Goal: Transaction & Acquisition: Purchase product/service

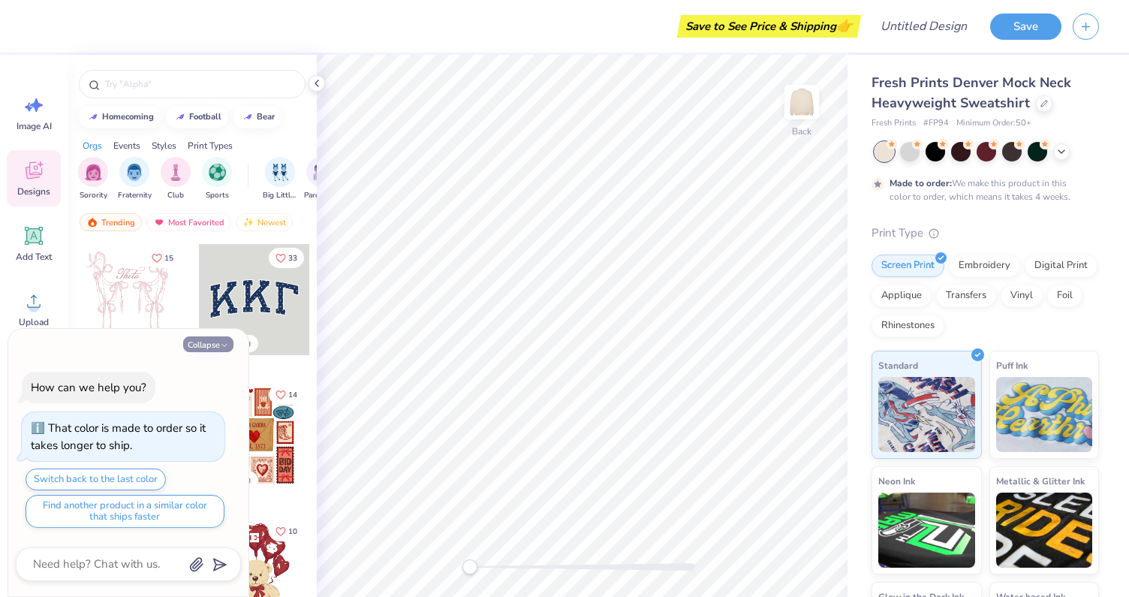
click at [225, 342] on icon "button" at bounding box center [224, 345] width 9 height 9
type textarea "x"
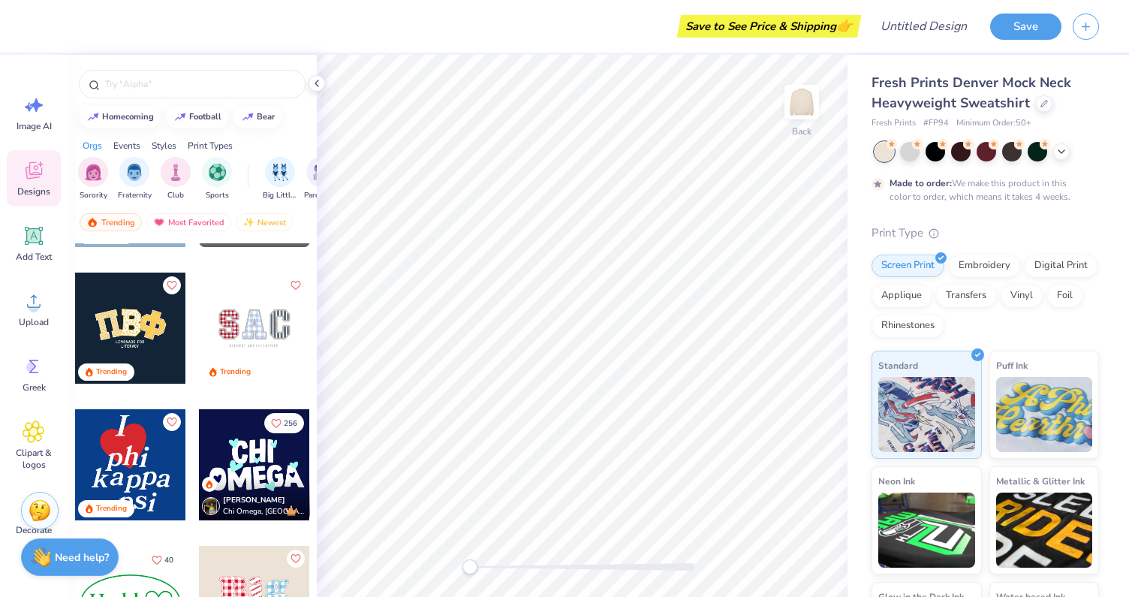
scroll to position [2563, 0]
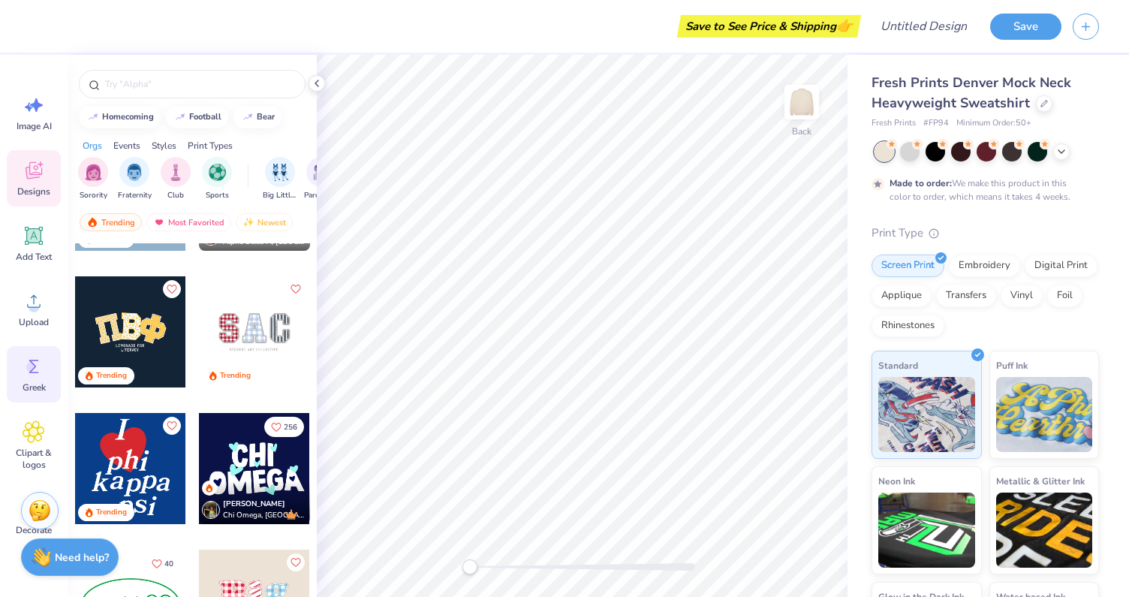
click at [23, 375] on icon at bounding box center [34, 366] width 23 height 23
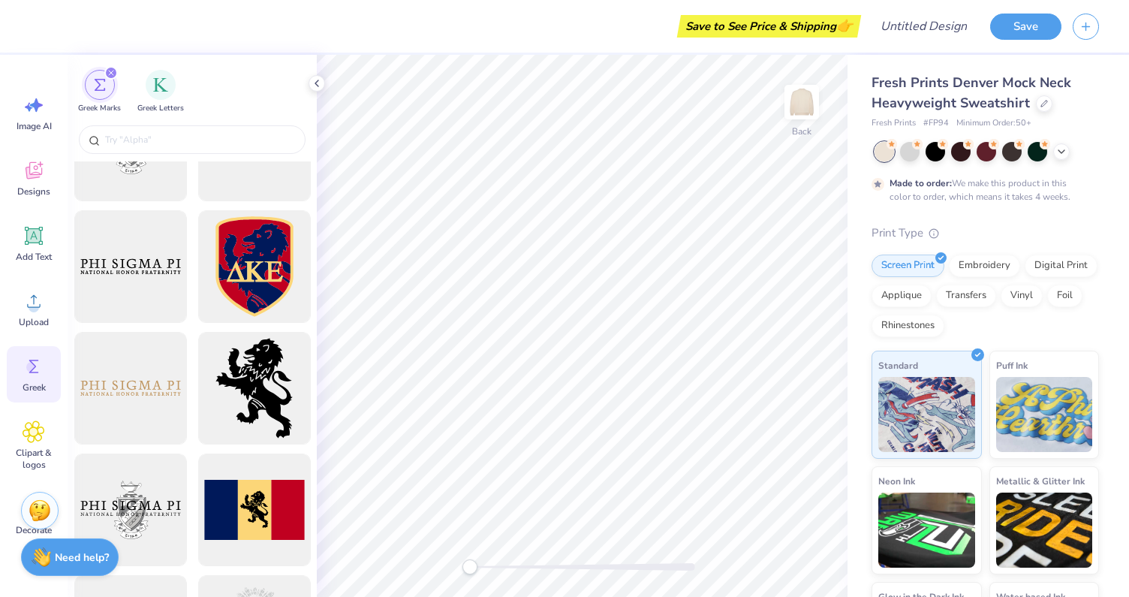
scroll to position [793, 0]
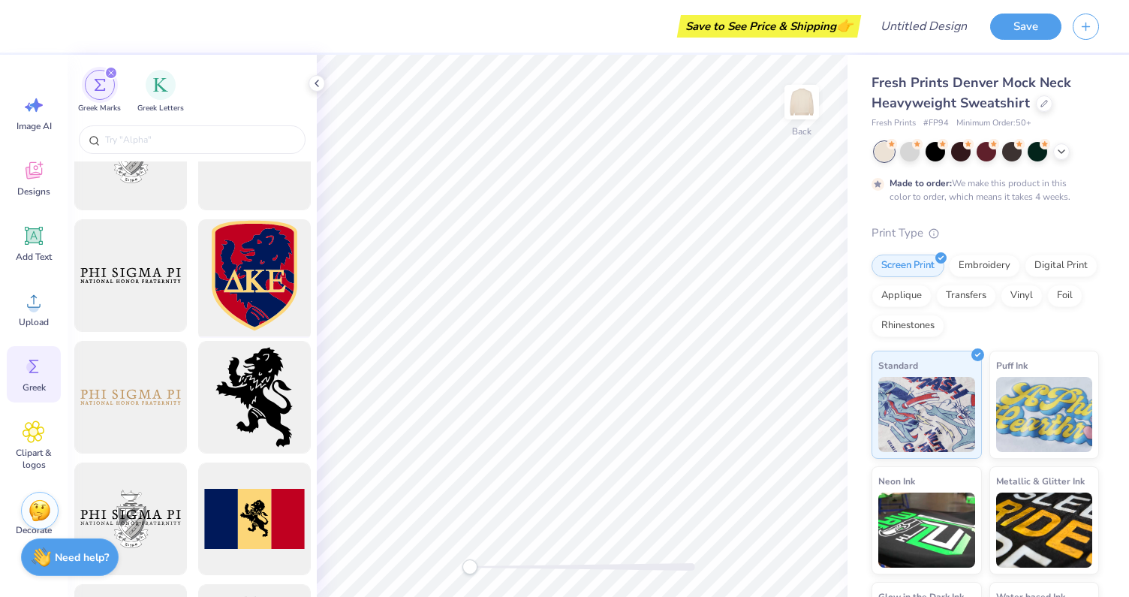
click at [272, 271] on div at bounding box center [254, 276] width 124 height 124
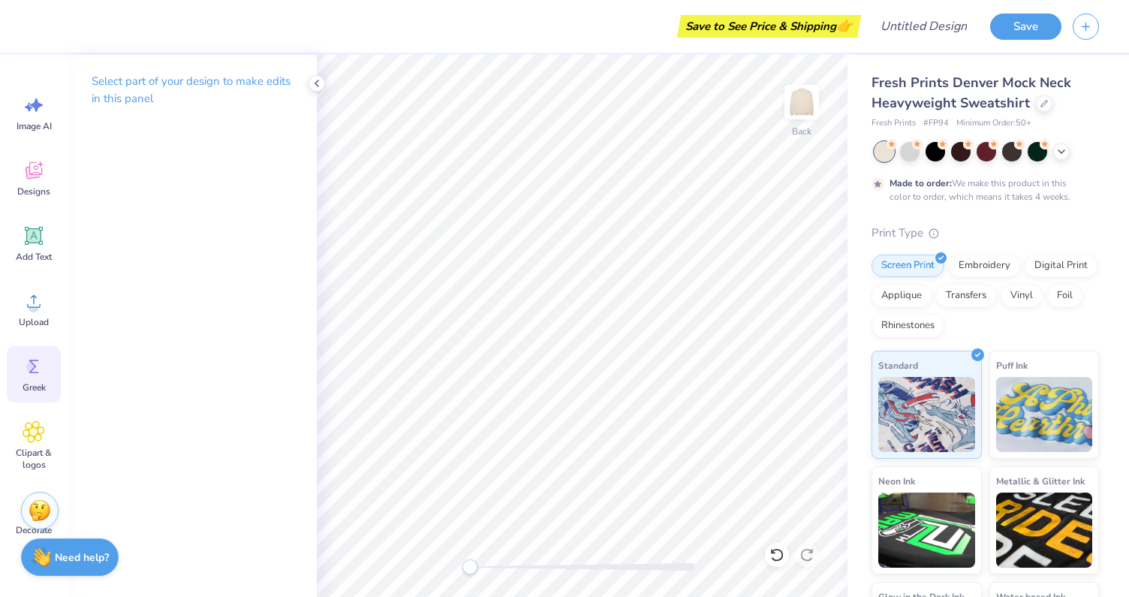
click at [41, 365] on icon at bounding box center [34, 366] width 23 height 23
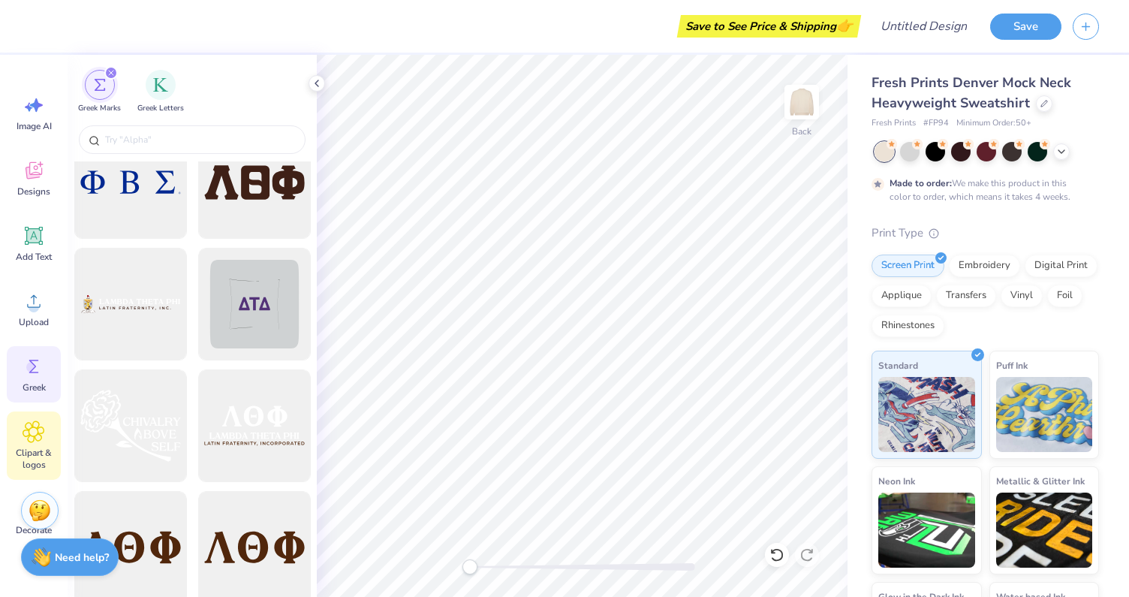
scroll to position [61, 0]
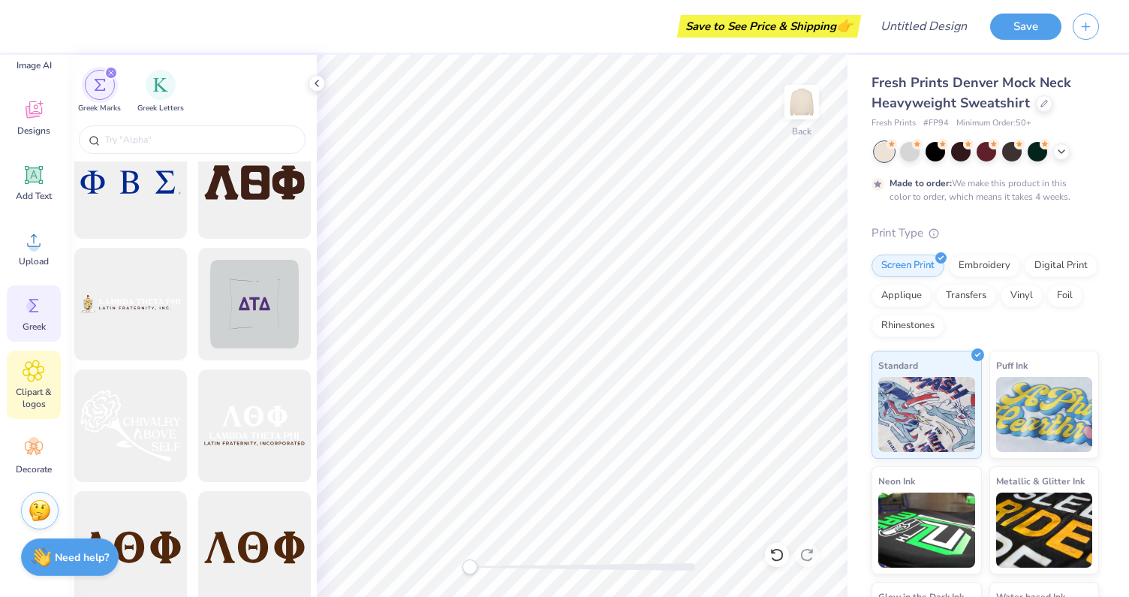
click at [30, 372] on icon at bounding box center [33, 370] width 9 height 9
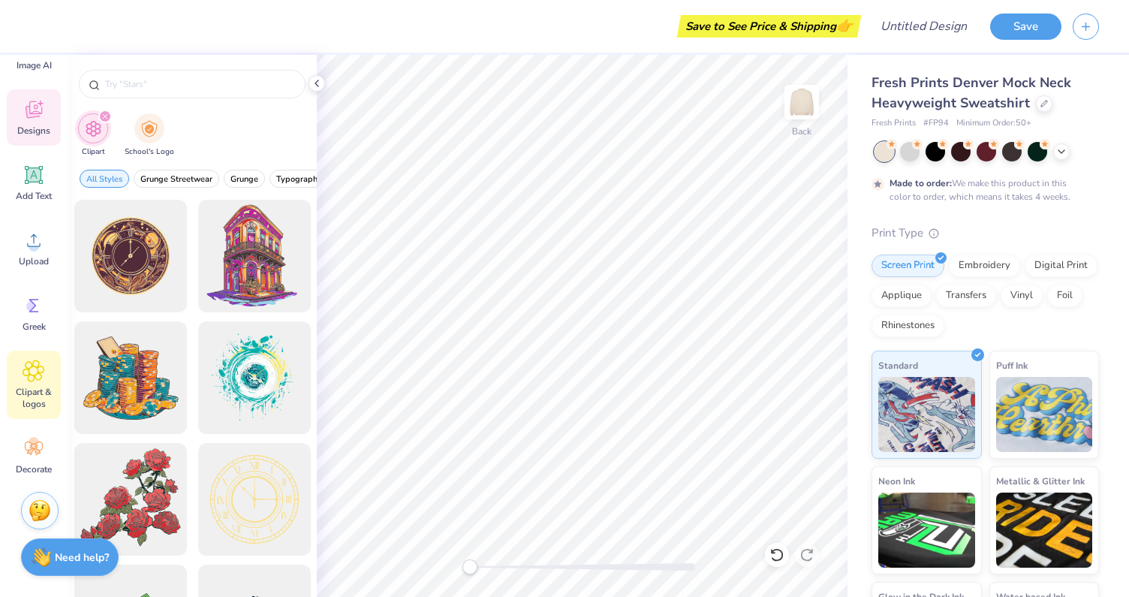
click at [41, 108] on icon at bounding box center [34, 109] width 17 height 17
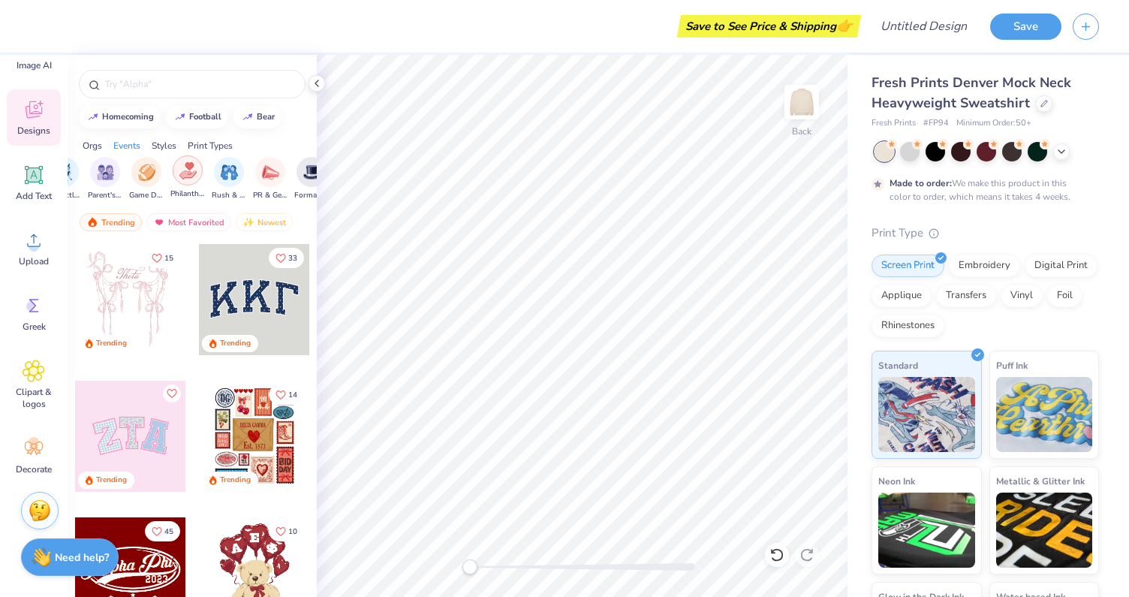
scroll to position [0, 228]
click at [284, 173] on div "filter for Formal & Semi" at bounding box center [299, 170] width 30 height 30
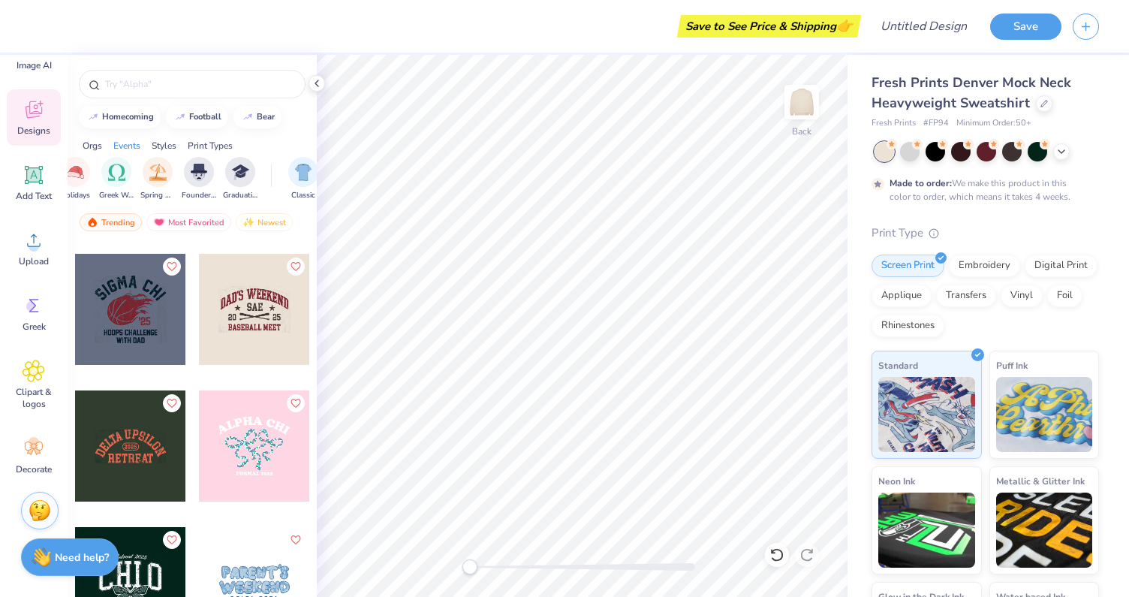
scroll to position [0, 579]
click at [110, 172] on img "filter for Greek Week" at bounding box center [114, 170] width 17 height 17
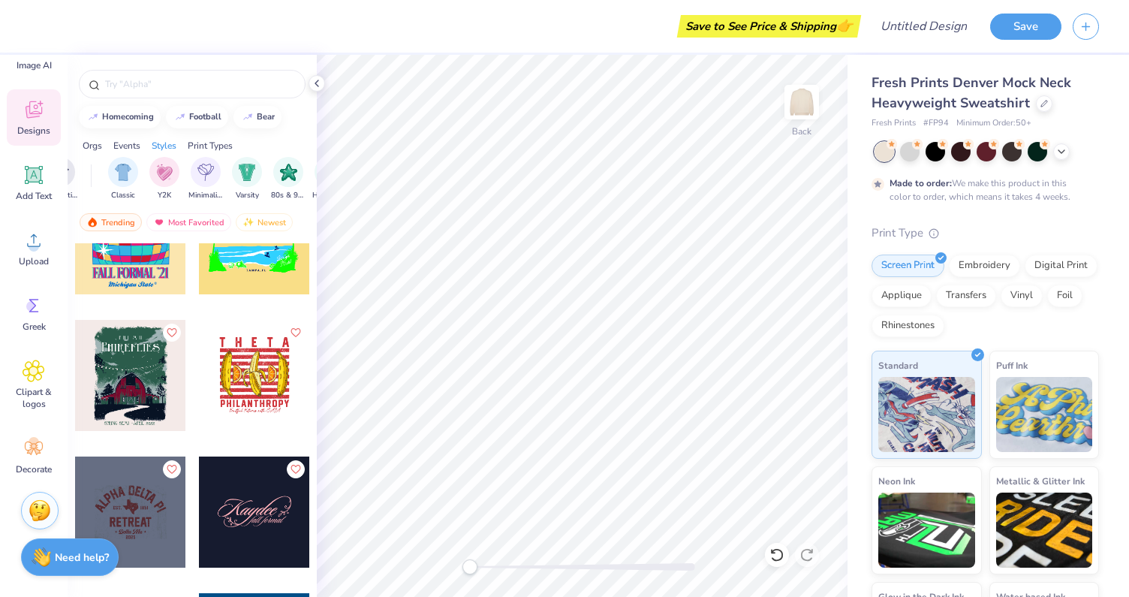
scroll to position [0, 759]
click at [249, 167] on img "filter for Varsity" at bounding box center [244, 170] width 17 height 17
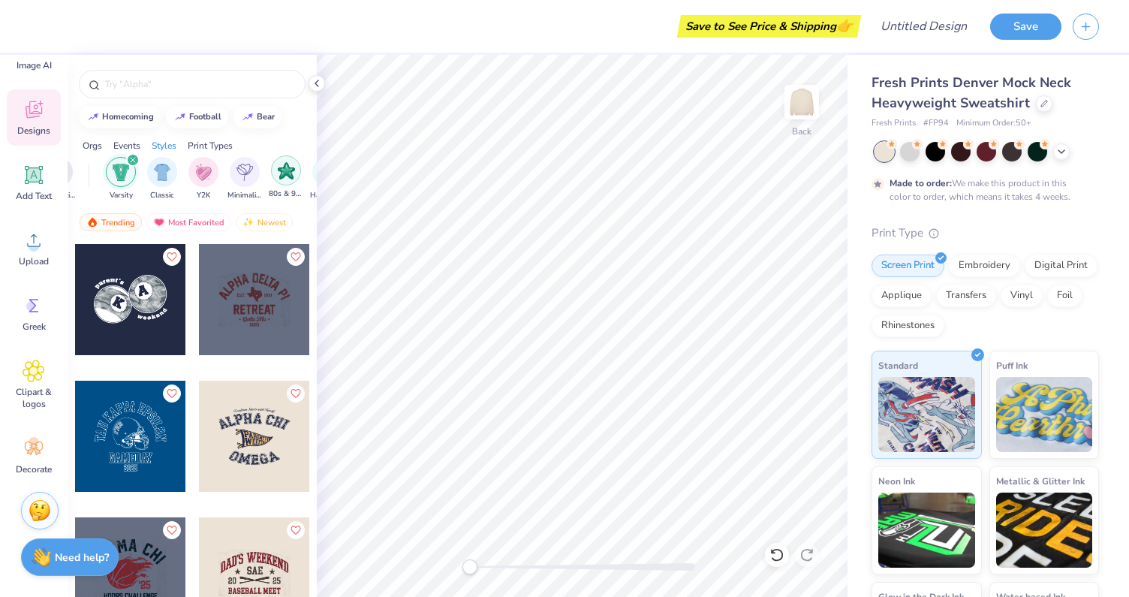
click at [278, 171] on img "filter for 80s & 90s" at bounding box center [286, 170] width 17 height 17
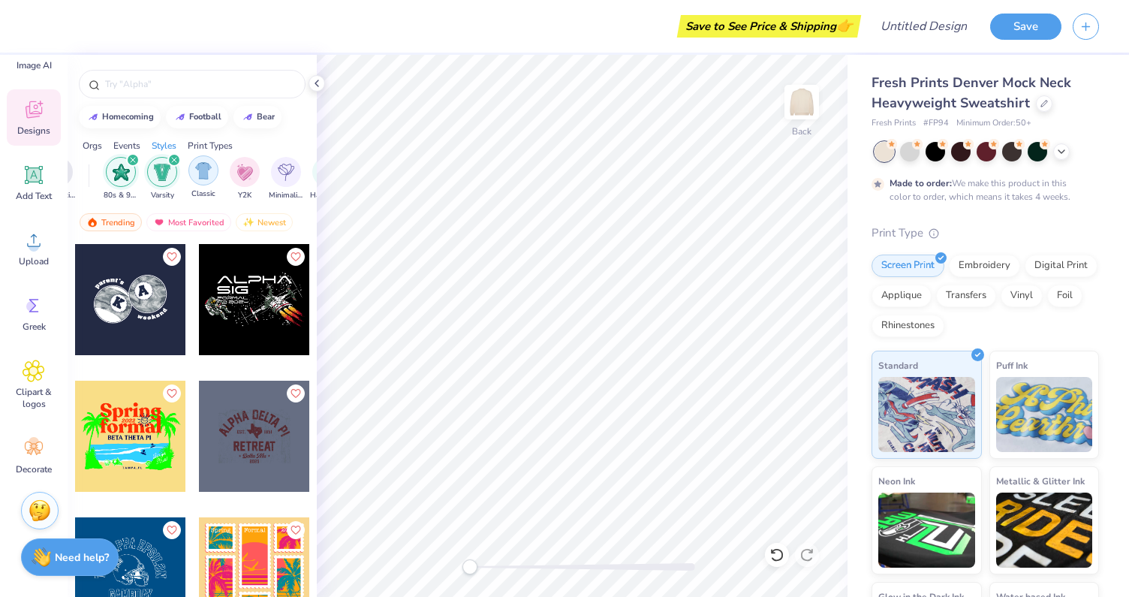
click at [208, 177] on img "filter for Classic" at bounding box center [203, 170] width 17 height 17
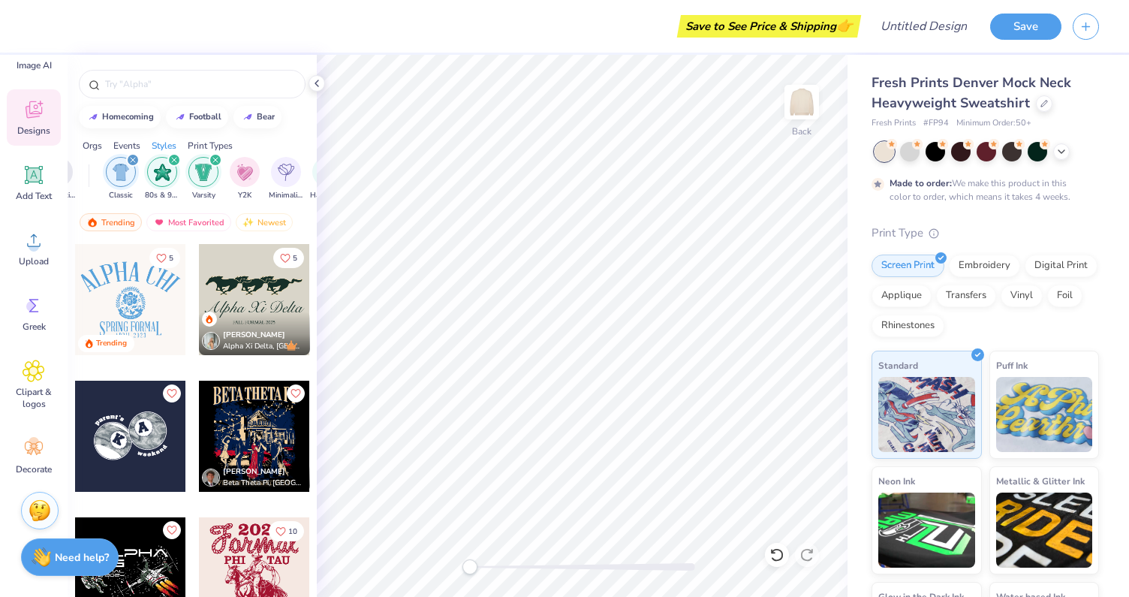
click at [173, 157] on icon "filter for 80s & 90s" at bounding box center [174, 160] width 6 height 6
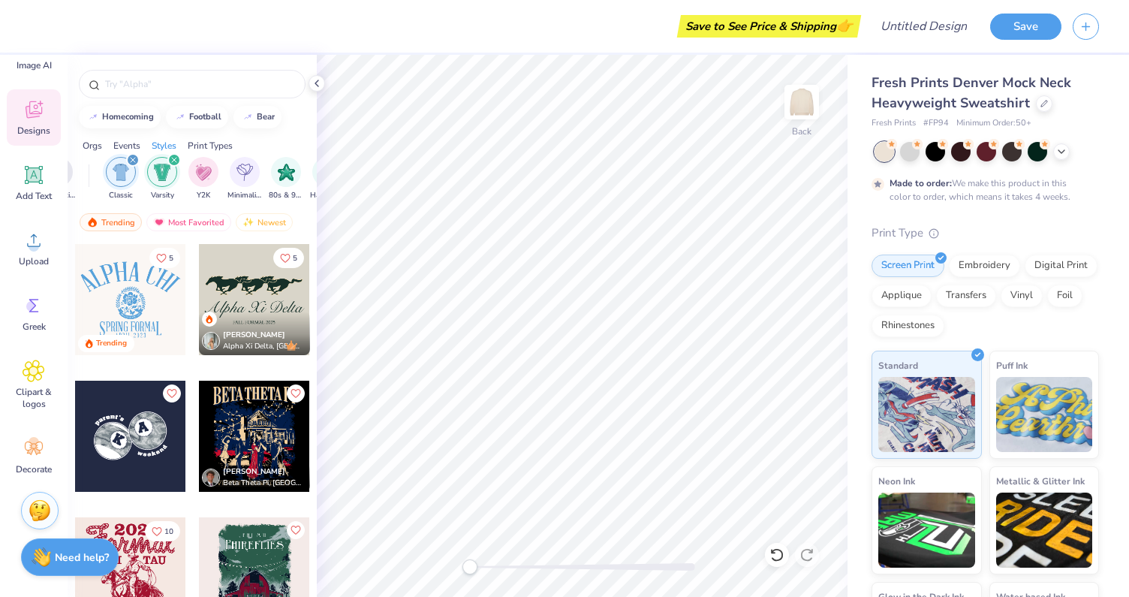
click at [131, 156] on div "filter for Classic" at bounding box center [133, 160] width 14 height 14
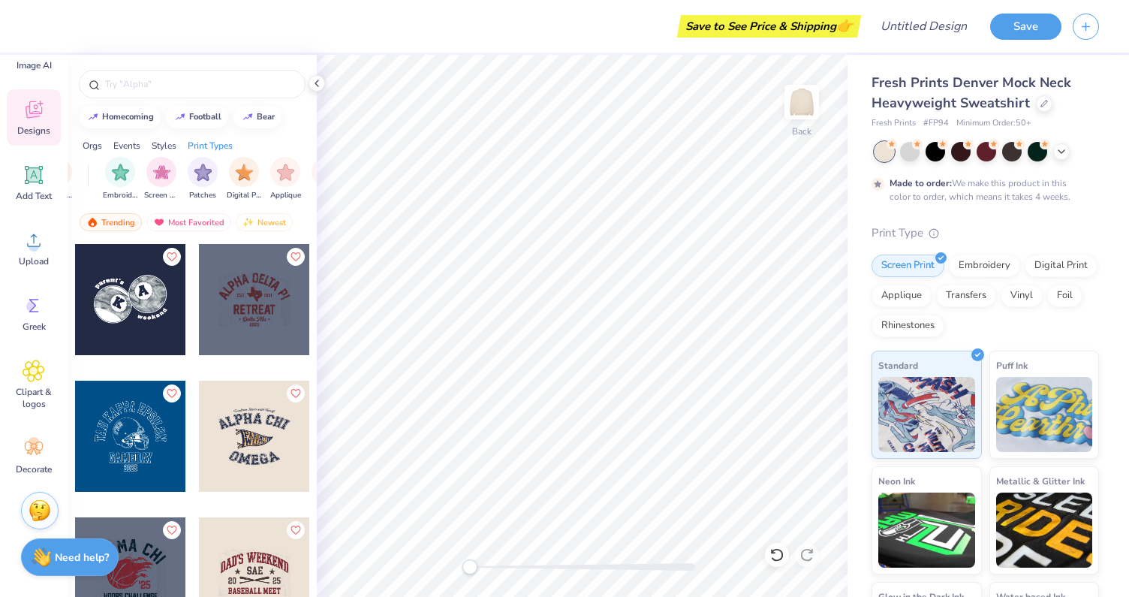
scroll to position [0, 1271]
click at [251, 173] on img "filter for Vinyl" at bounding box center [250, 170] width 17 height 17
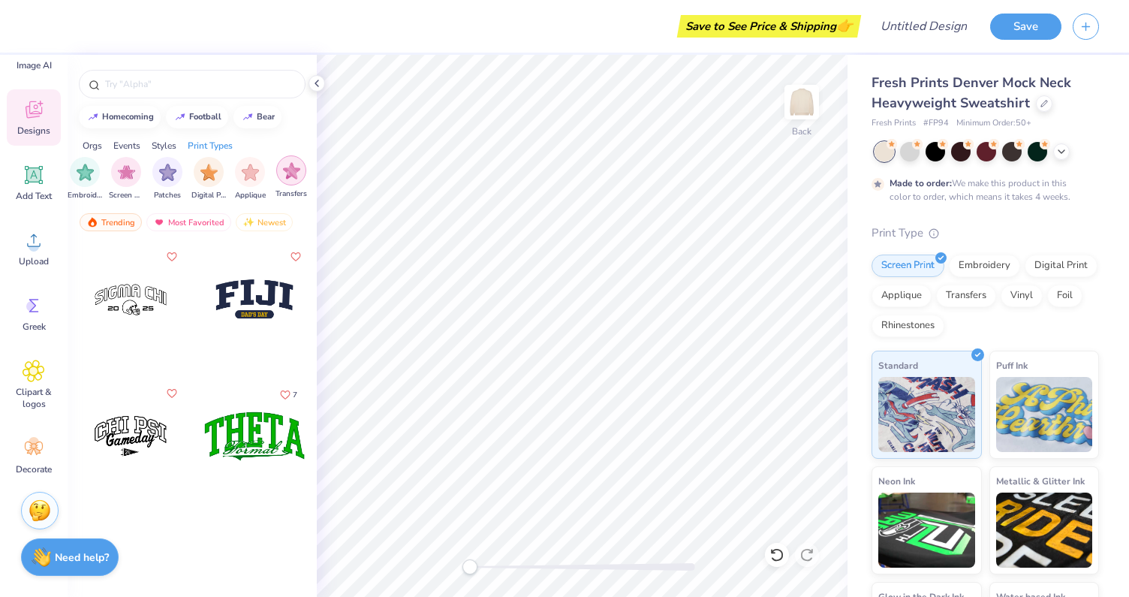
click at [295, 171] on img "filter for Transfers" at bounding box center [291, 170] width 17 height 17
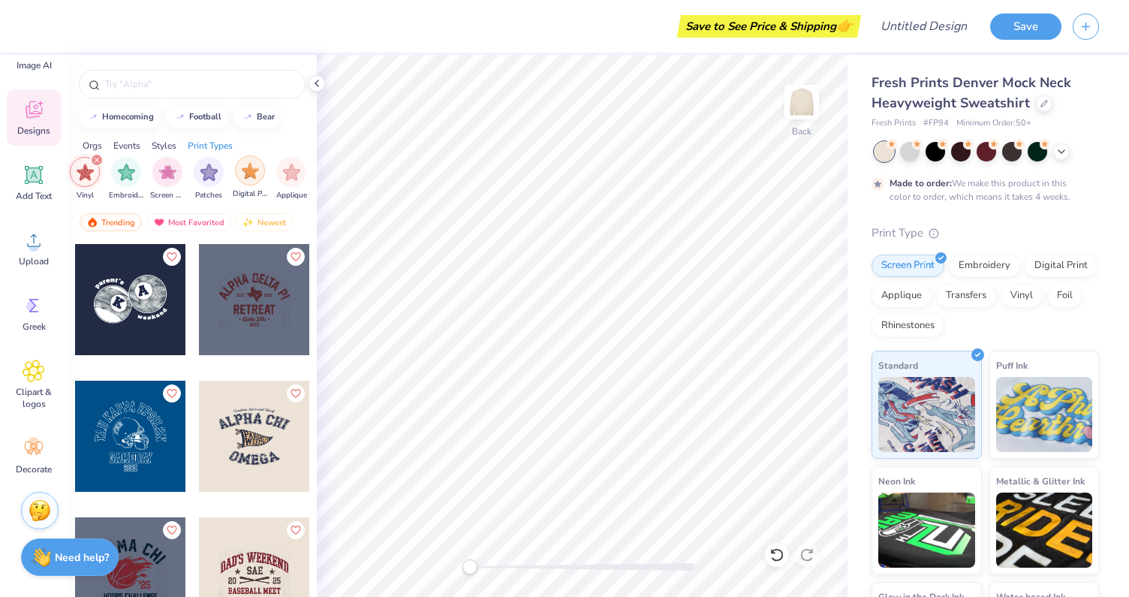
click at [251, 171] on img "filter for Digital Print" at bounding box center [250, 170] width 17 height 17
click at [220, 172] on div "filter for Screen Print" at bounding box center [209, 170] width 30 height 30
click at [205, 173] on img "filter for Embroidery" at bounding box center [208, 170] width 17 height 17
click at [173, 161] on div "filter for Transfers" at bounding box center [180, 160] width 14 height 14
click at [134, 159] on div "filter for Digital Print" at bounding box center [138, 160] width 14 height 14
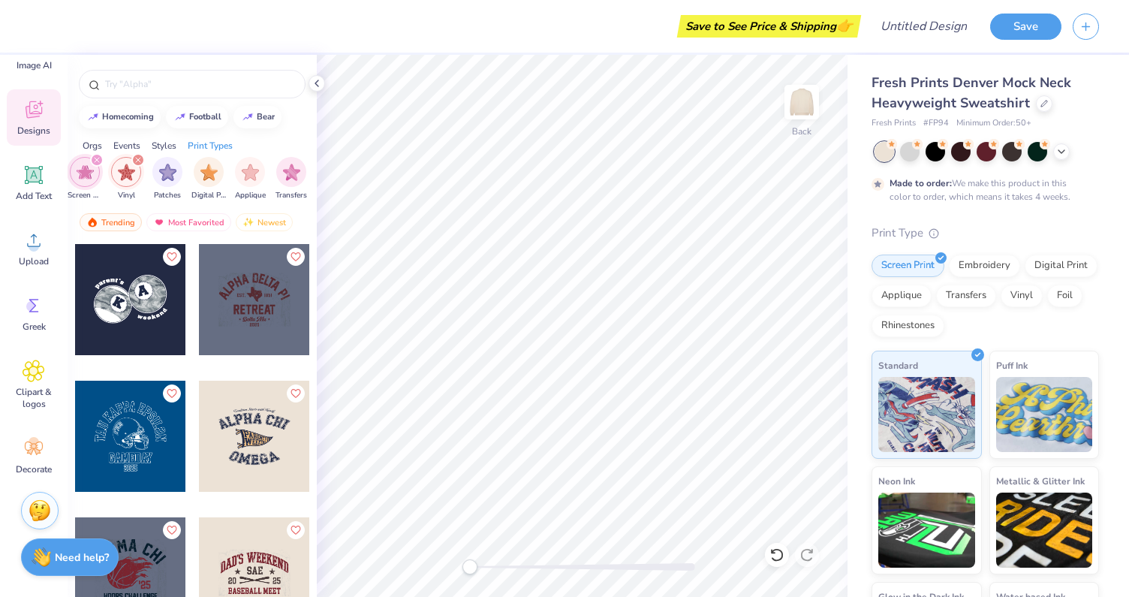
click at [87, 158] on div "filter for Screen Print" at bounding box center [85, 172] width 30 height 30
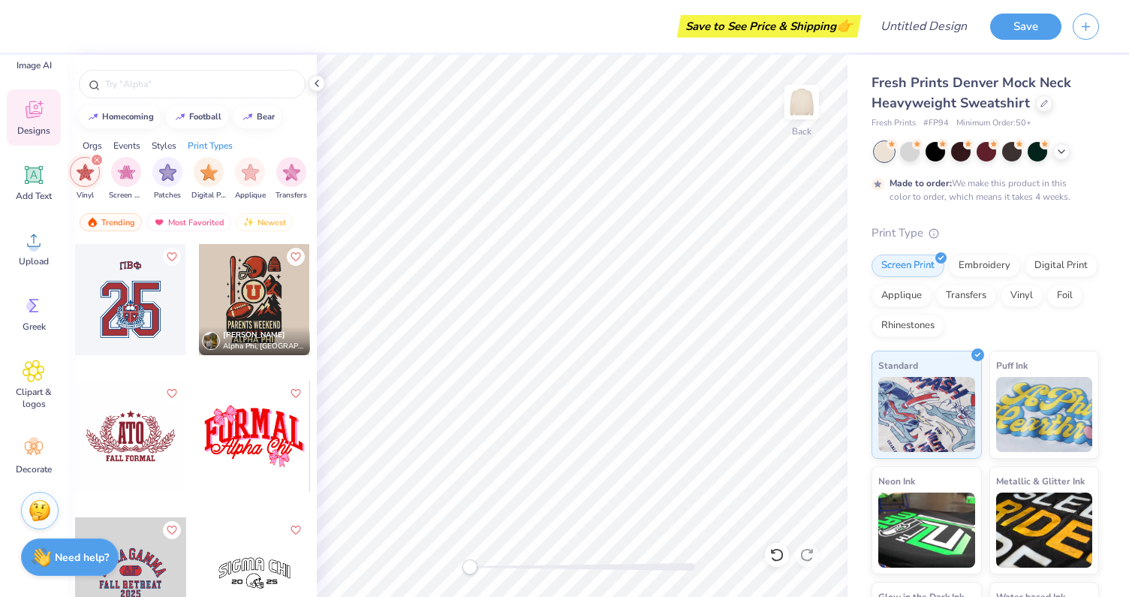
click at [95, 156] on div "filter for Vinyl" at bounding box center [97, 160] width 14 height 14
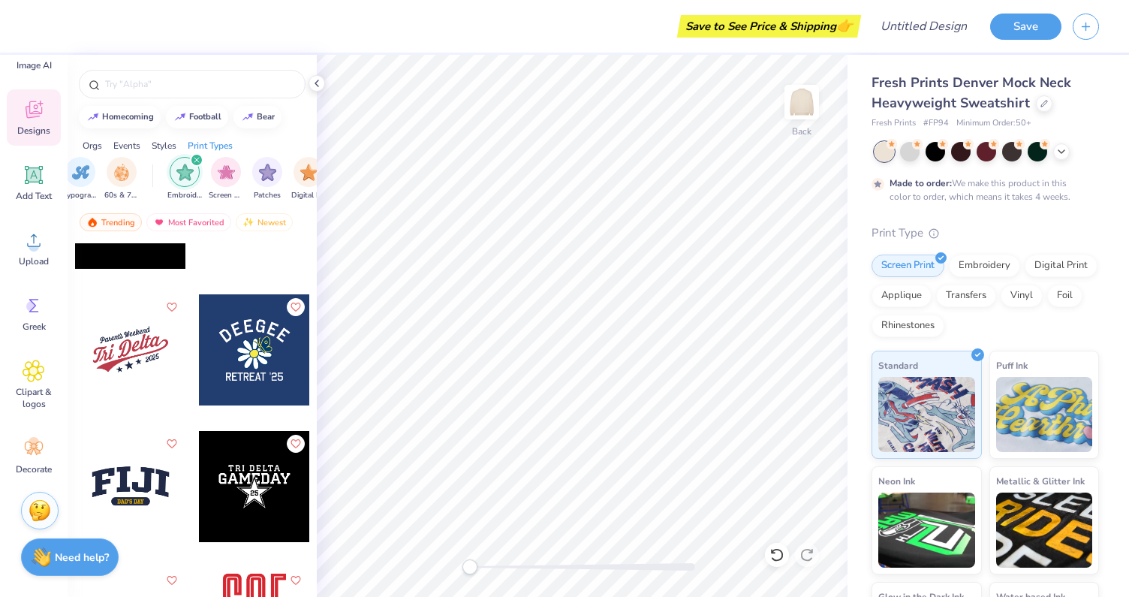
scroll to position [546, 0]
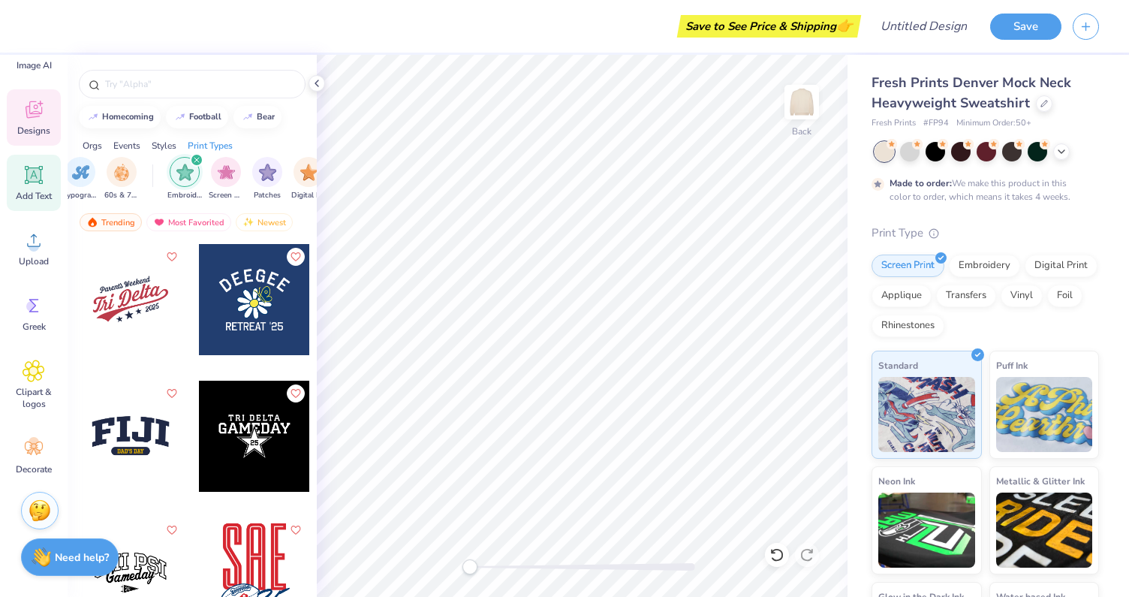
click at [30, 200] on span "Add Text" at bounding box center [34, 196] width 36 height 12
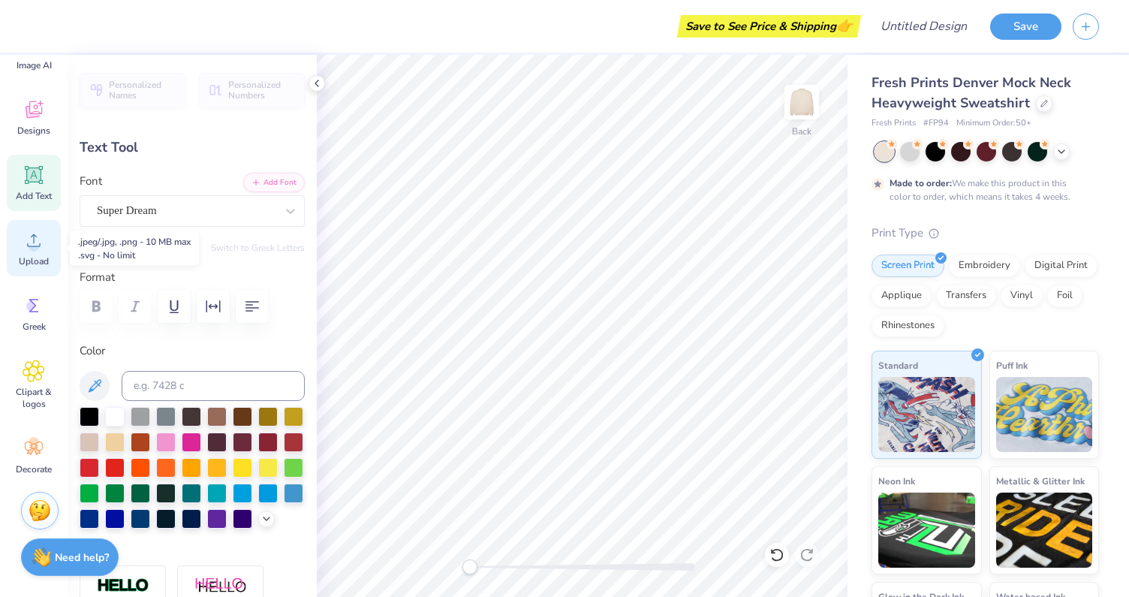
click at [46, 249] on div "Upload" at bounding box center [34, 248] width 54 height 56
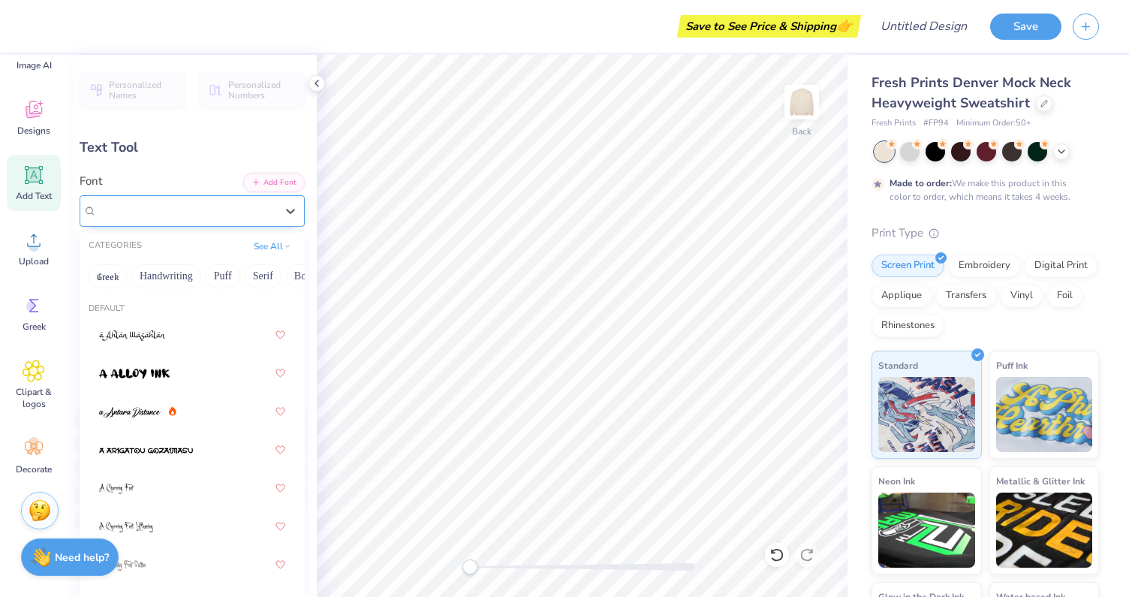
click at [169, 220] on div "Super Dream" at bounding box center [186, 210] width 182 height 23
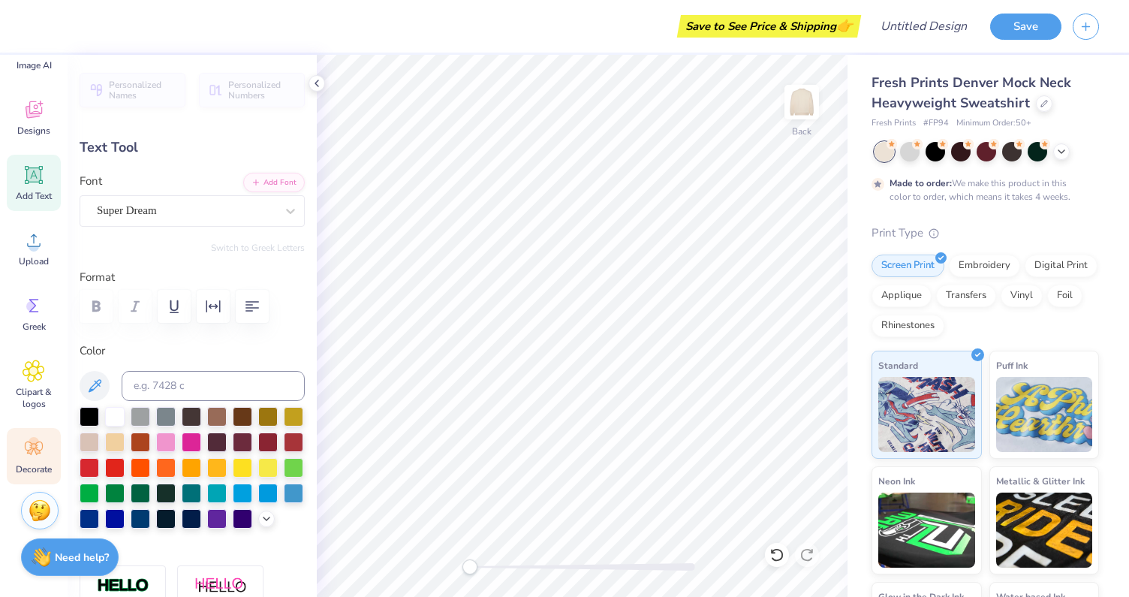
click at [26, 442] on icon at bounding box center [34, 448] width 23 height 23
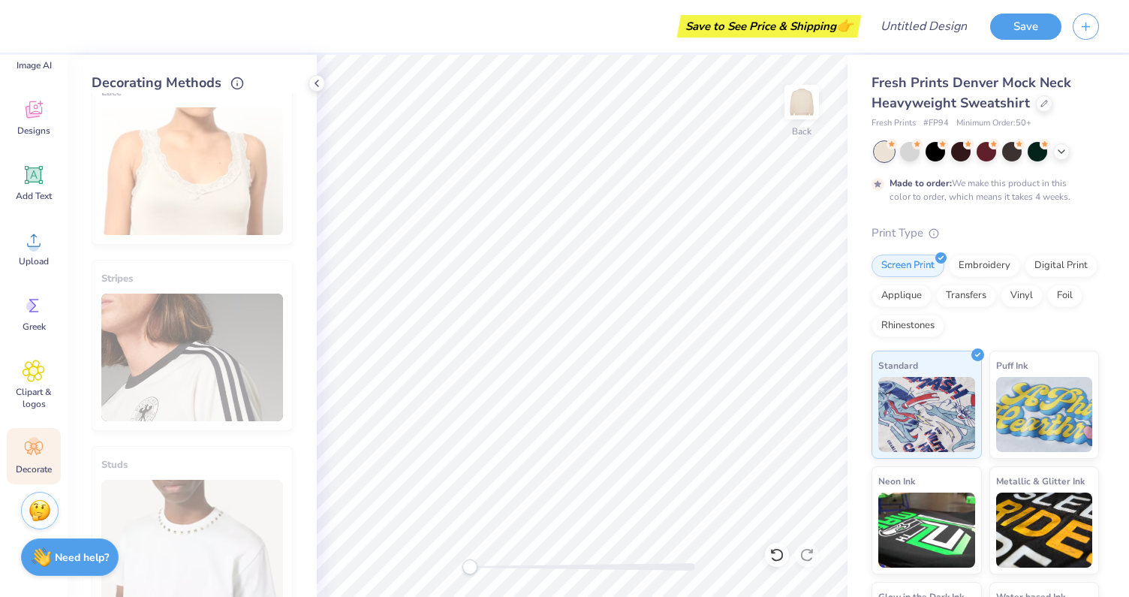
scroll to position [296, 0]
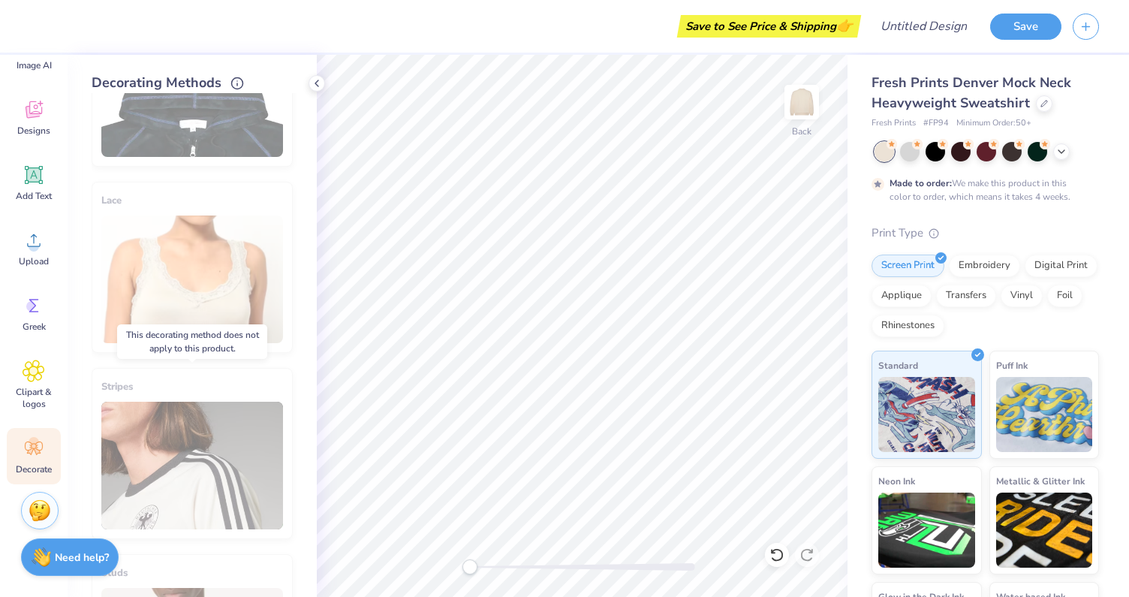
click at [196, 454] on div "Stripes" at bounding box center [192, 453] width 201 height 171
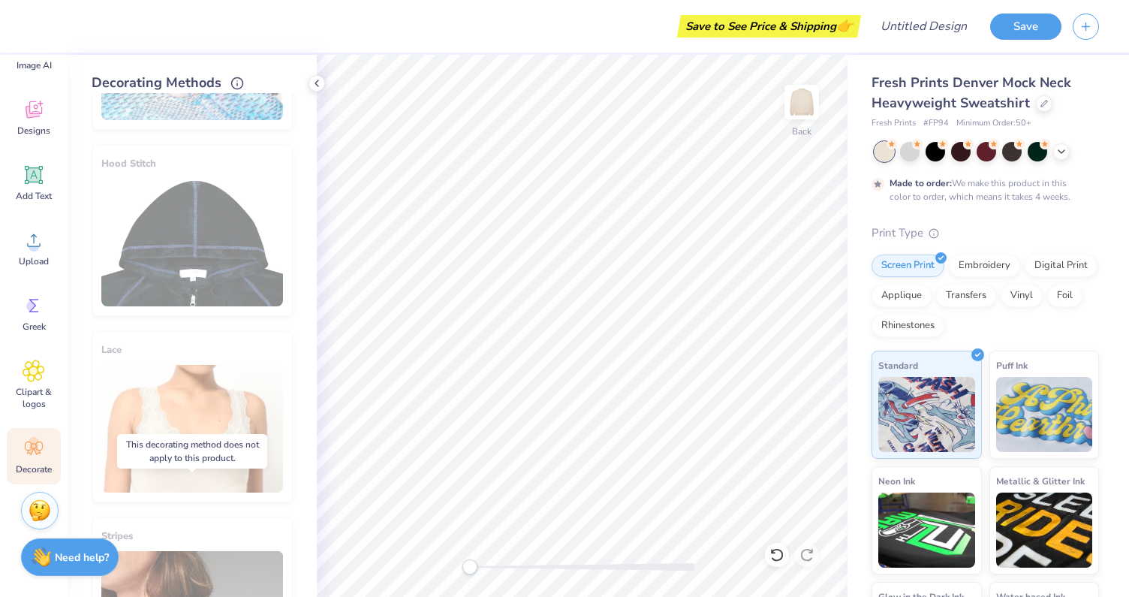
scroll to position [0, 0]
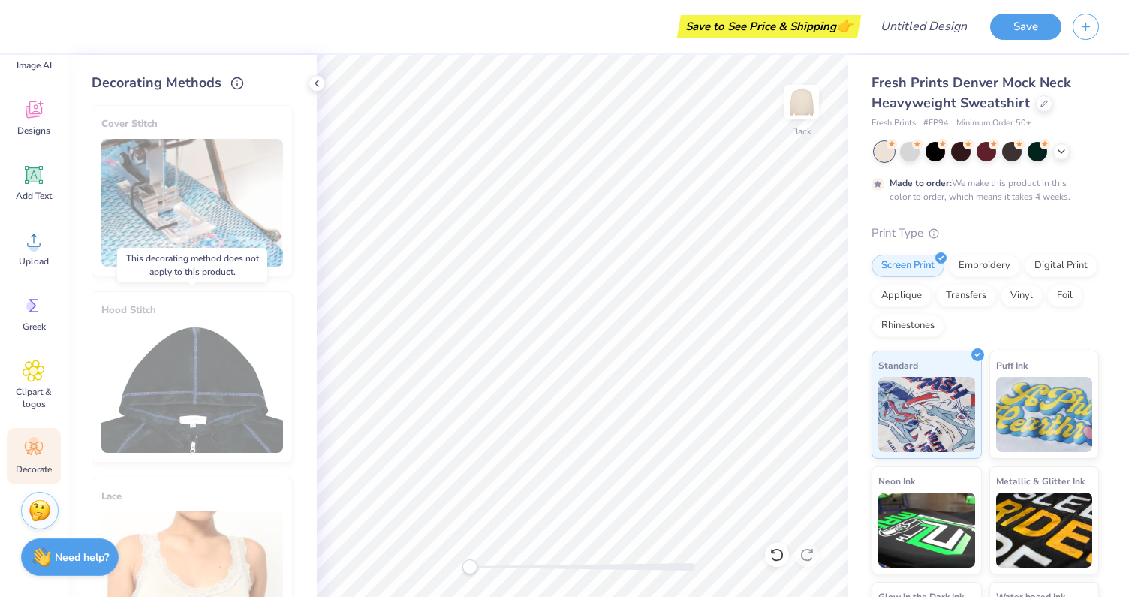
click at [238, 361] on div "Hood Stitch" at bounding box center [192, 376] width 201 height 171
click at [46, 119] on div "Designs" at bounding box center [34, 117] width 54 height 56
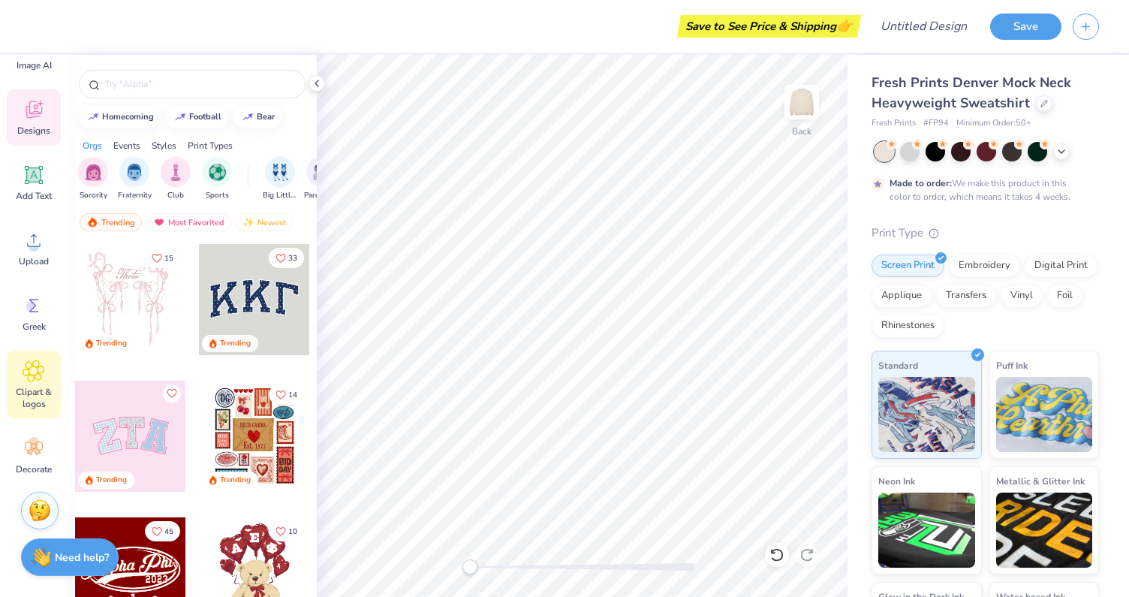
click at [38, 376] on icon at bounding box center [34, 371] width 22 height 23
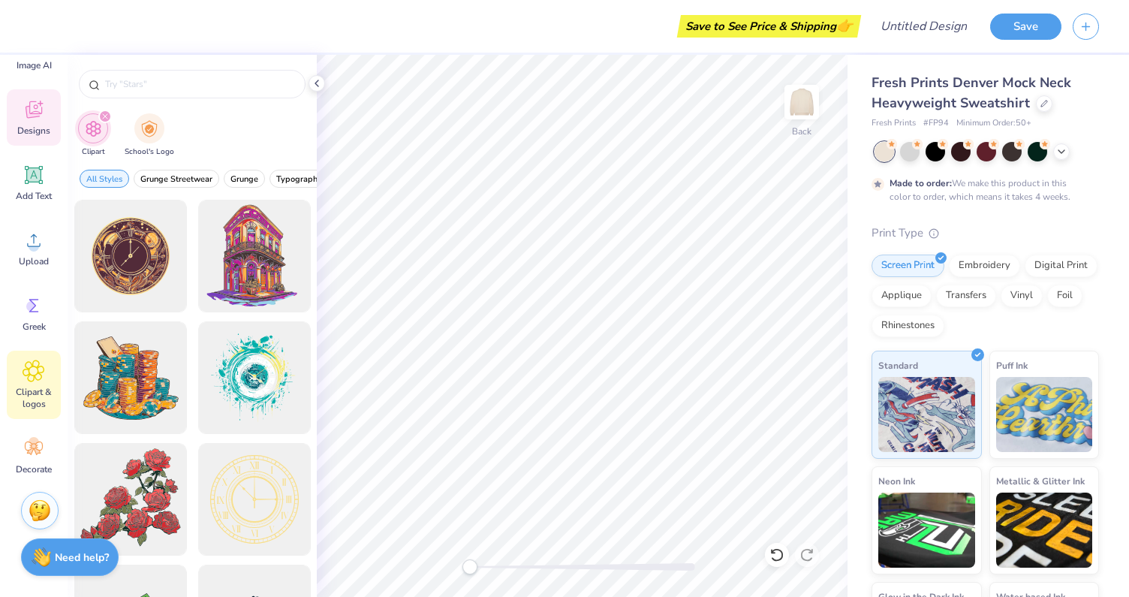
click at [35, 130] on span "Designs" at bounding box center [33, 131] width 33 height 12
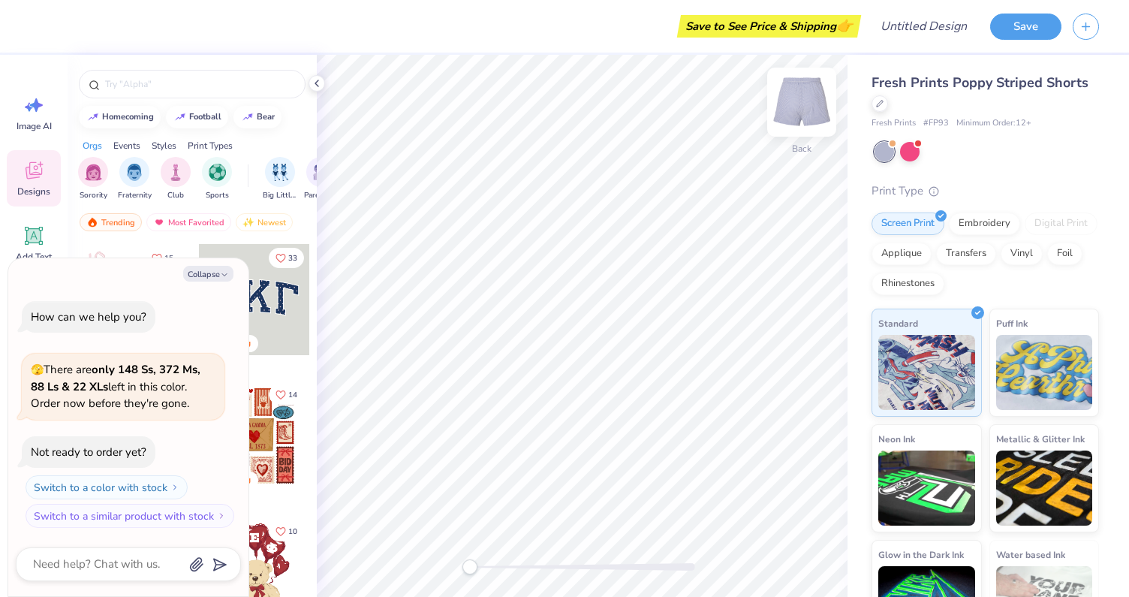
click at [805, 107] on img at bounding box center [802, 102] width 60 height 60
click at [805, 107] on img at bounding box center [802, 102] width 30 height 30
click at [797, 113] on img at bounding box center [802, 102] width 60 height 60
click at [229, 272] on button "Collapse" at bounding box center [208, 274] width 50 height 16
type textarea "x"
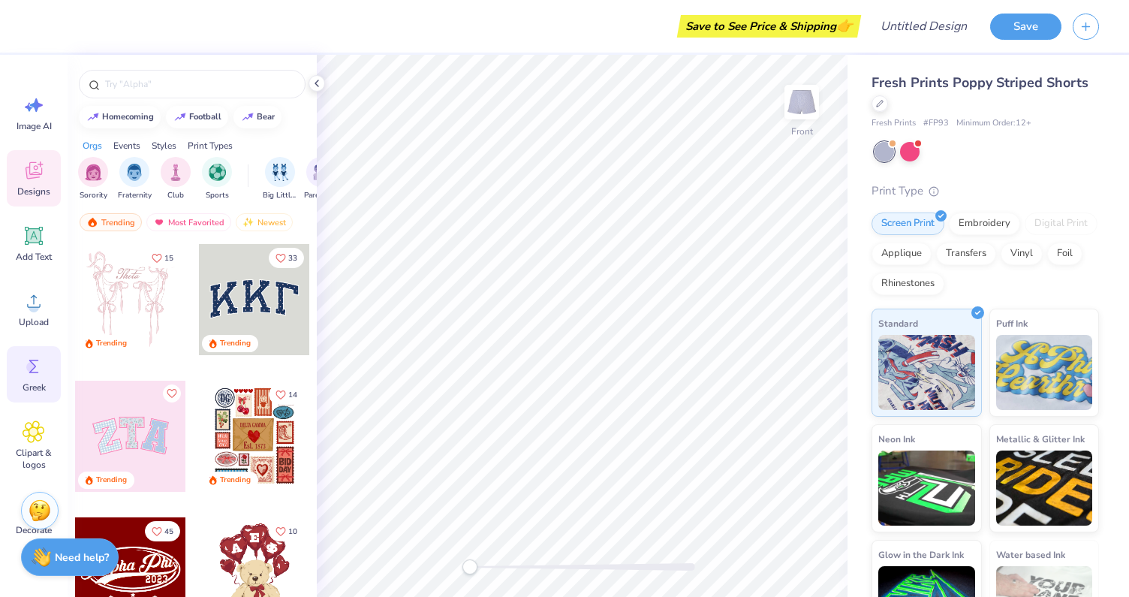
scroll to position [61, 0]
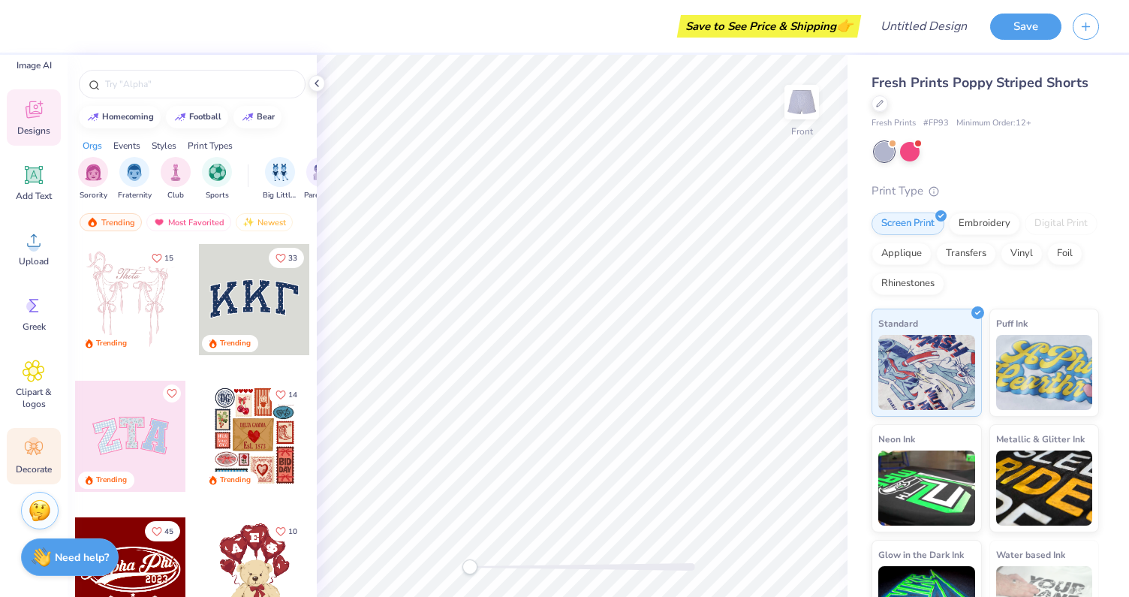
click at [37, 450] on icon at bounding box center [37, 451] width 7 height 7
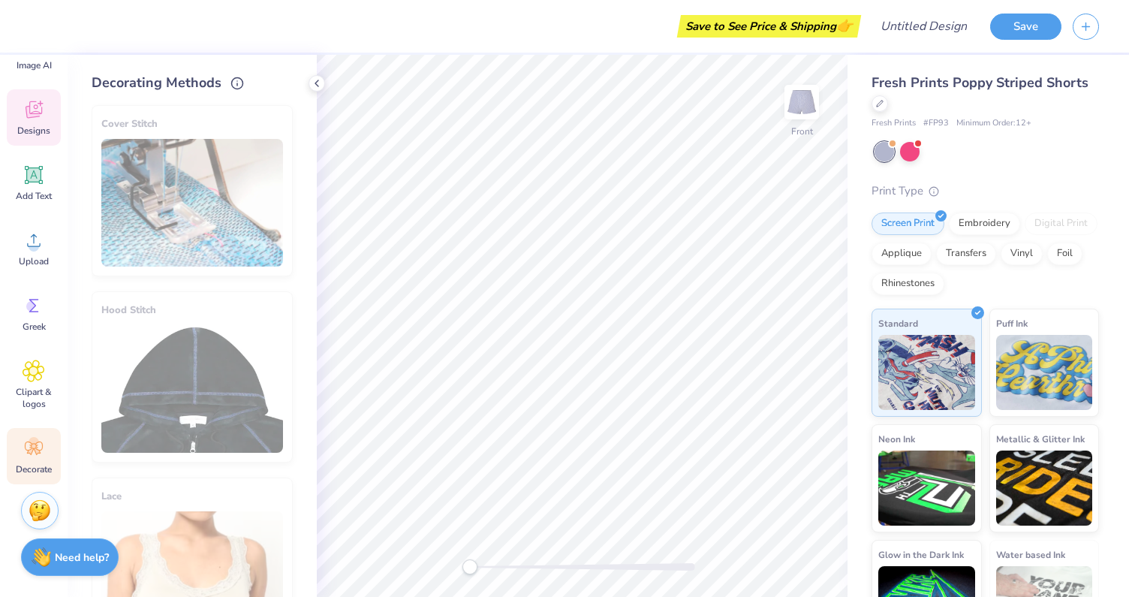
click at [35, 123] on div "Designs" at bounding box center [34, 117] width 54 height 56
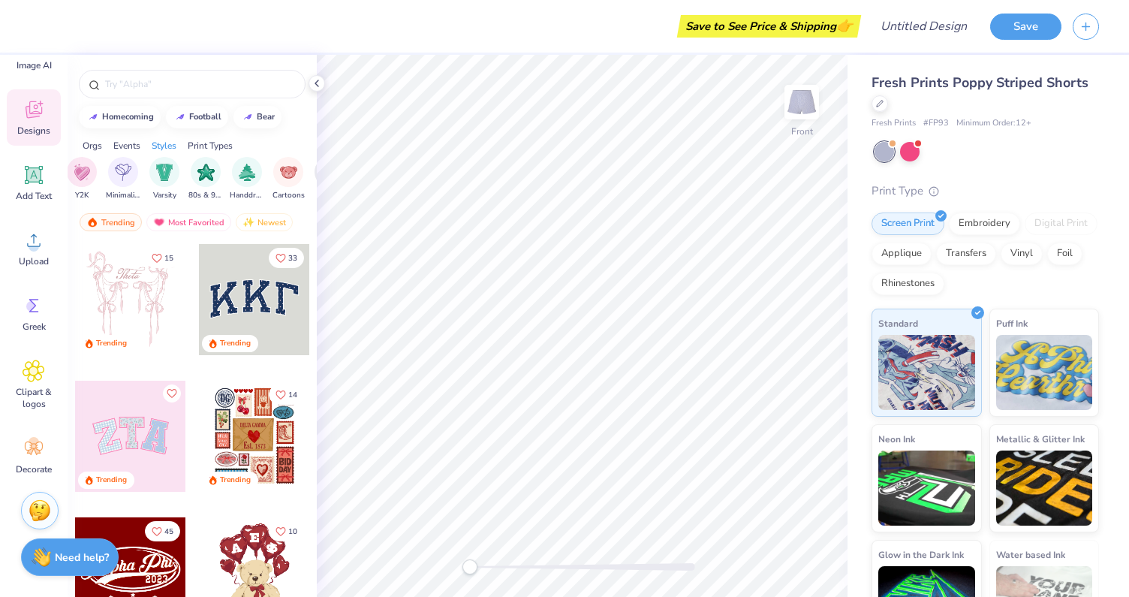
scroll to position [0, 972]
click at [239, 176] on img "filter for Typography" at bounding box center [238, 170] width 17 height 17
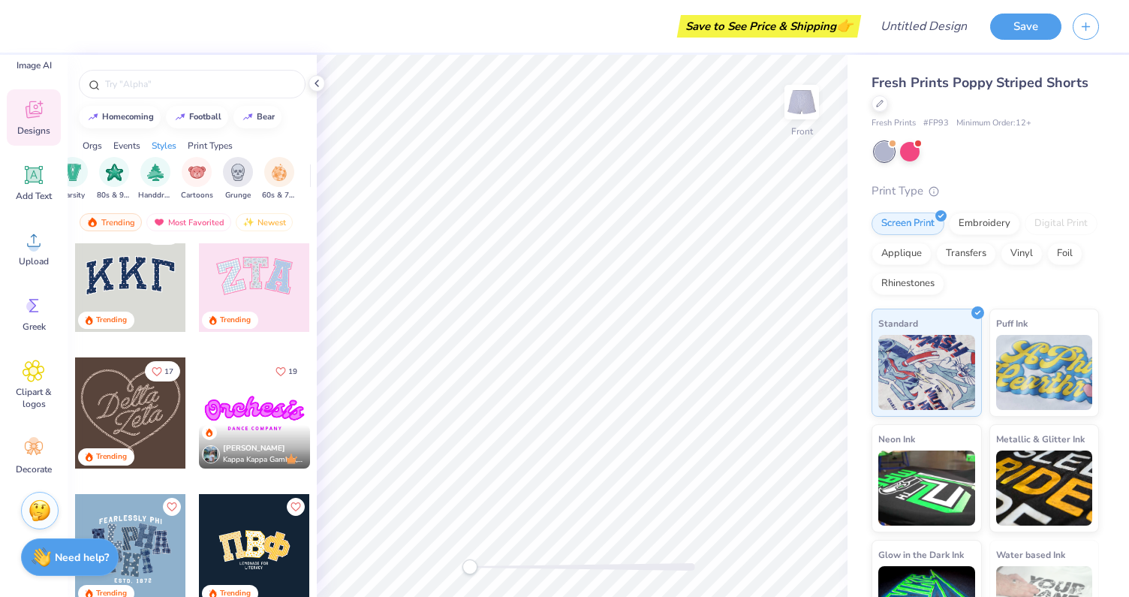
scroll to position [25, 0]
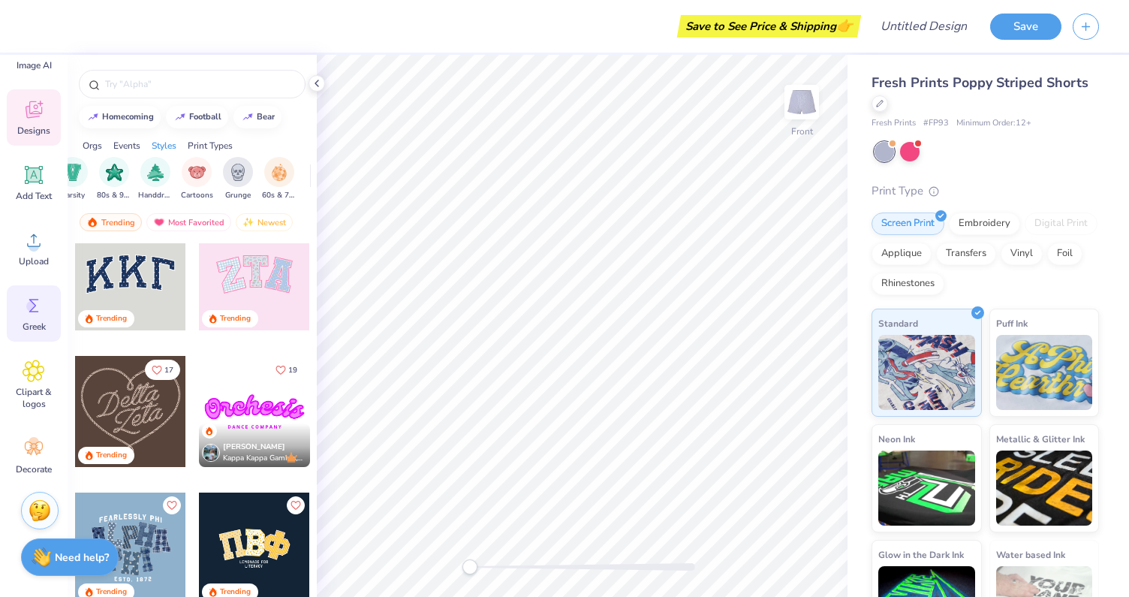
click at [44, 309] on icon at bounding box center [34, 305] width 23 height 23
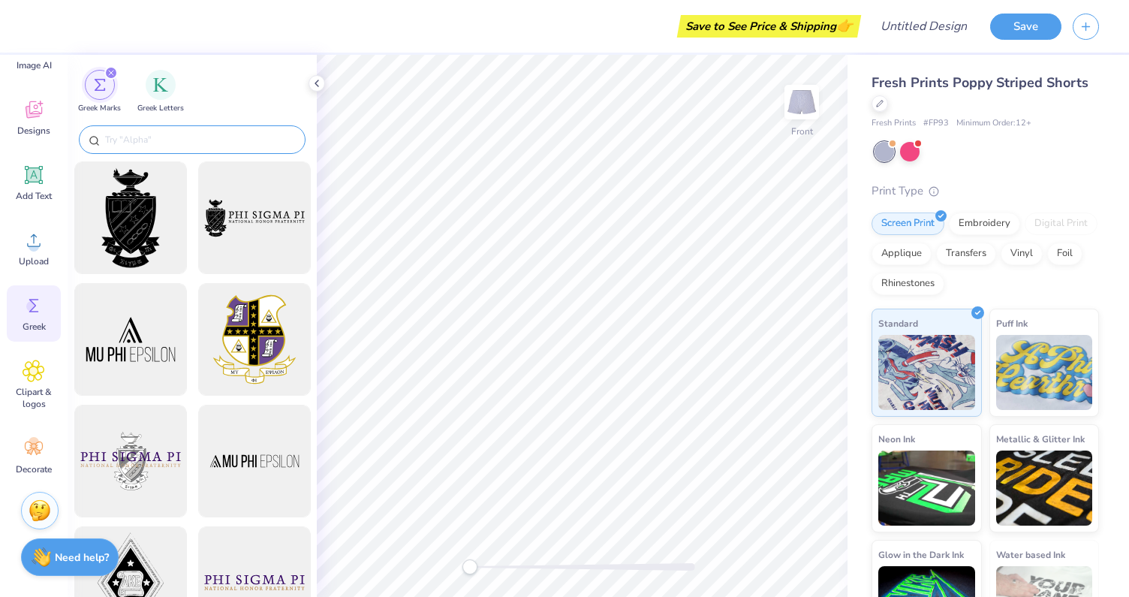
click at [177, 141] on input "text" at bounding box center [200, 139] width 192 height 15
click at [149, 78] on div "filter for Greek Letters" at bounding box center [161, 83] width 30 height 30
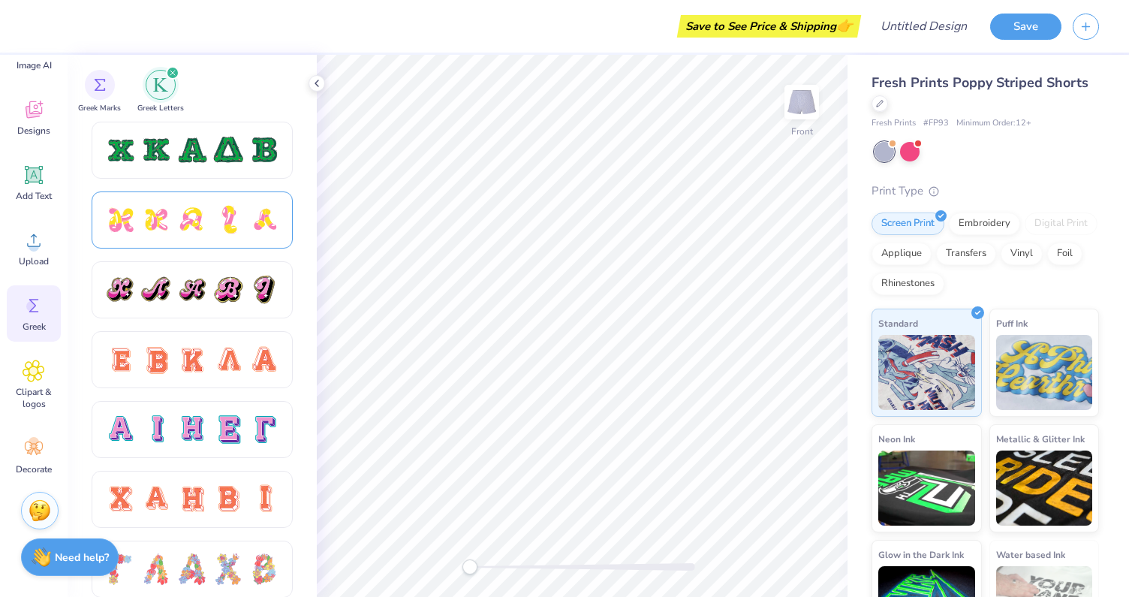
scroll to position [786, 0]
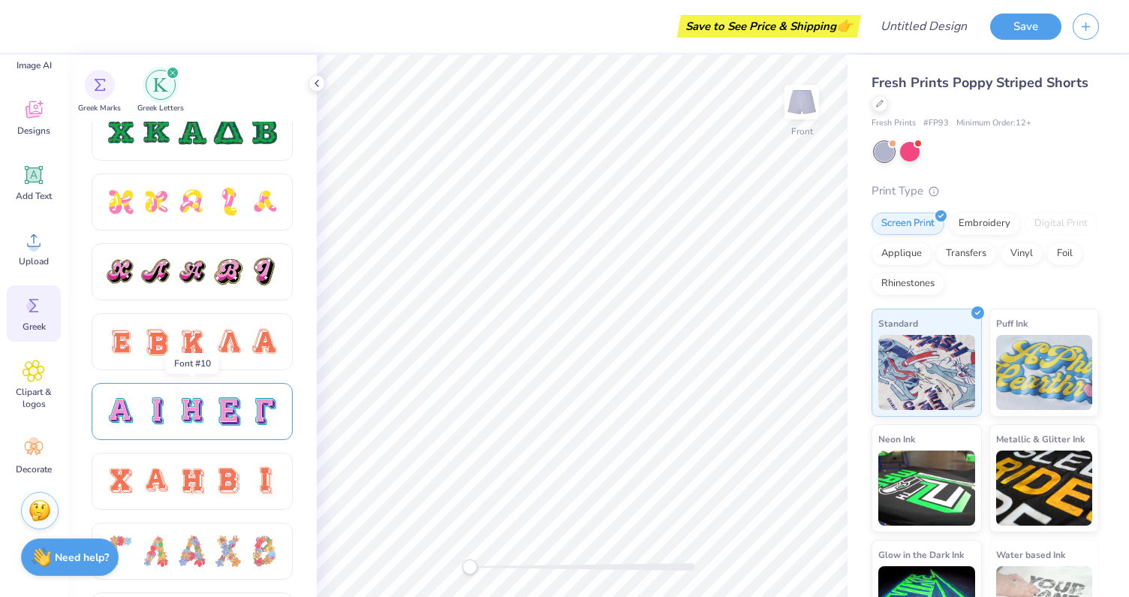
click at [204, 402] on div at bounding box center [192, 412] width 32 height 32
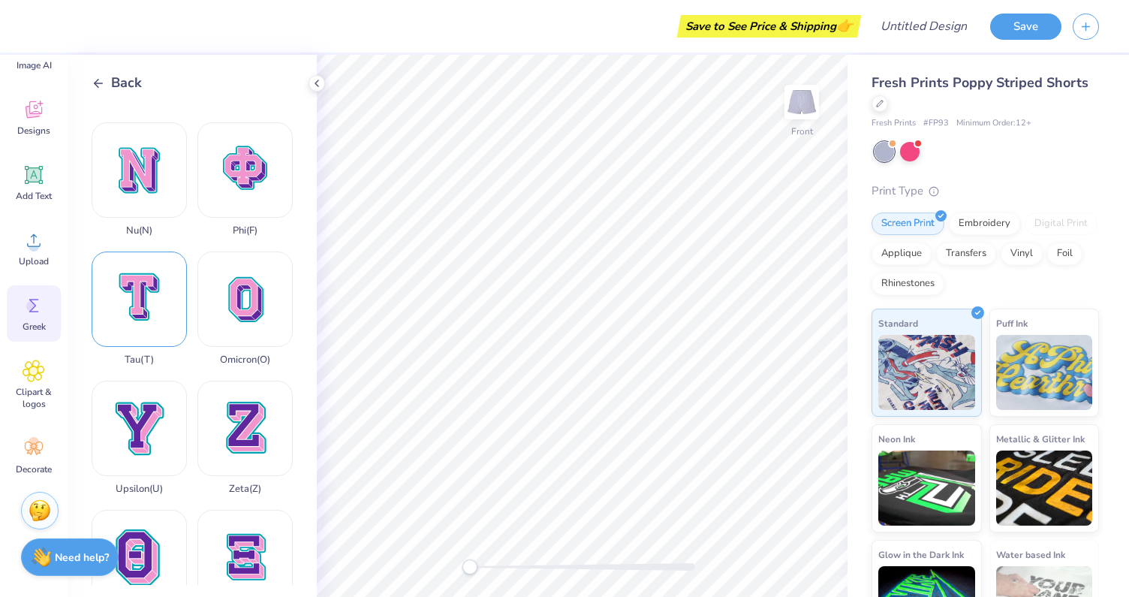
scroll to position [1026, 0]
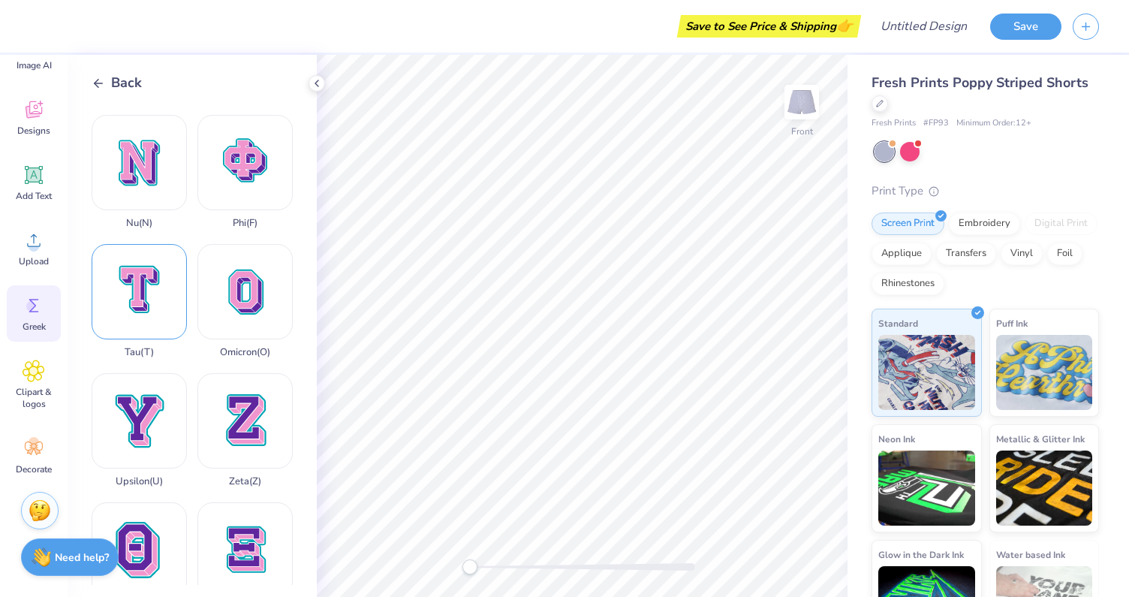
click at [140, 286] on div "Tau ( T )" at bounding box center [139, 301] width 95 height 114
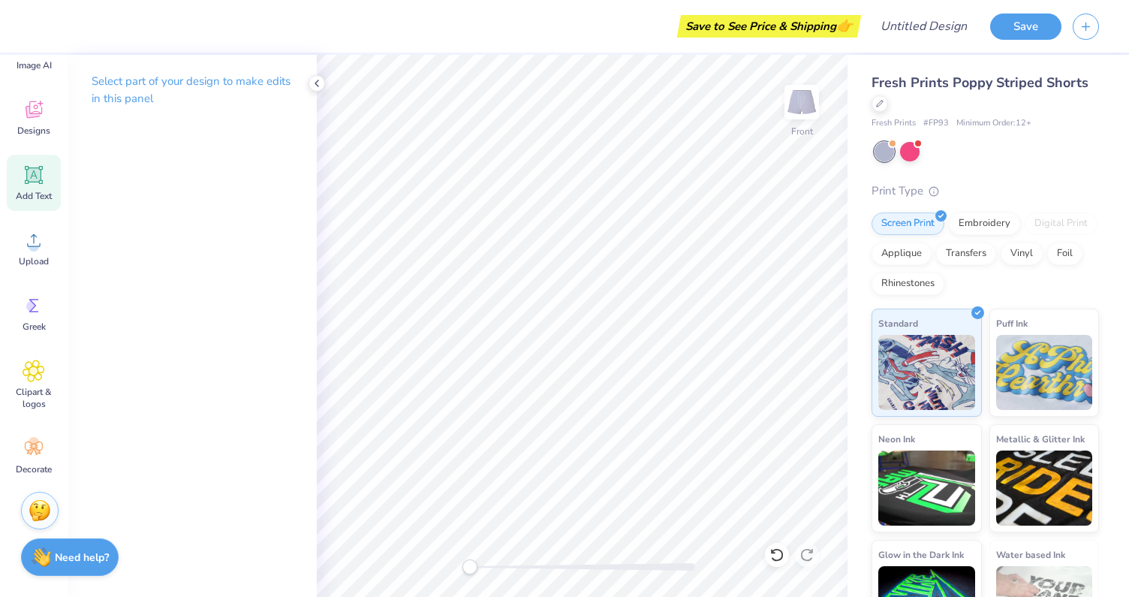
click at [26, 181] on icon at bounding box center [34, 175] width 23 height 23
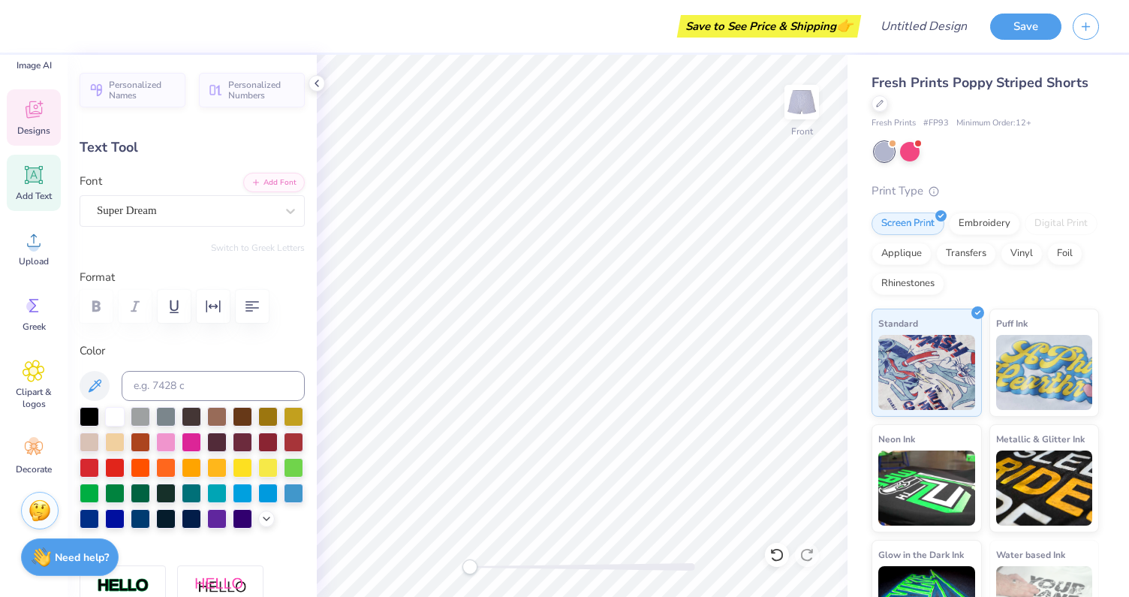
click at [36, 104] on icon at bounding box center [34, 109] width 23 height 23
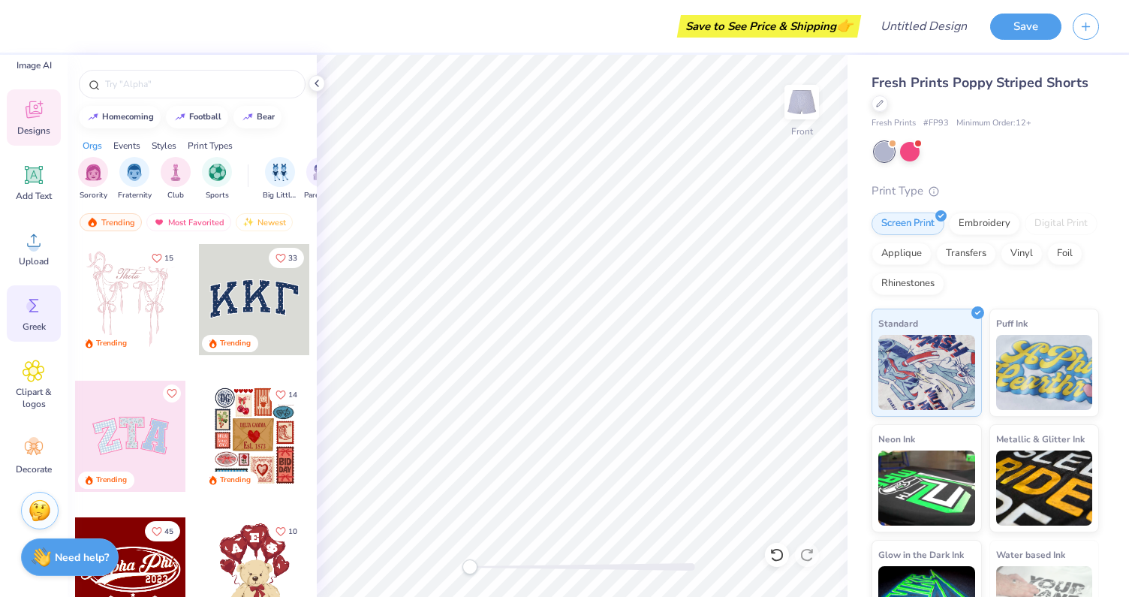
click at [59, 310] on div "Greek" at bounding box center [34, 313] width 54 height 56
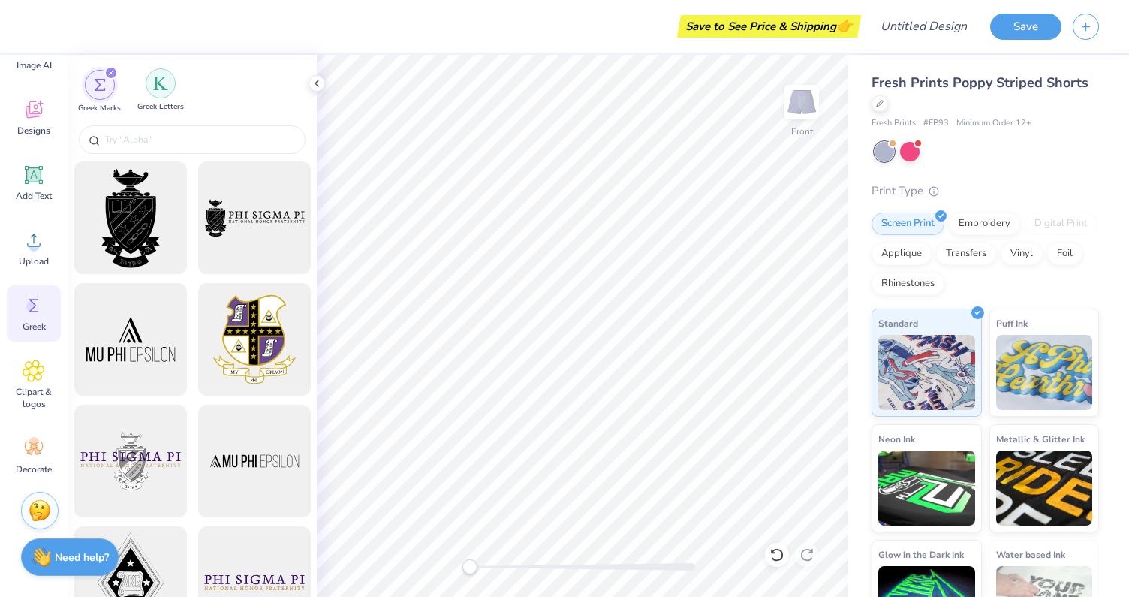
click at [165, 86] on img "filter for Greek Letters" at bounding box center [160, 83] width 15 height 15
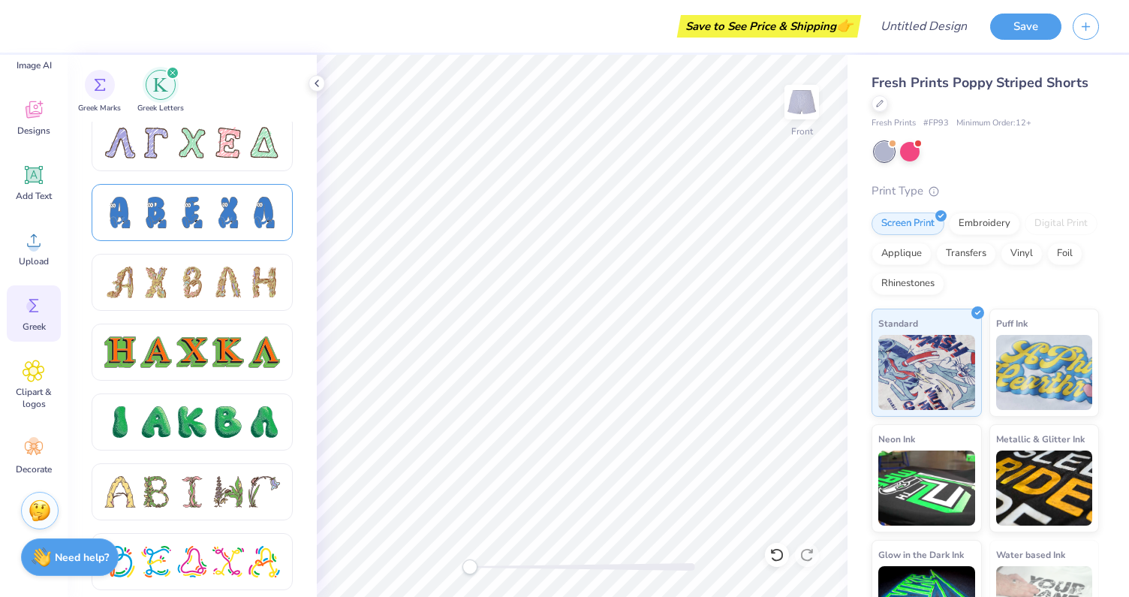
scroll to position [1475, 0]
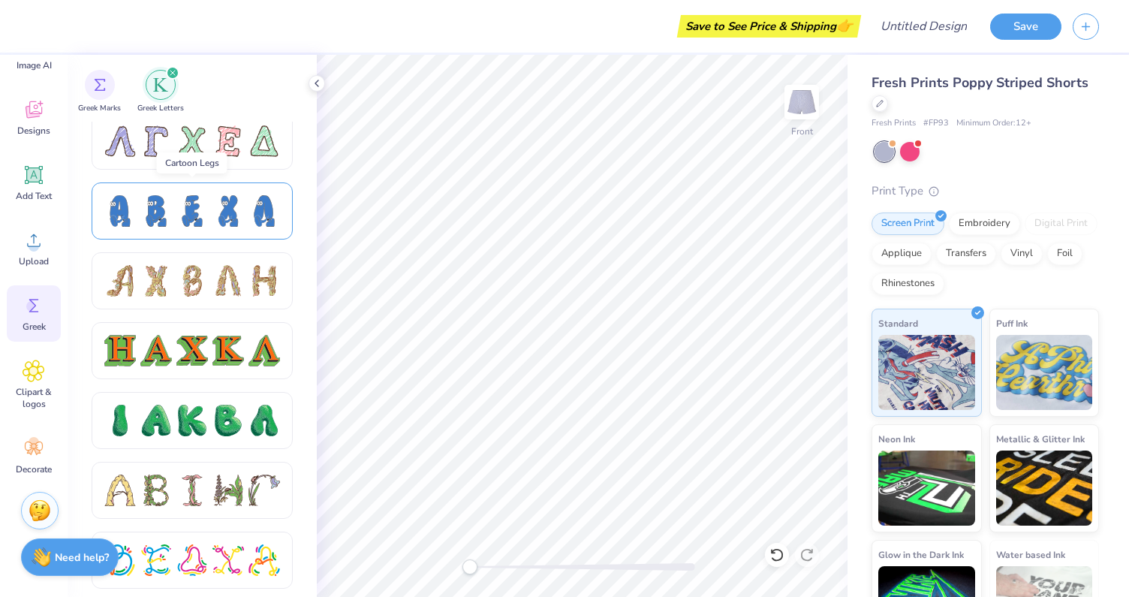
click at [240, 211] on div at bounding box center [228, 211] width 32 height 32
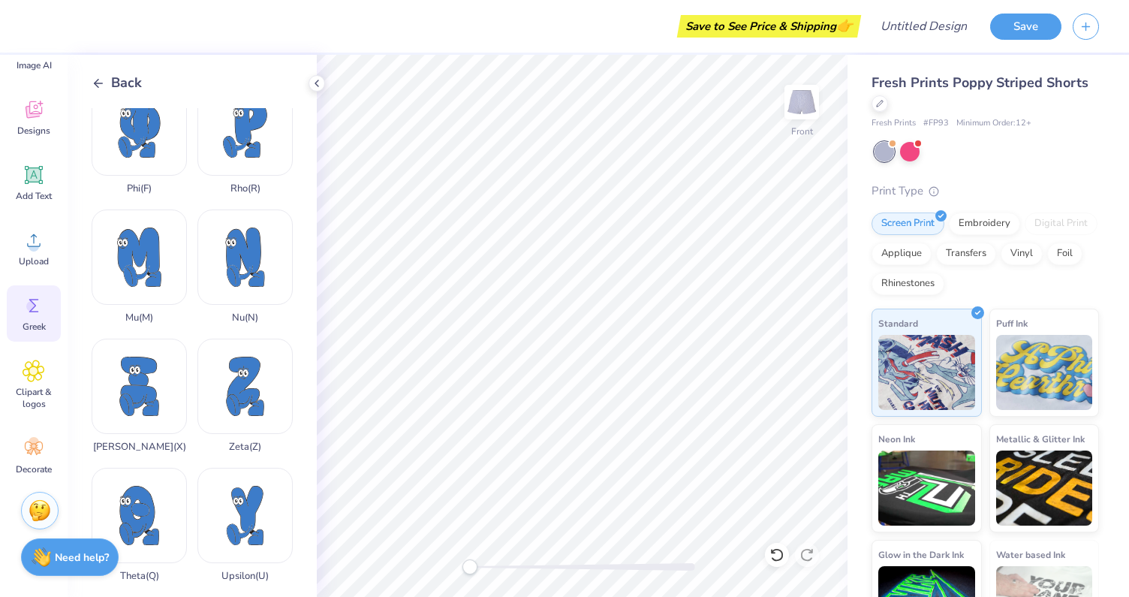
scroll to position [1076, 0]
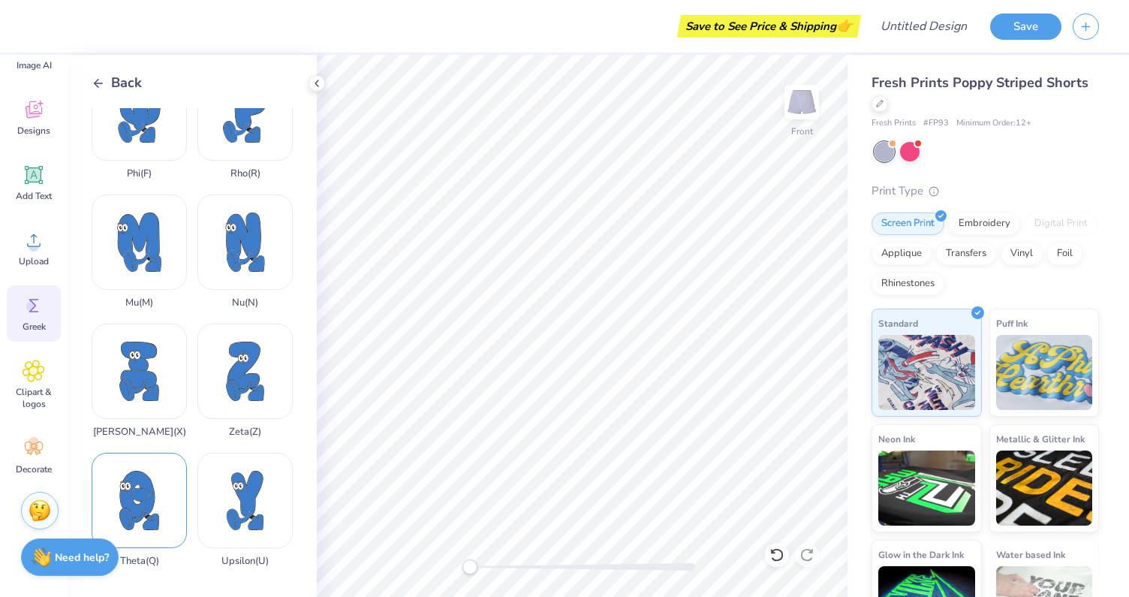
click at [129, 504] on div "Theta ( Q )" at bounding box center [139, 510] width 95 height 114
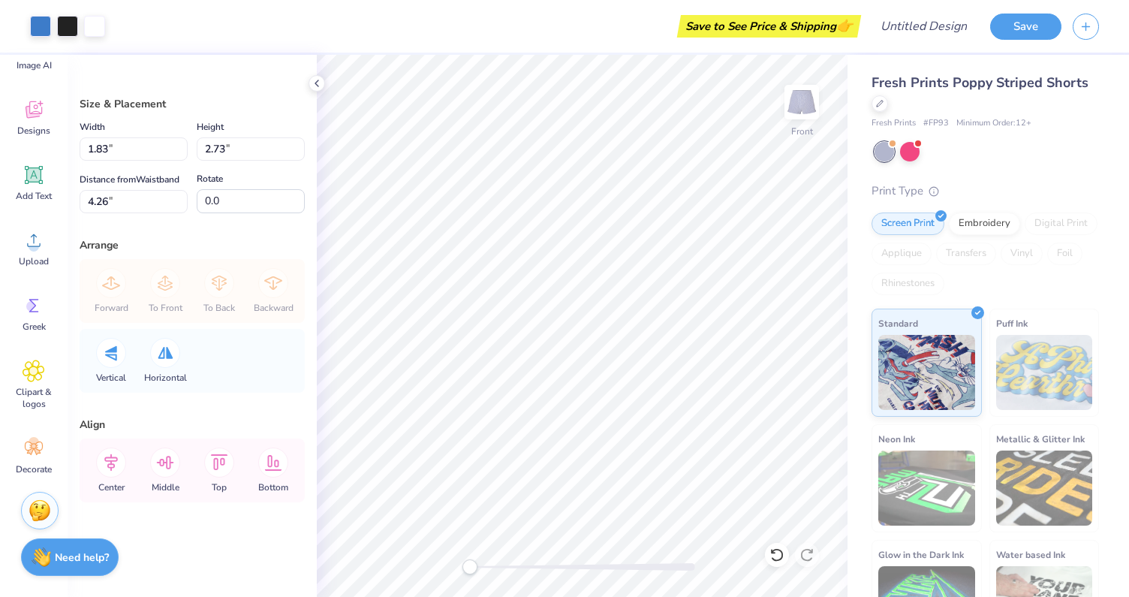
type input "4.16"
type input "6.19"
type input "2.28"
click at [317, 80] on icon at bounding box center [317, 83] width 12 height 12
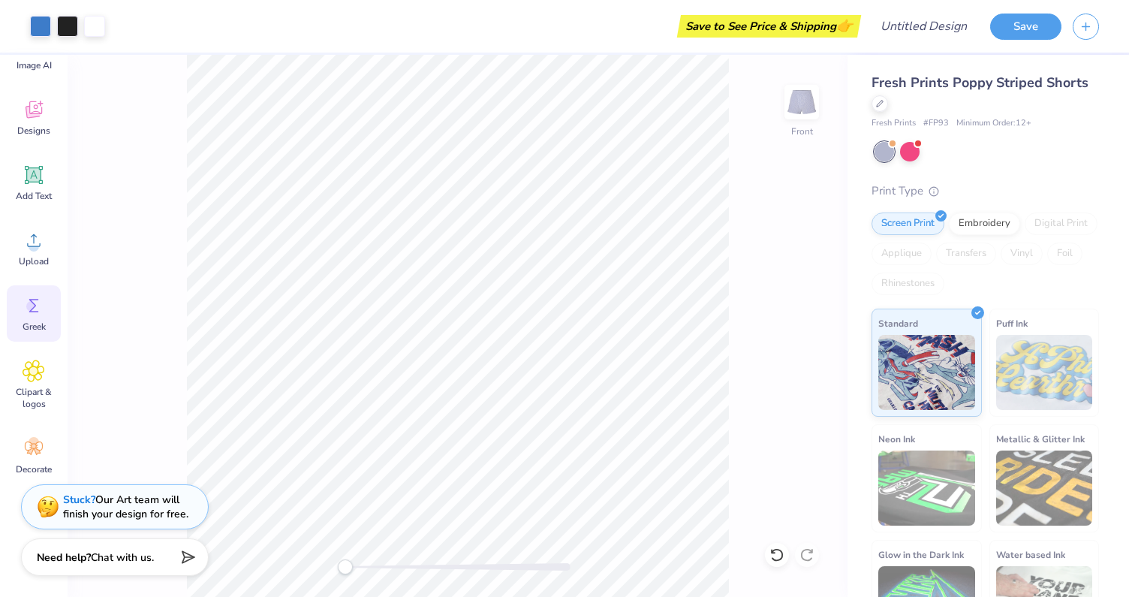
click at [43, 328] on span "Greek" at bounding box center [34, 327] width 23 height 12
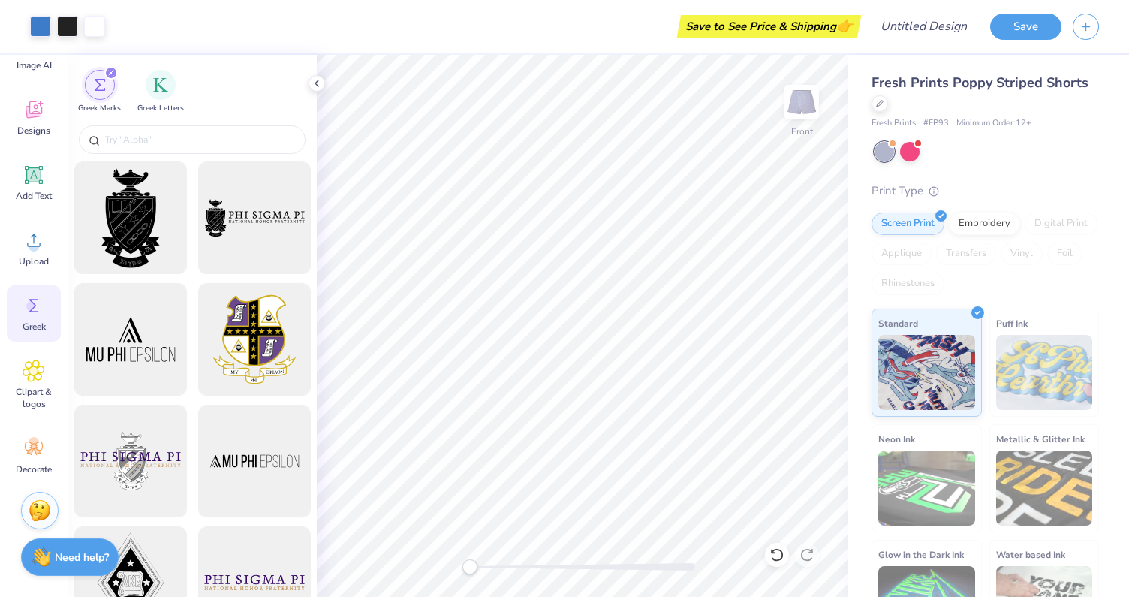
click at [235, 122] on div at bounding box center [192, 142] width 249 height 40
click at [155, 90] on img "filter for Greek Letters" at bounding box center [160, 83] width 15 height 15
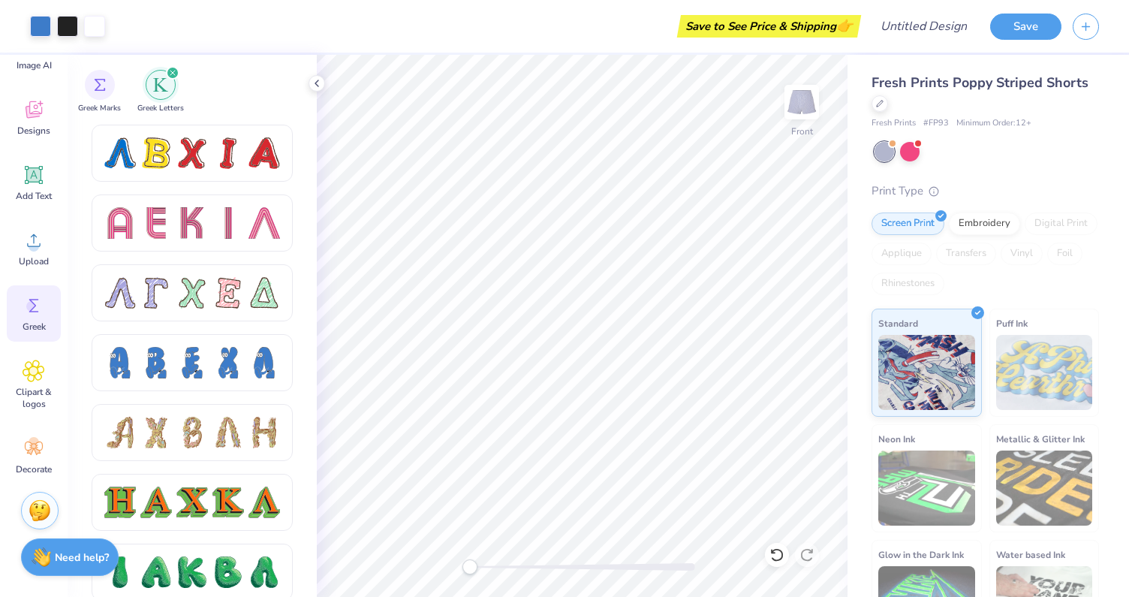
scroll to position [1324, 0]
click at [213, 366] on div at bounding box center [228, 362] width 32 height 32
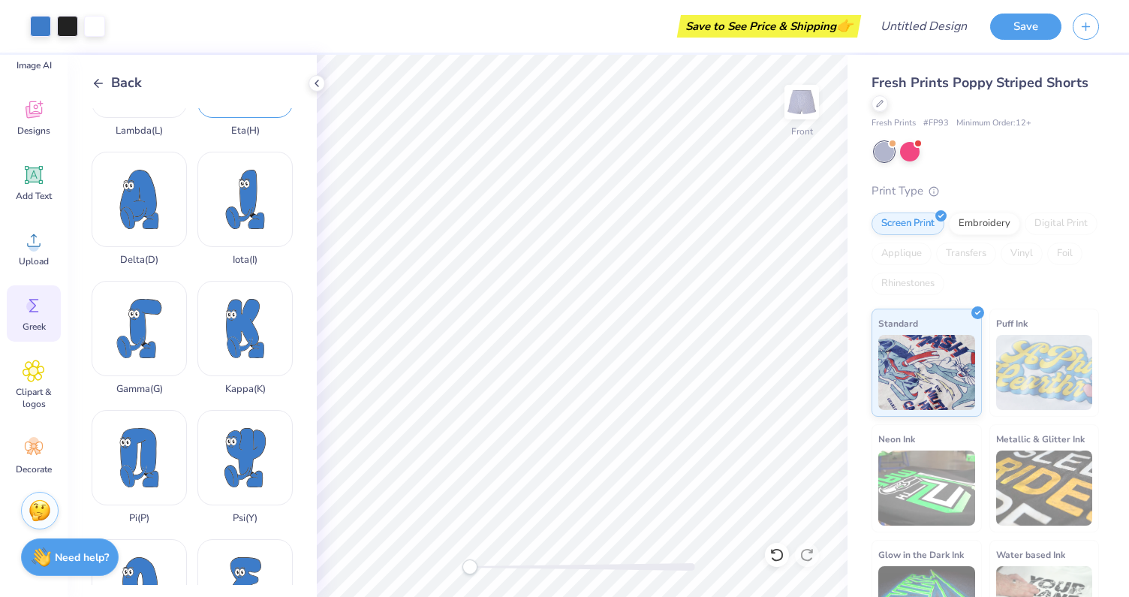
scroll to position [338, 0]
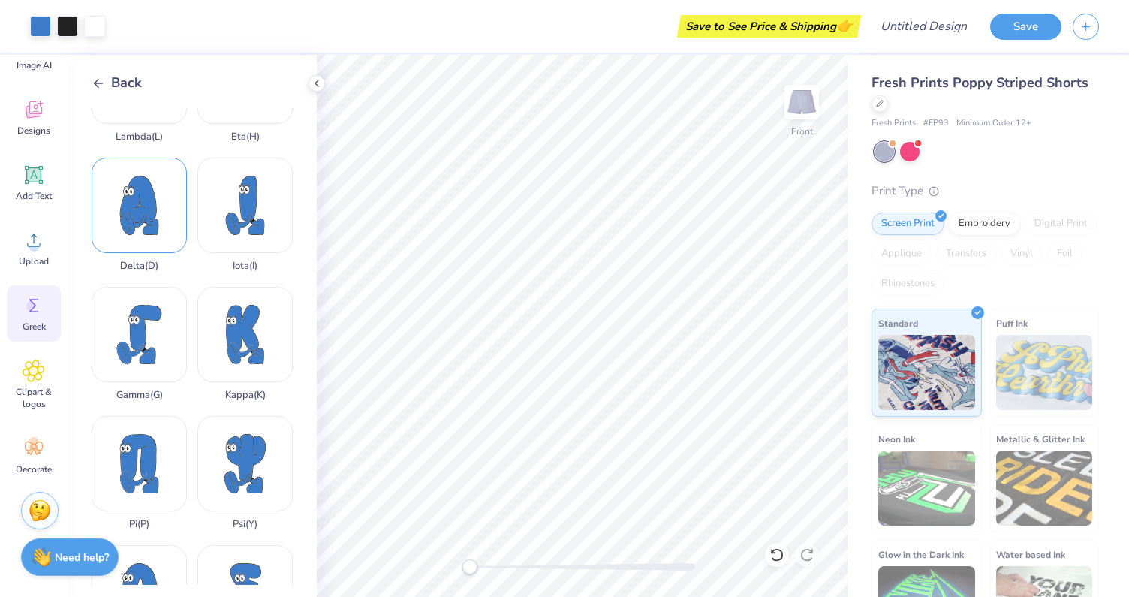
click at [147, 185] on div "Delta ( D )" at bounding box center [139, 215] width 95 height 114
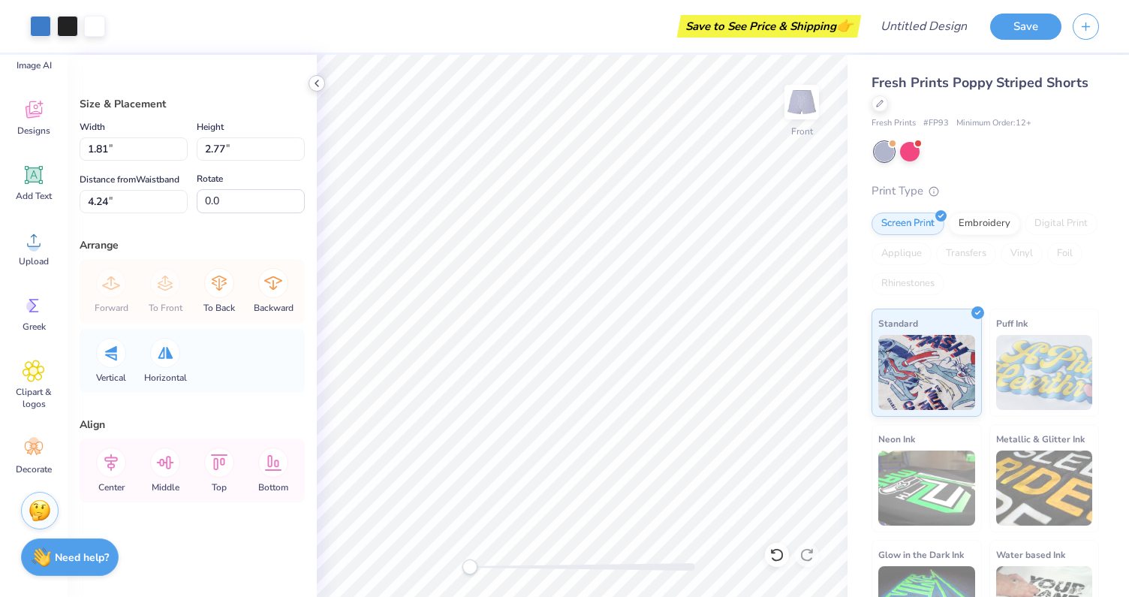
click at [320, 82] on icon at bounding box center [317, 83] width 12 height 12
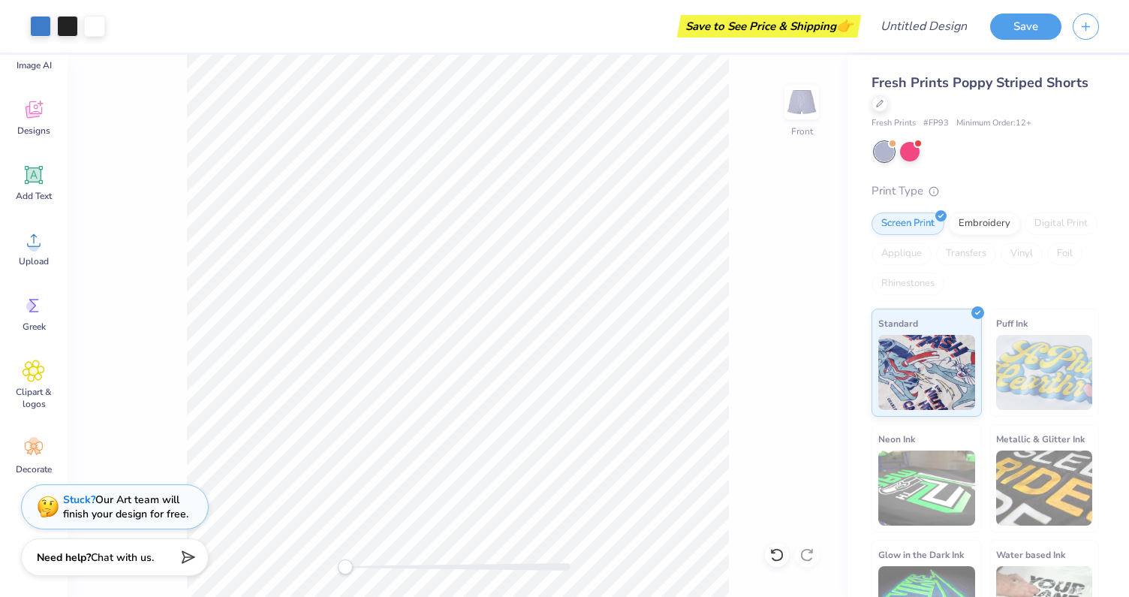
type input "4.16"
type input "6.19"
type input "1.56"
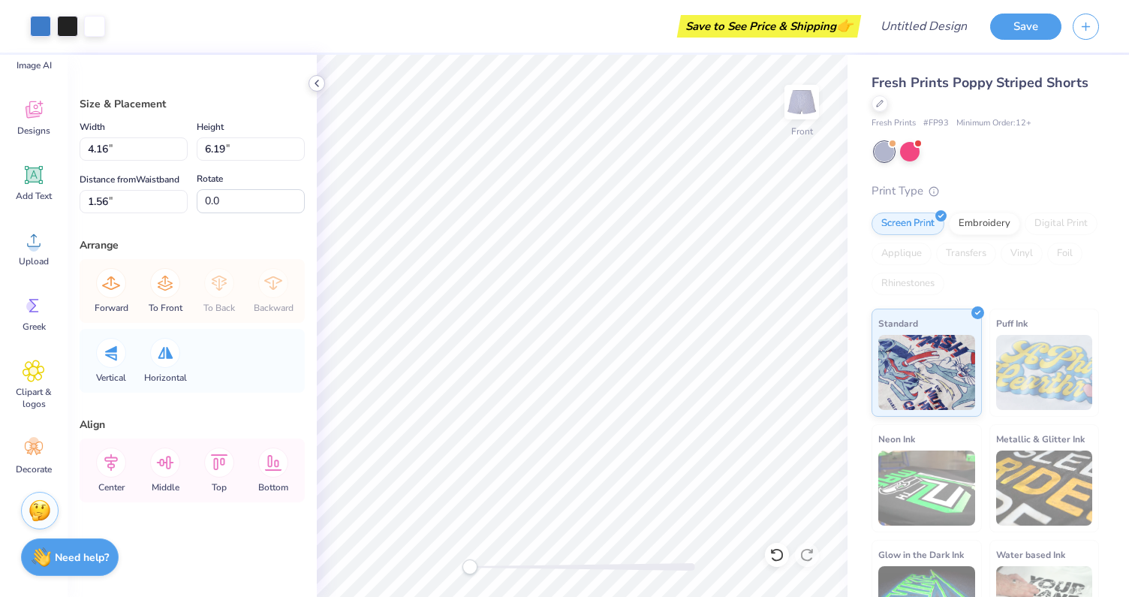
type input "2.41"
type input "3.60"
type input "1.81"
type input "2.77"
type input "1.56"
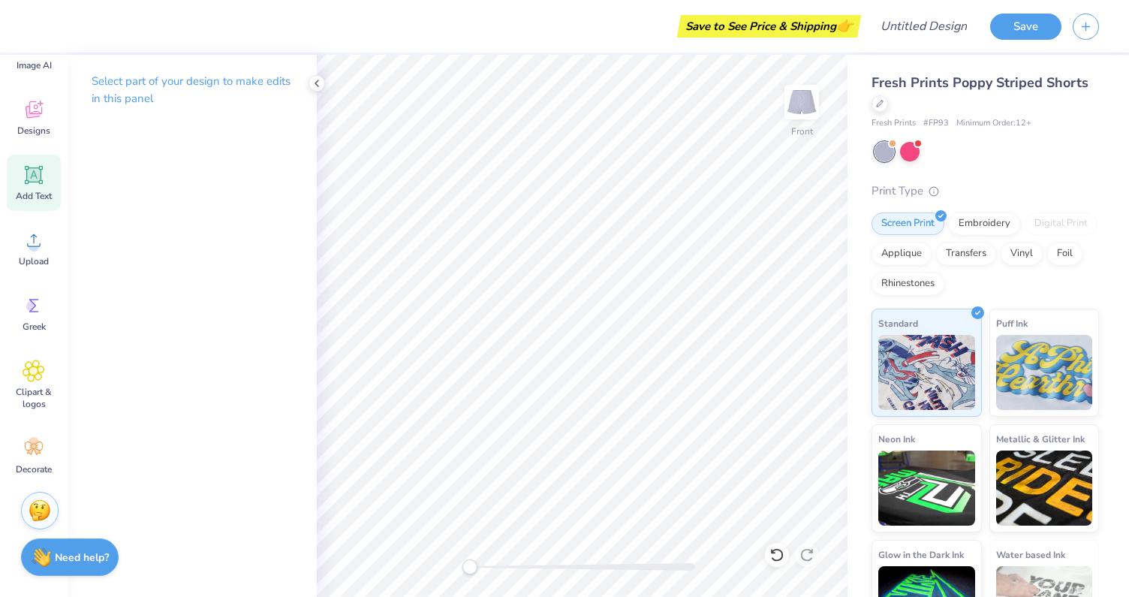
click at [32, 176] on icon at bounding box center [34, 175] width 18 height 18
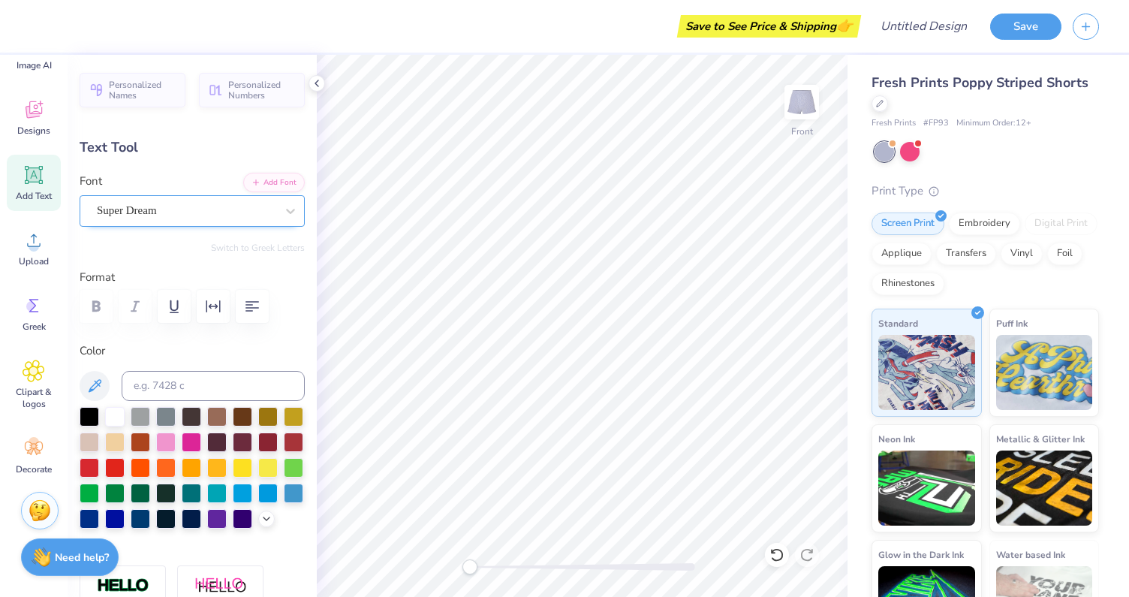
click at [216, 208] on div "Super Dream" at bounding box center [186, 210] width 182 height 23
click at [109, 274] on button "Greek" at bounding box center [108, 276] width 38 height 24
type input "theta"
click at [983, 228] on div "Embroidery" at bounding box center [984, 221] width 71 height 23
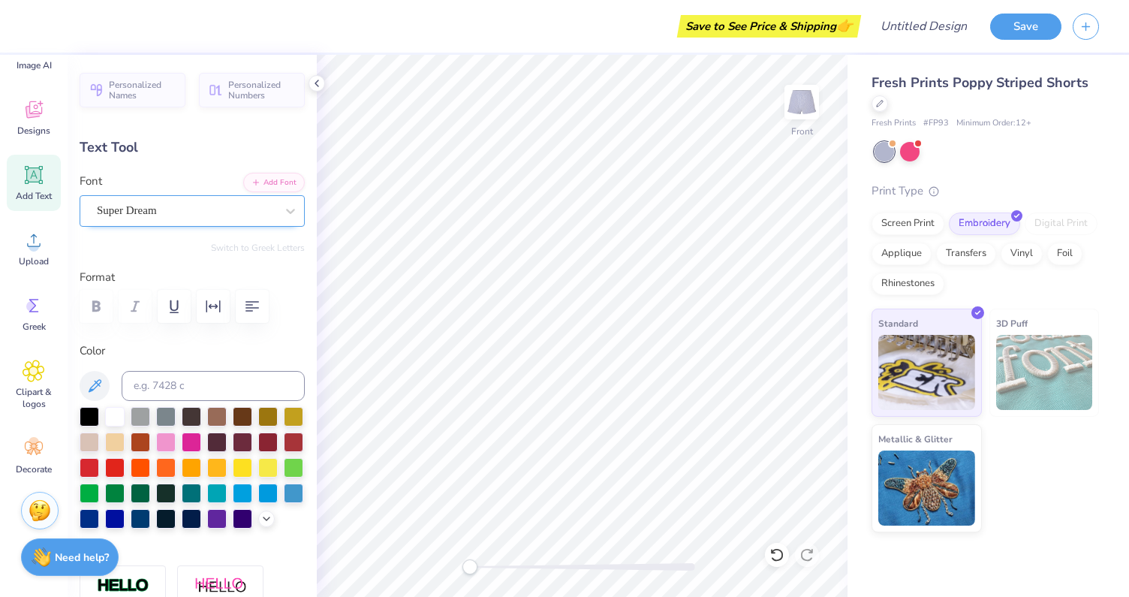
type input "2.24"
click at [316, 78] on icon at bounding box center [317, 83] width 12 height 12
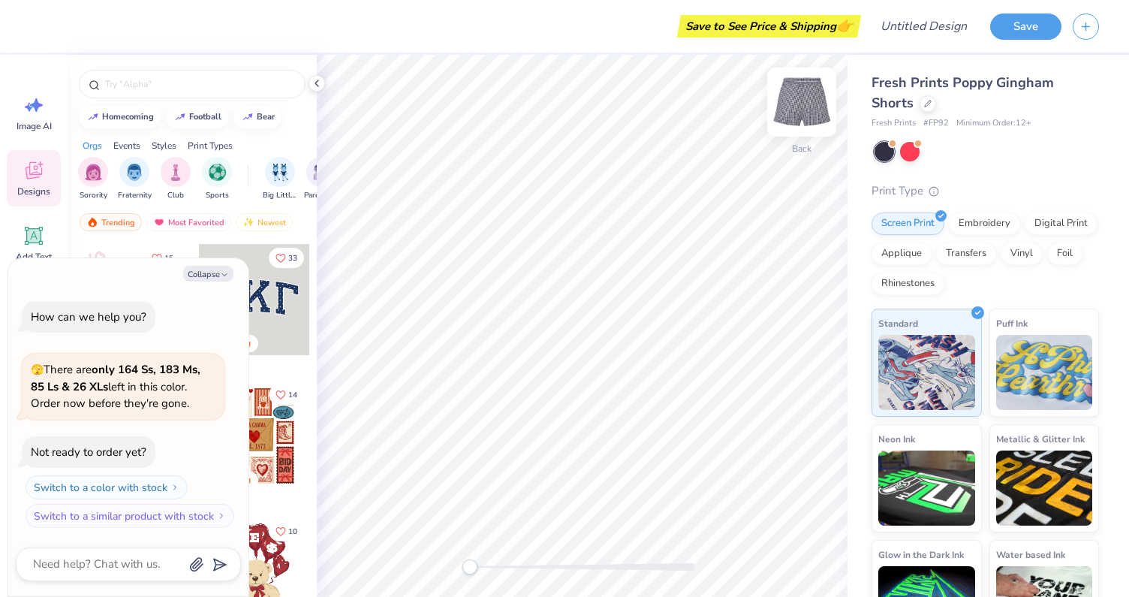
click at [814, 105] on img at bounding box center [802, 102] width 60 height 60
click at [215, 275] on button "Collapse" at bounding box center [208, 274] width 50 height 16
type textarea "x"
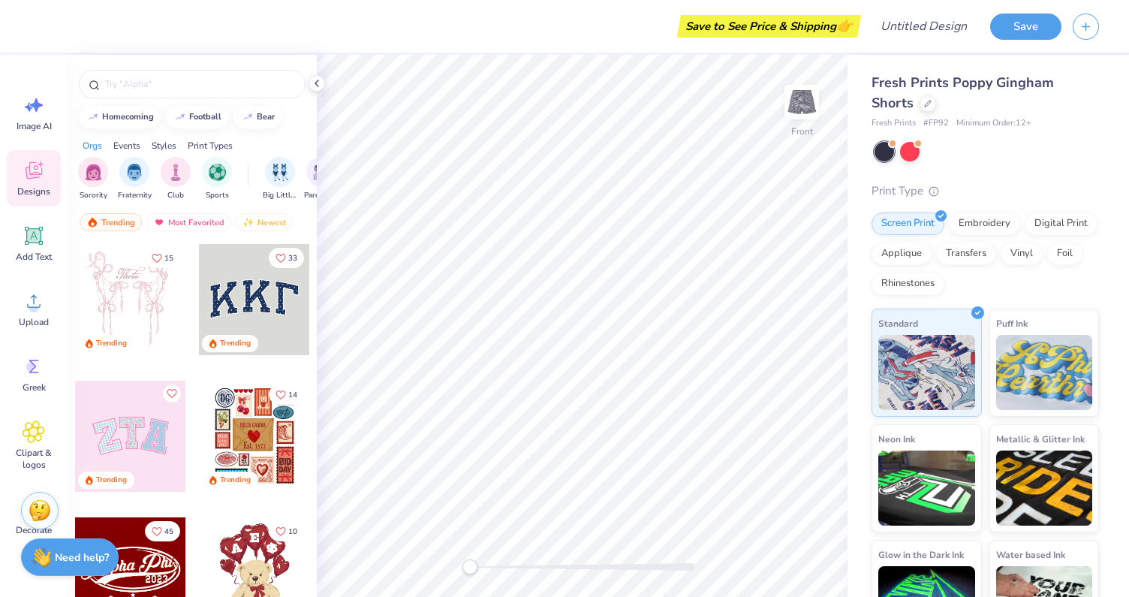
click at [252, 293] on div at bounding box center [254, 299] width 111 height 111
click at [254, 303] on div at bounding box center [254, 299] width 111 height 111
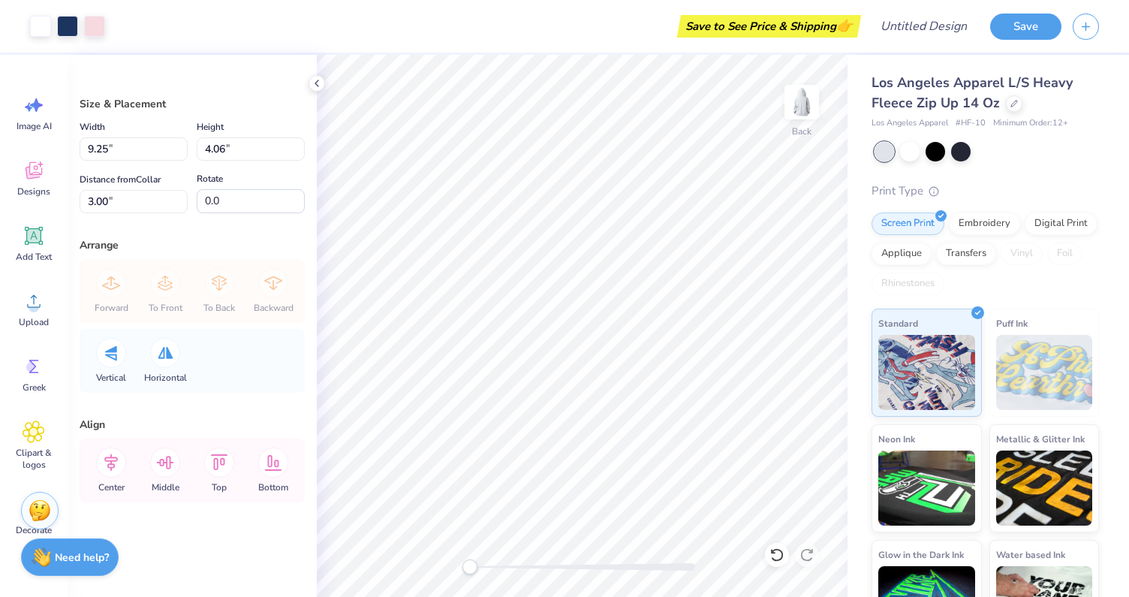
type input "5.04"
type input "2.21"
type input "5.93"
type input "2.60"
type input "4.10"
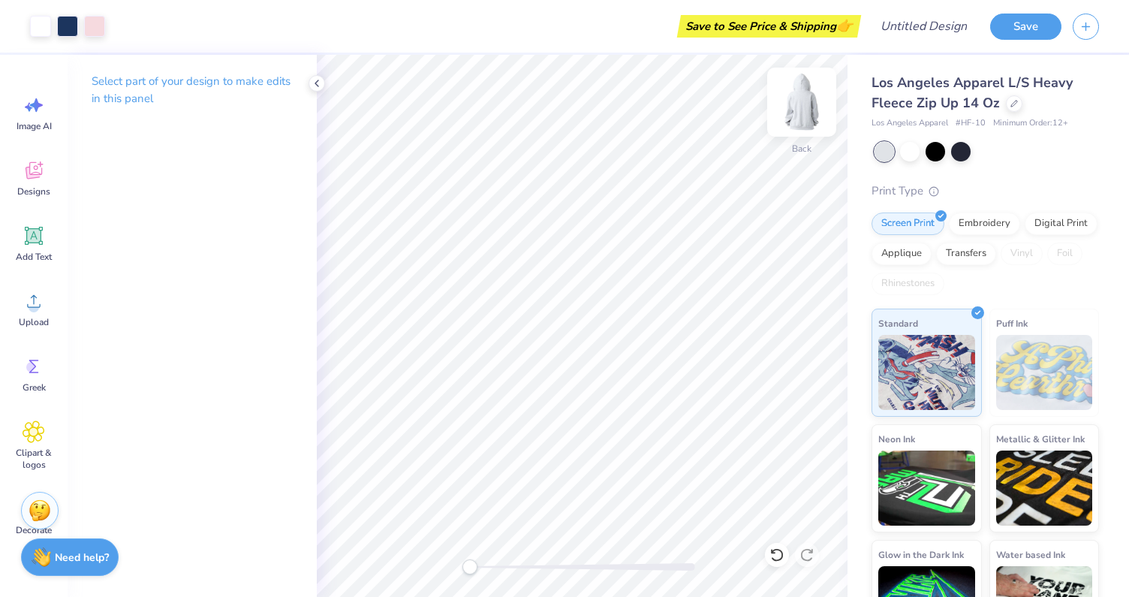
click at [806, 100] on img at bounding box center [802, 102] width 60 height 60
click at [23, 113] on icon at bounding box center [34, 105] width 23 height 23
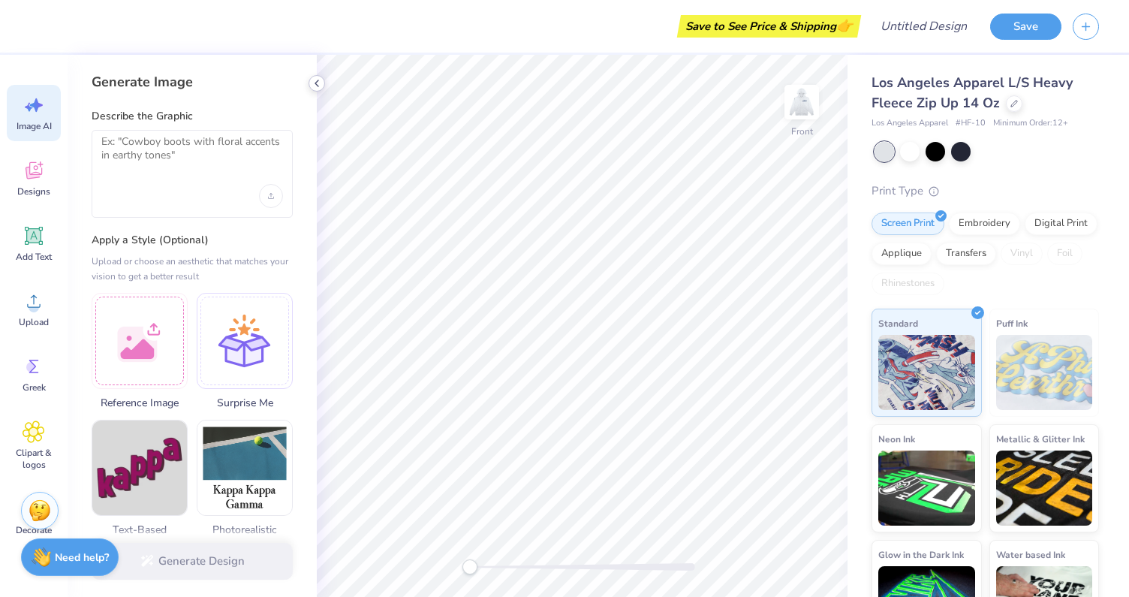
click at [316, 86] on icon at bounding box center [317, 83] width 12 height 12
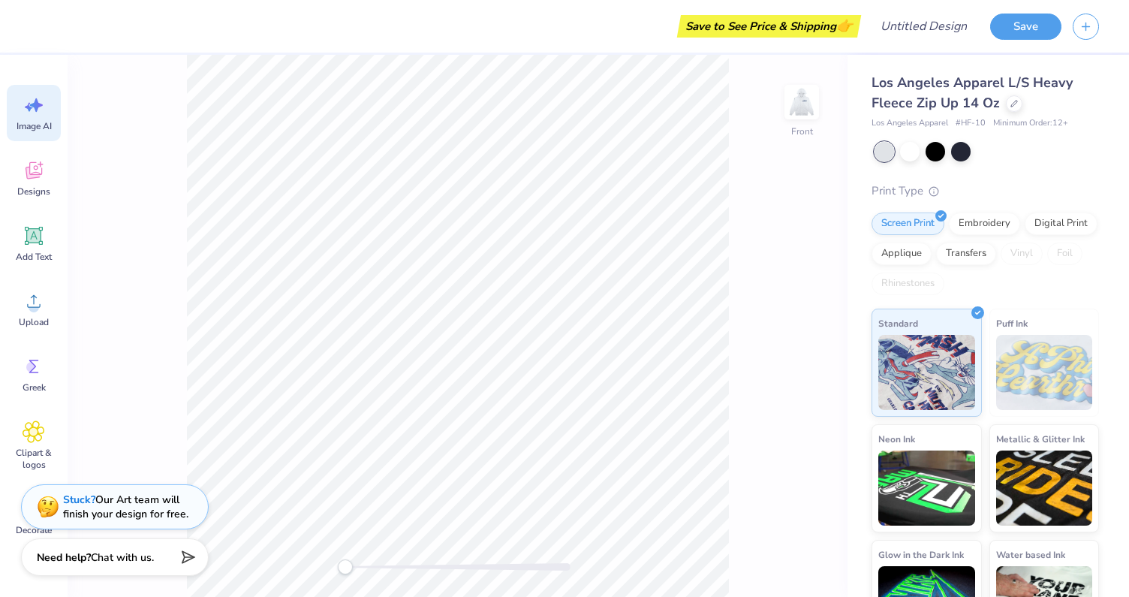
click at [779, 104] on div "Front" at bounding box center [458, 326] width 780 height 542
click at [810, 102] on img at bounding box center [802, 102] width 60 height 60
click at [44, 178] on icon at bounding box center [34, 170] width 23 height 23
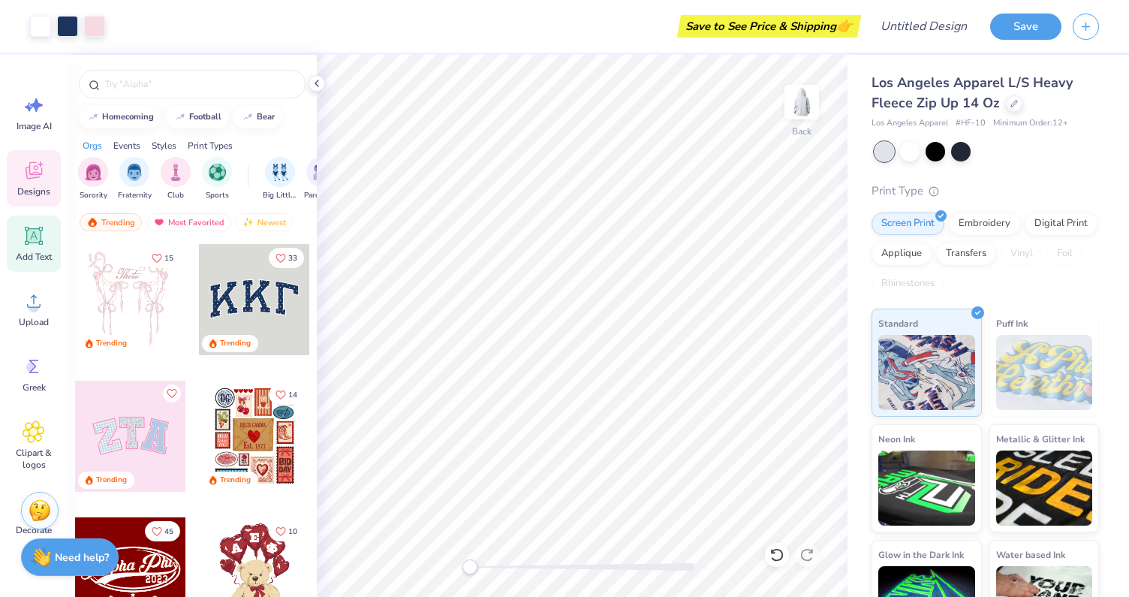
click at [30, 253] on span "Add Text" at bounding box center [34, 257] width 36 height 12
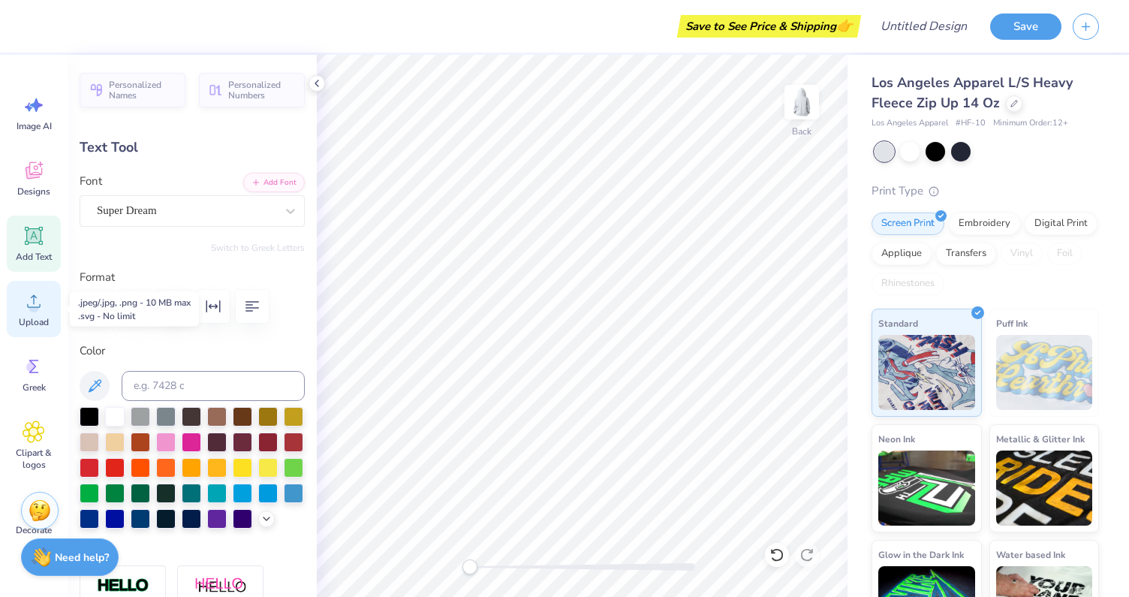
click at [33, 312] on div "Upload" at bounding box center [34, 309] width 54 height 56
click at [37, 191] on span "Designs" at bounding box center [33, 191] width 33 height 12
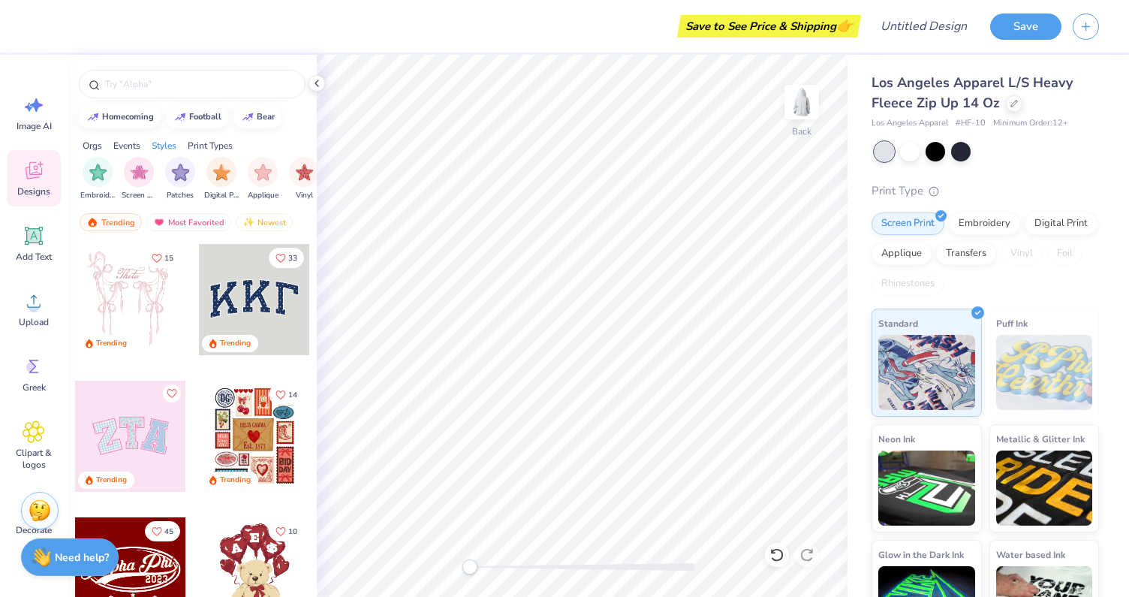
scroll to position [0, 1271]
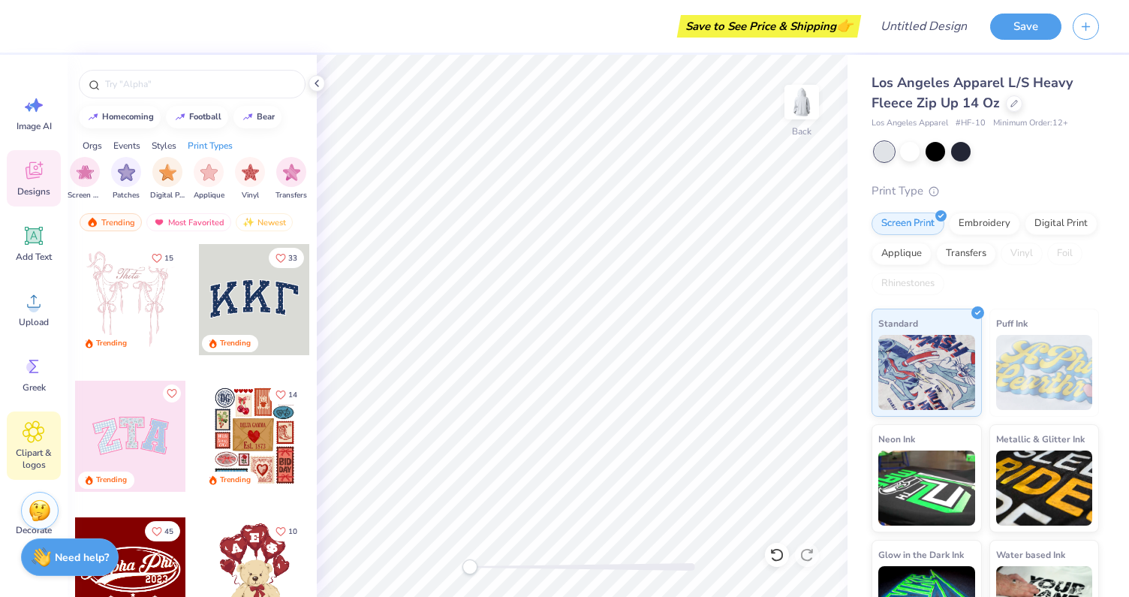
click at [29, 419] on div "Clipart & logos" at bounding box center [34, 445] width 54 height 68
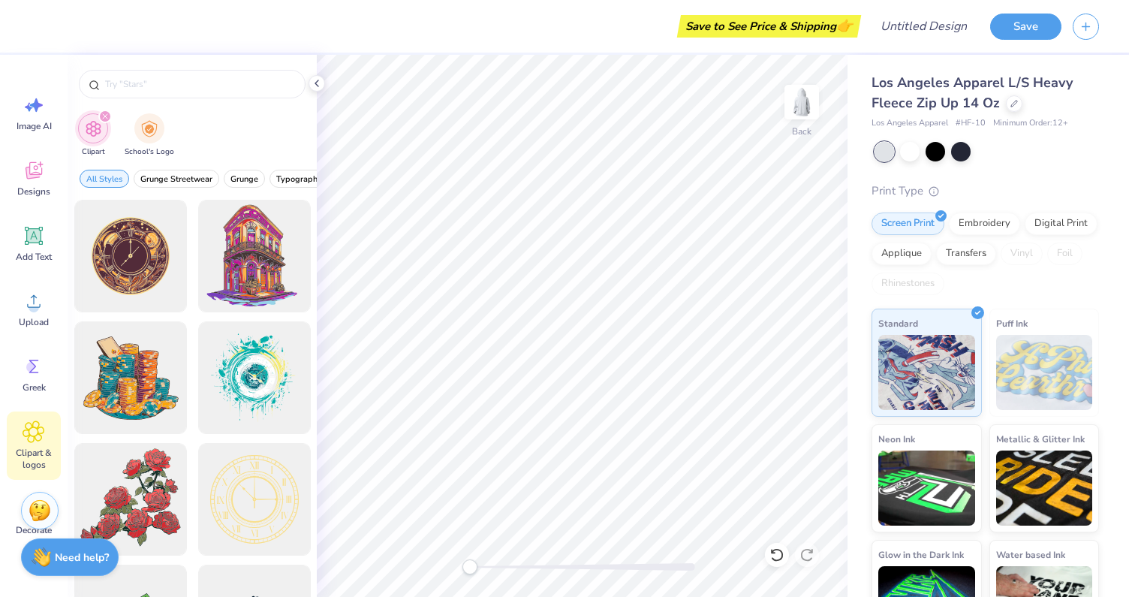
scroll to position [61, 0]
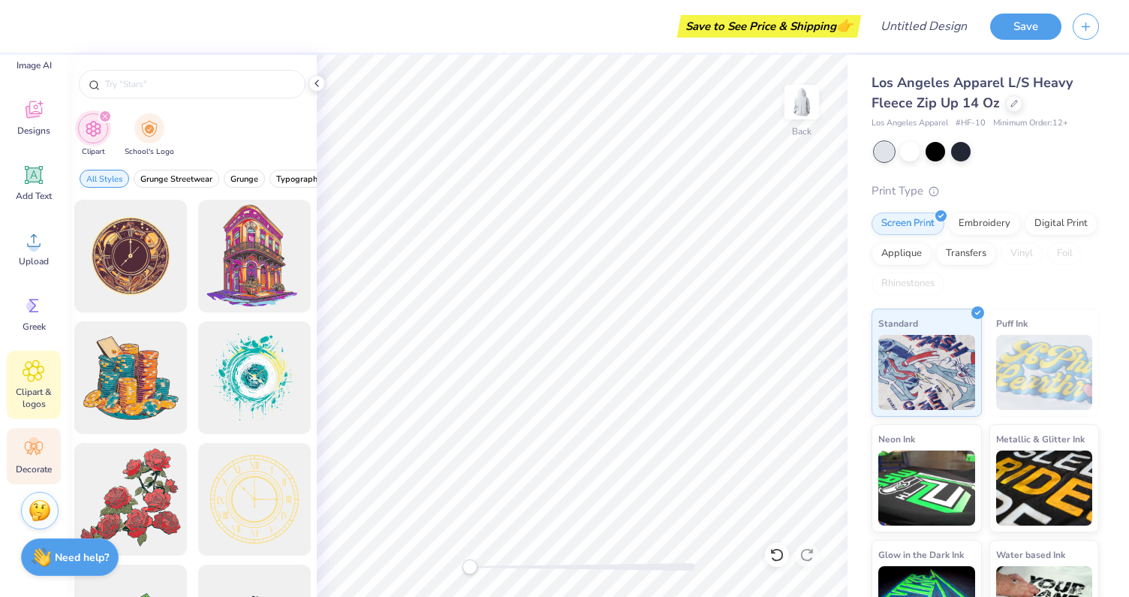
click at [17, 468] on span "Decorate" at bounding box center [34, 469] width 36 height 12
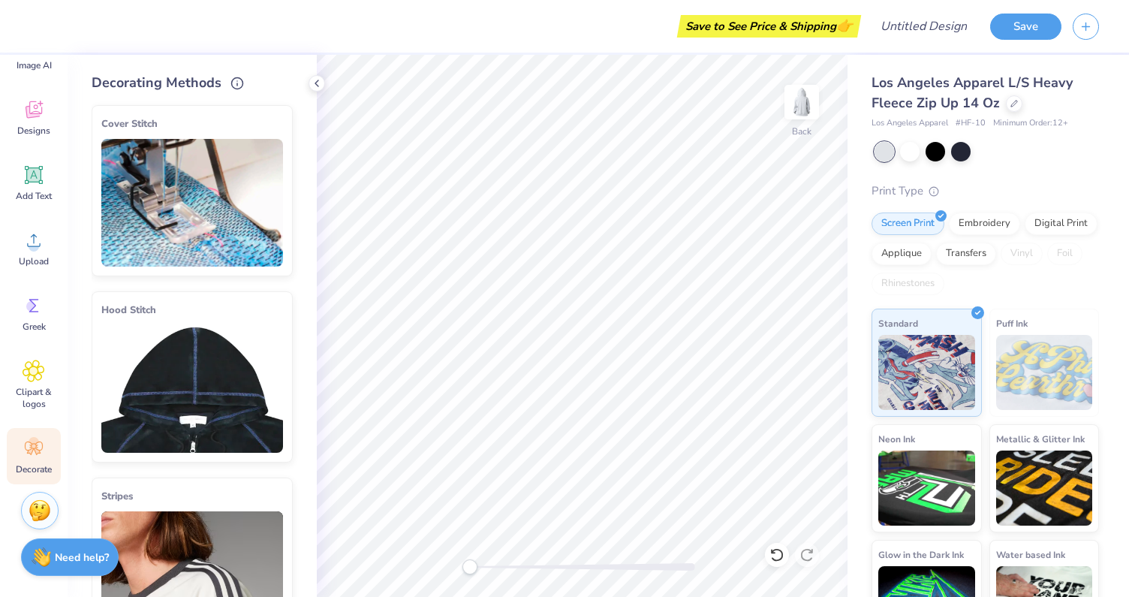
click at [231, 213] on img at bounding box center [192, 203] width 182 height 128
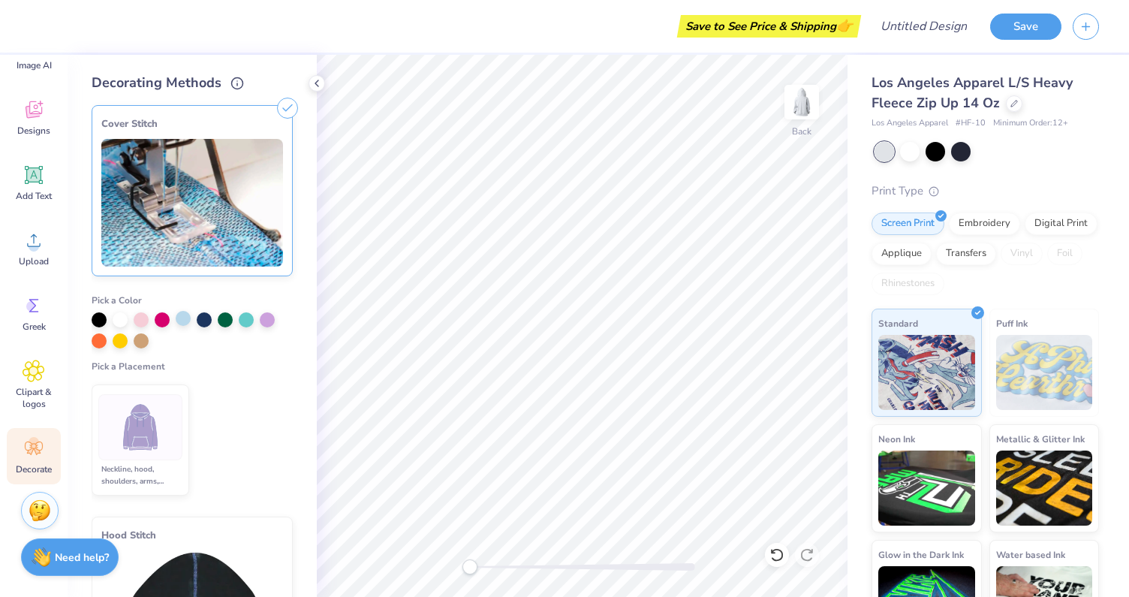
click at [176, 323] on div at bounding box center [183, 318] width 15 height 15
click at [215, 255] on img at bounding box center [192, 203] width 182 height 128
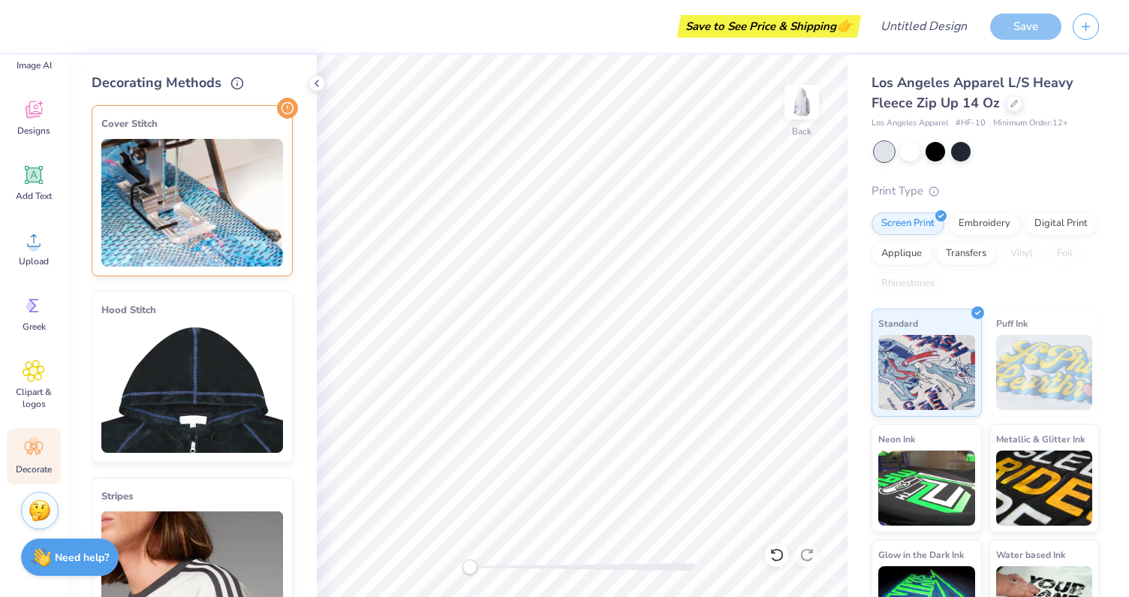
click at [209, 357] on img at bounding box center [192, 389] width 182 height 128
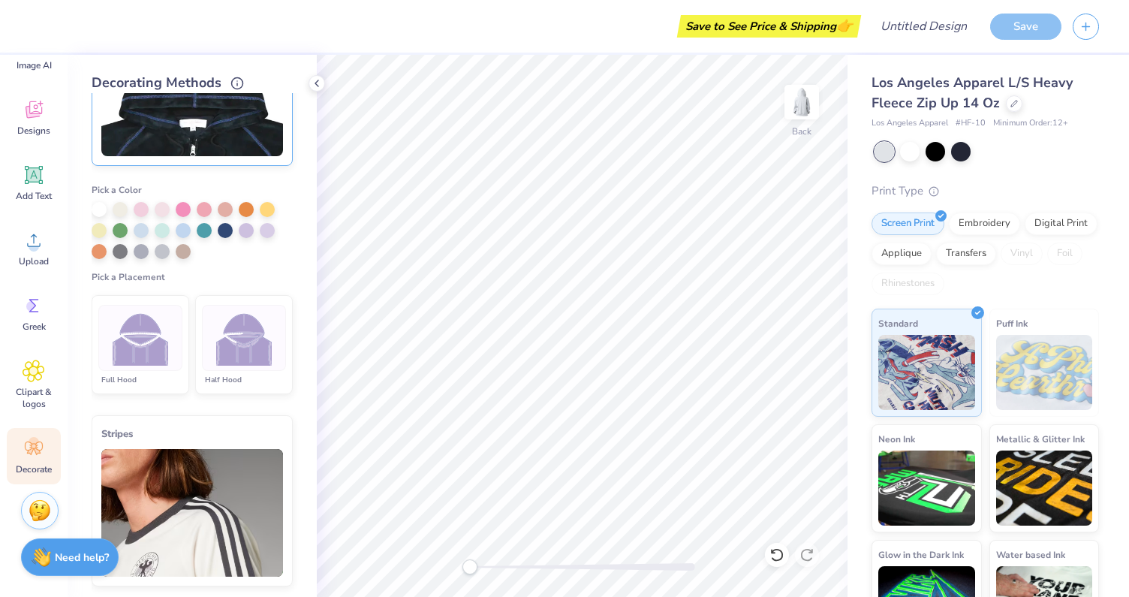
scroll to position [336, 0]
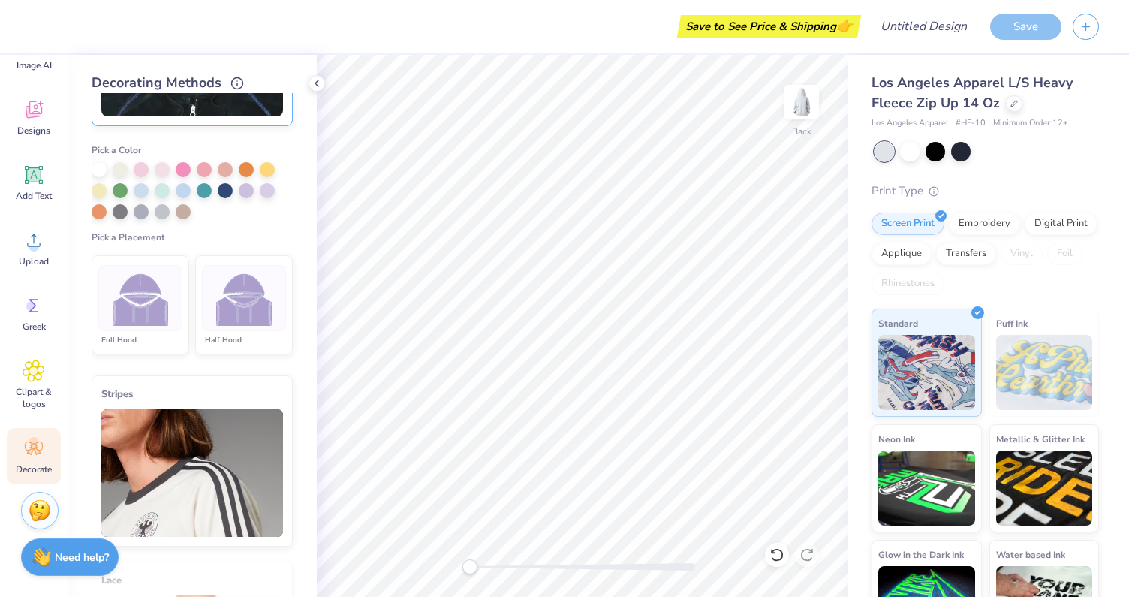
click at [163, 295] on img at bounding box center [141, 298] width 56 height 56
click at [260, 299] on img at bounding box center [244, 298] width 56 height 56
click at [257, 292] on img at bounding box center [244, 298] width 56 height 56
click at [245, 192] on div at bounding box center [246, 189] width 15 height 15
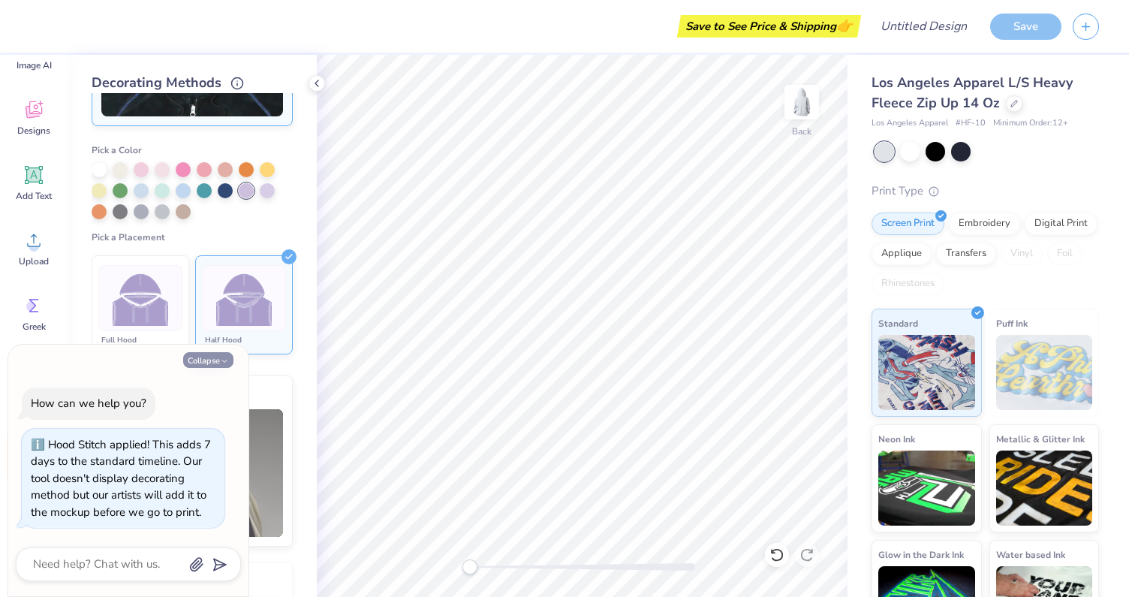
click at [225, 362] on icon "button" at bounding box center [224, 361] width 9 height 9
type textarea "x"
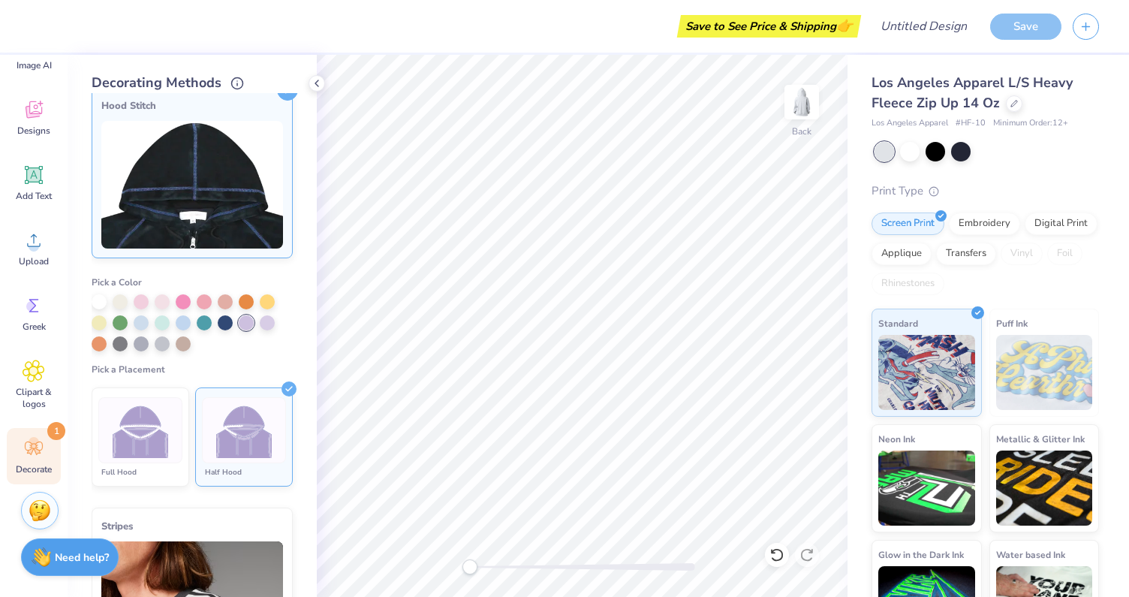
scroll to position [186, 0]
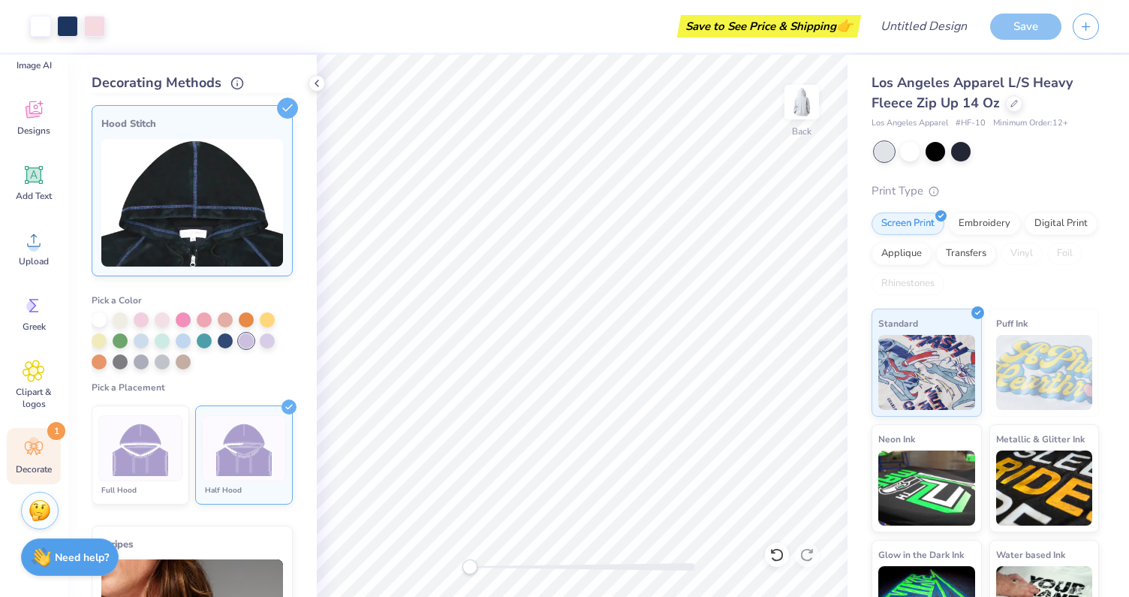
click at [232, 189] on img at bounding box center [192, 203] width 182 height 128
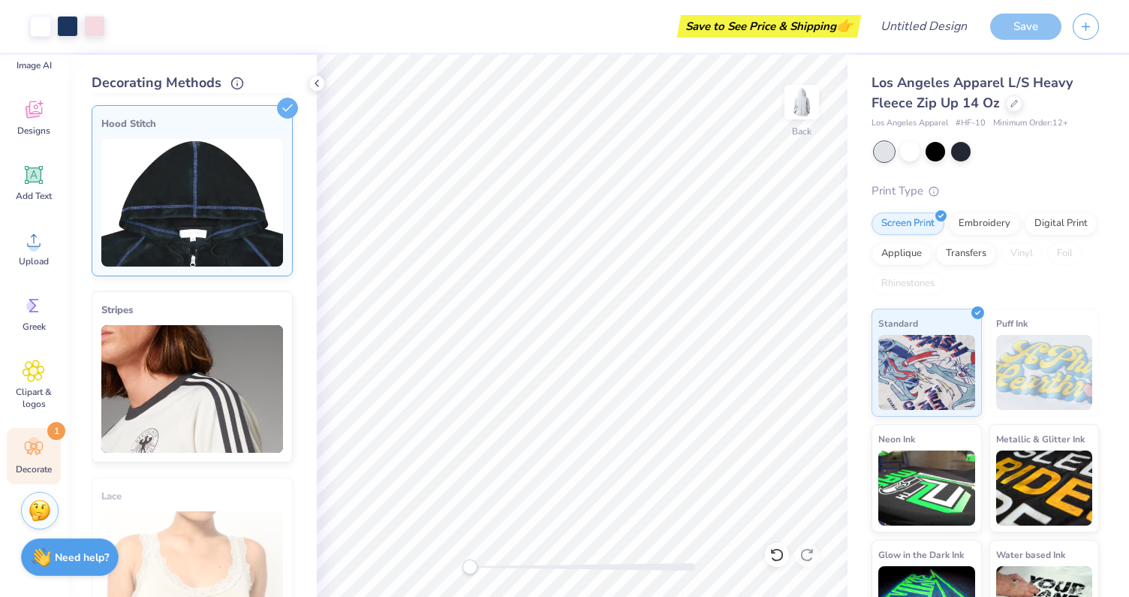
click at [232, 189] on img at bounding box center [192, 203] width 182 height 128
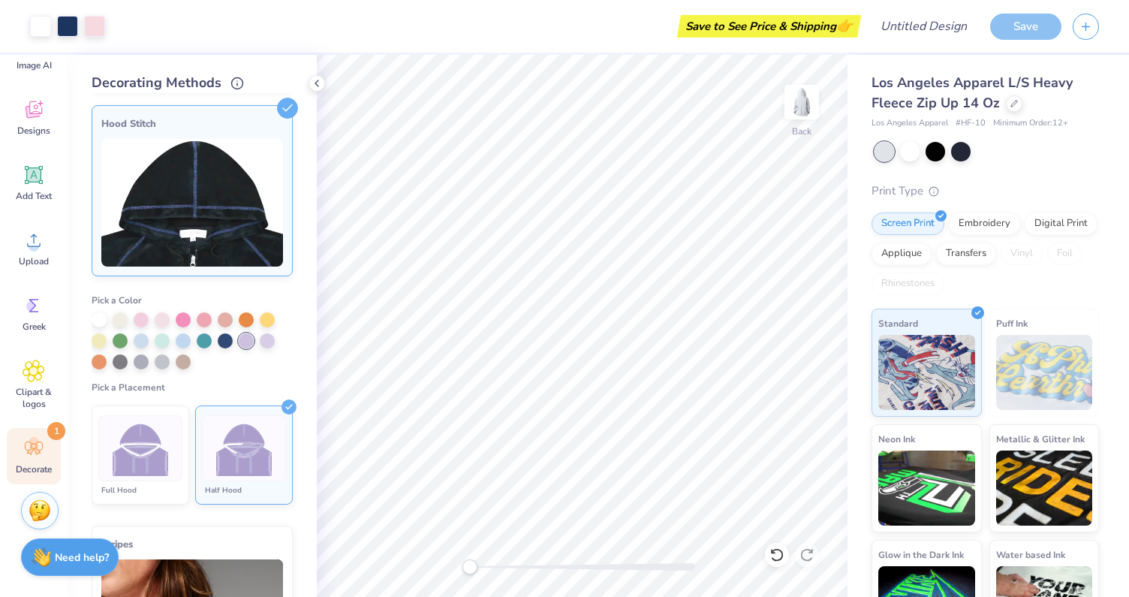
click at [241, 209] on img at bounding box center [192, 203] width 182 height 128
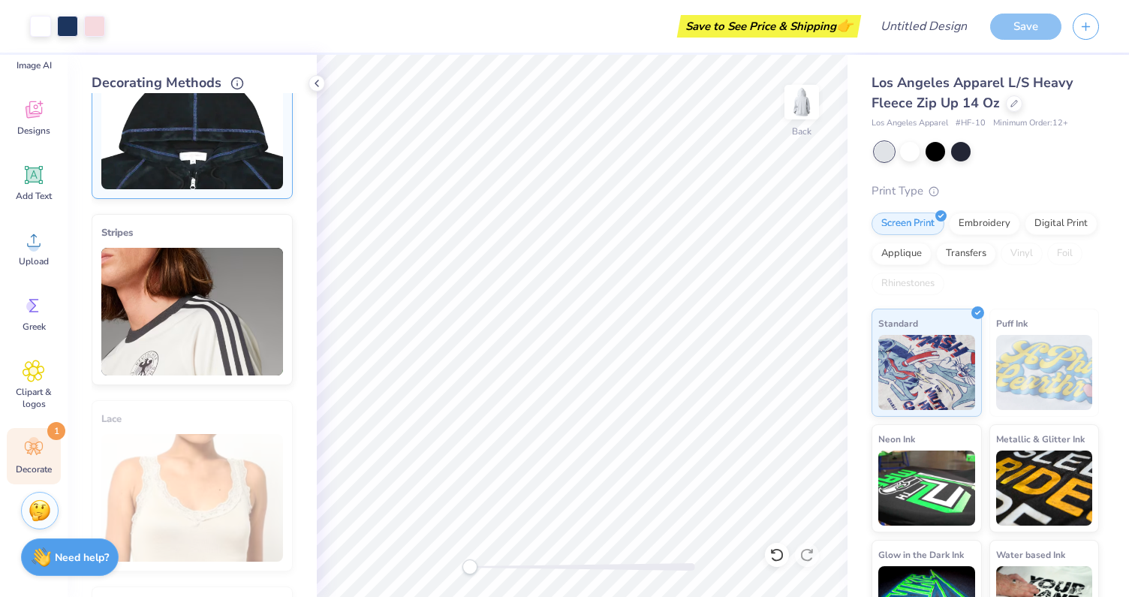
scroll to position [272, 0]
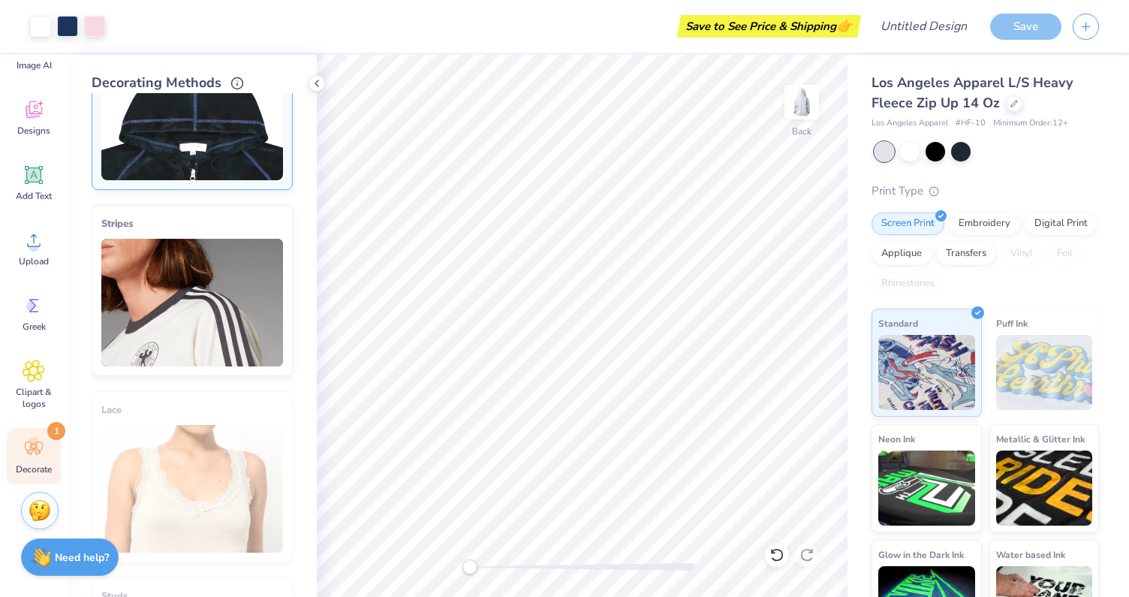
click at [228, 287] on img at bounding box center [192, 303] width 182 height 128
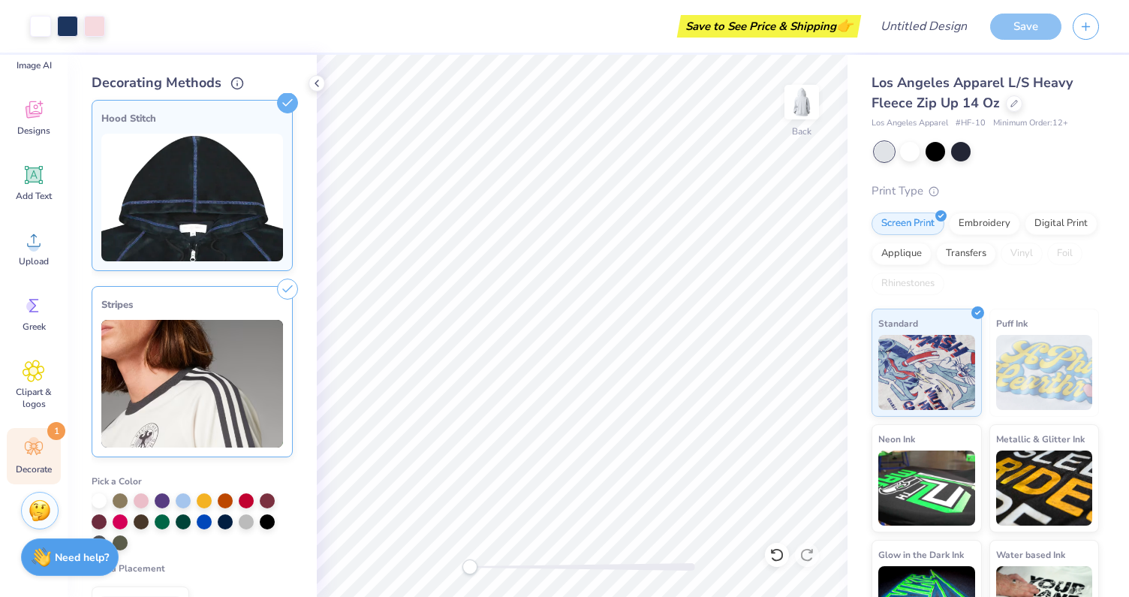
scroll to position [187, 0]
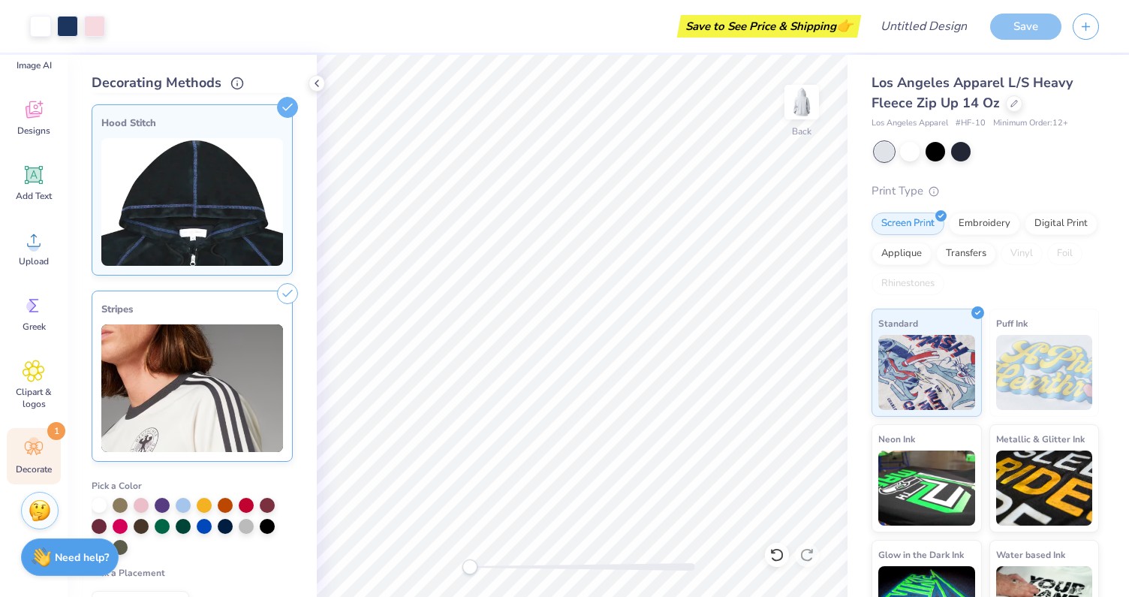
click at [206, 201] on img at bounding box center [192, 202] width 182 height 128
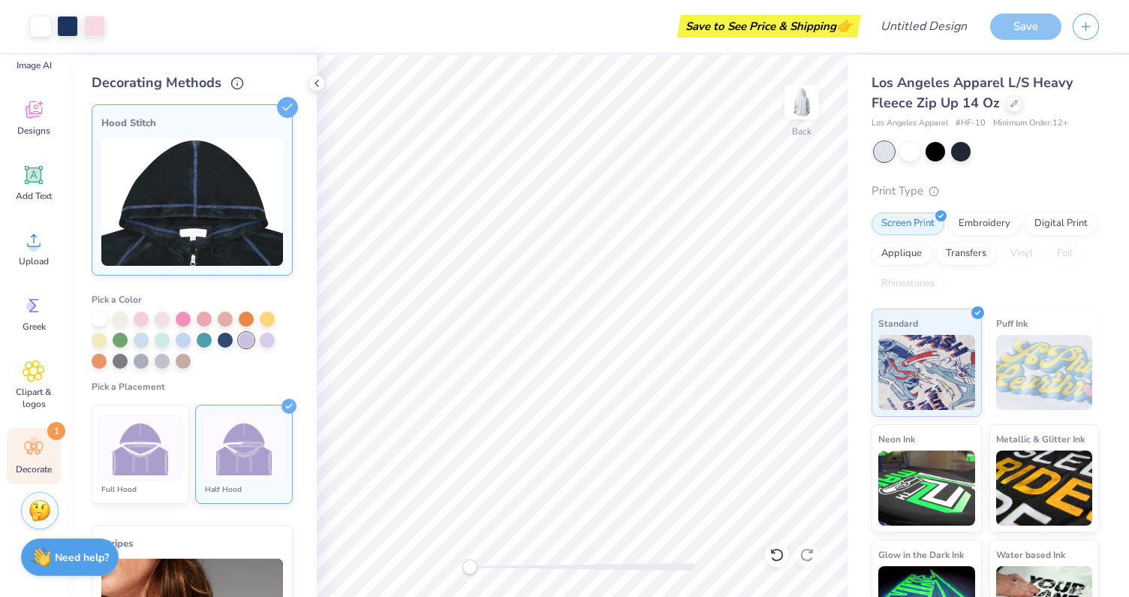
click at [149, 460] on img at bounding box center [141, 448] width 56 height 56
click at [226, 333] on div at bounding box center [225, 338] width 15 height 15
click at [319, 86] on icon at bounding box center [317, 83] width 12 height 12
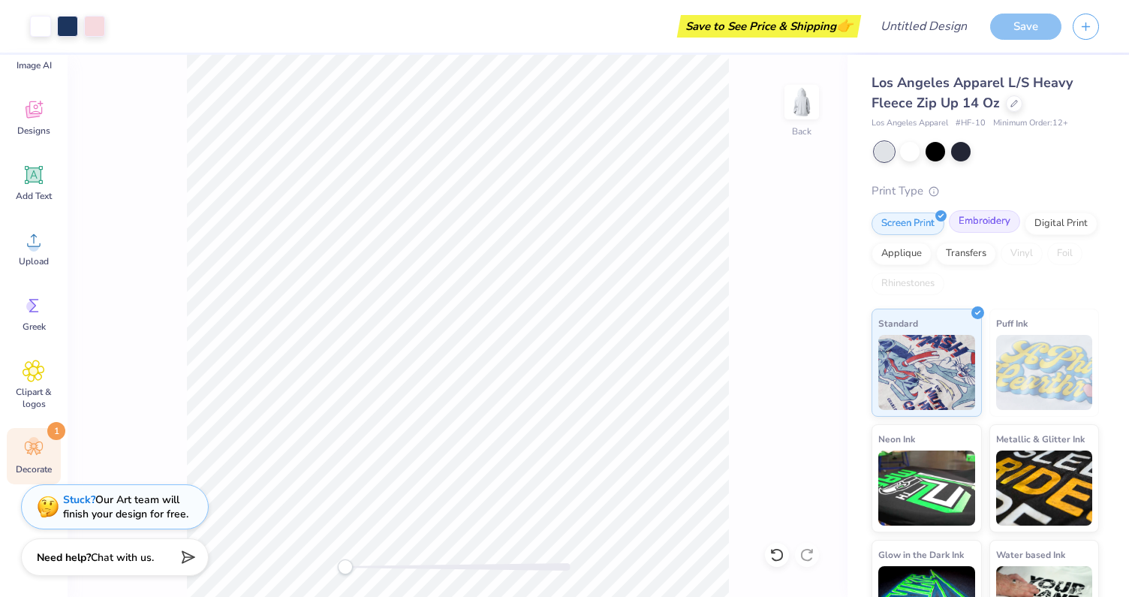
click at [975, 227] on div "Embroidery" at bounding box center [984, 221] width 71 height 23
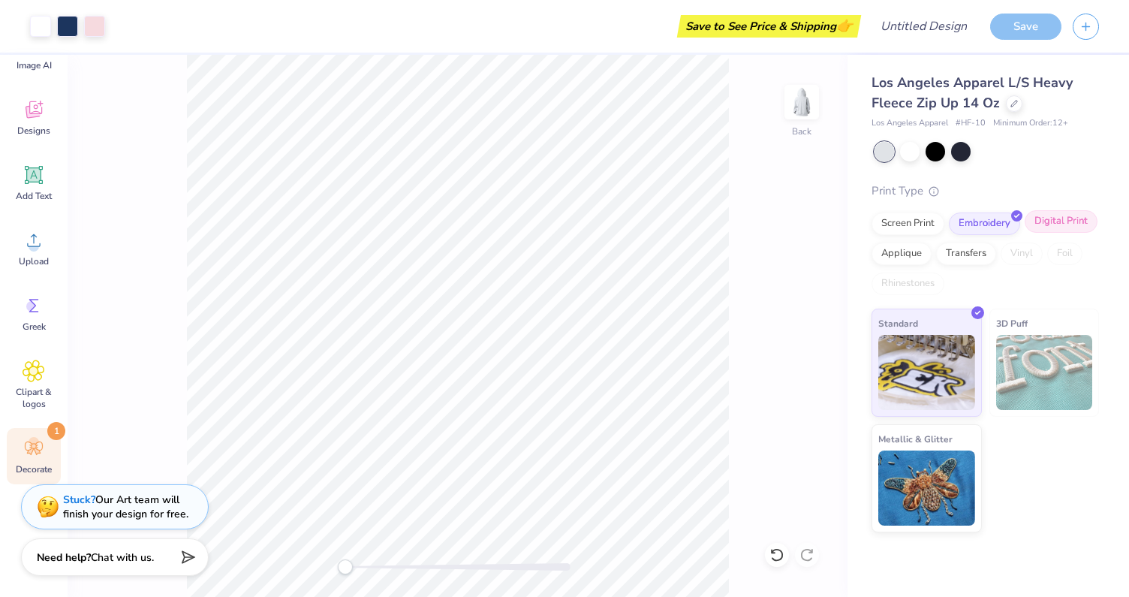
click at [1034, 232] on div "Digital Print" at bounding box center [1061, 221] width 73 height 23
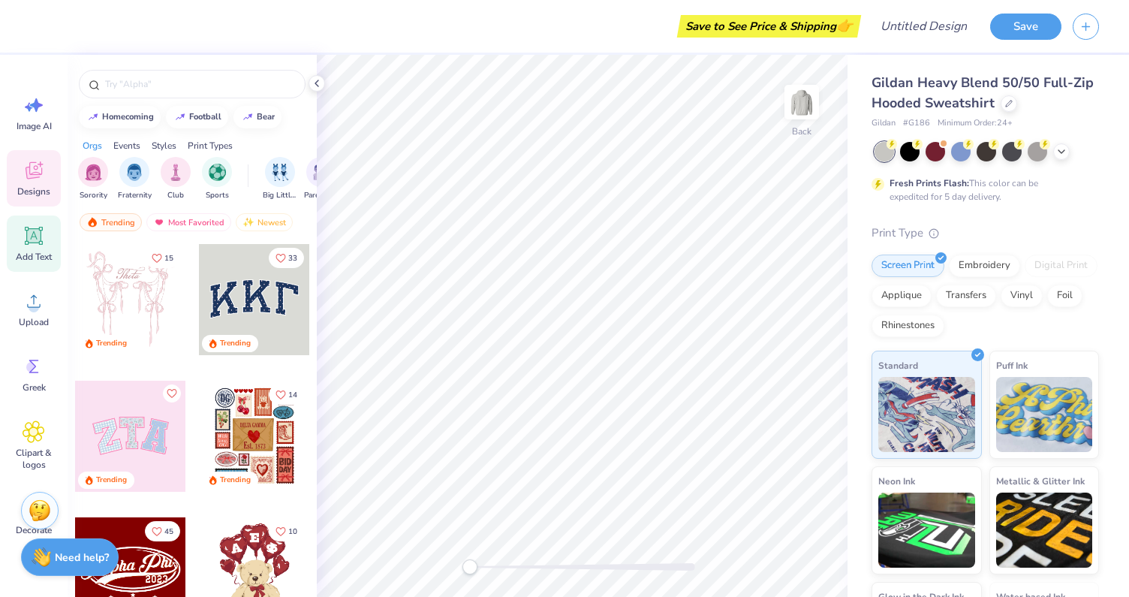
click at [25, 240] on icon at bounding box center [34, 235] width 23 height 23
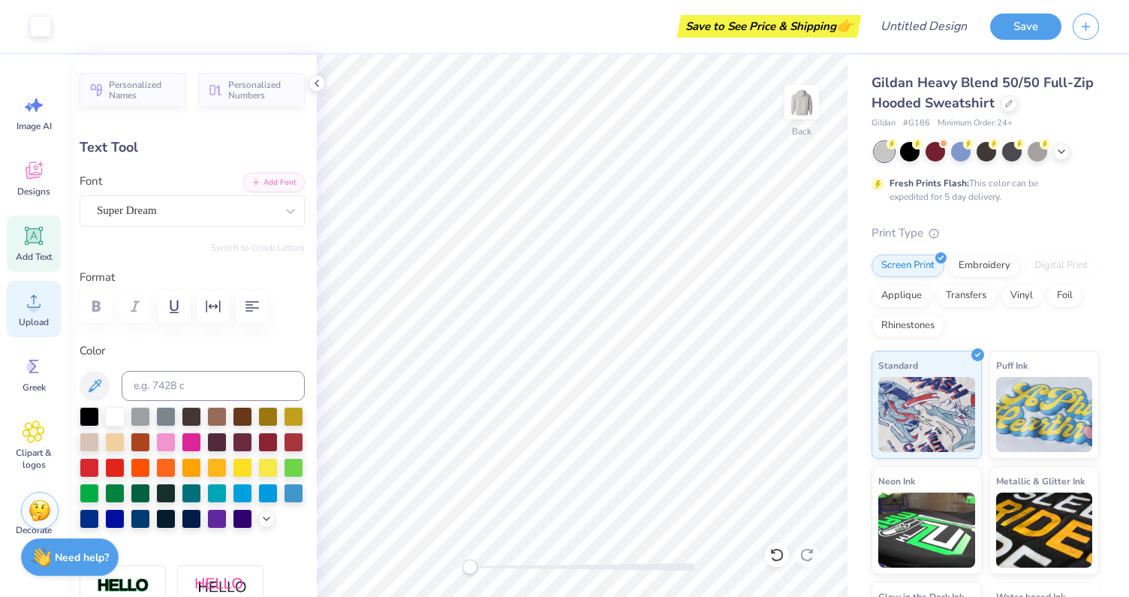
click at [23, 309] on icon at bounding box center [34, 301] width 23 height 23
click at [57, 429] on div "Clipart & logos" at bounding box center [34, 445] width 54 height 68
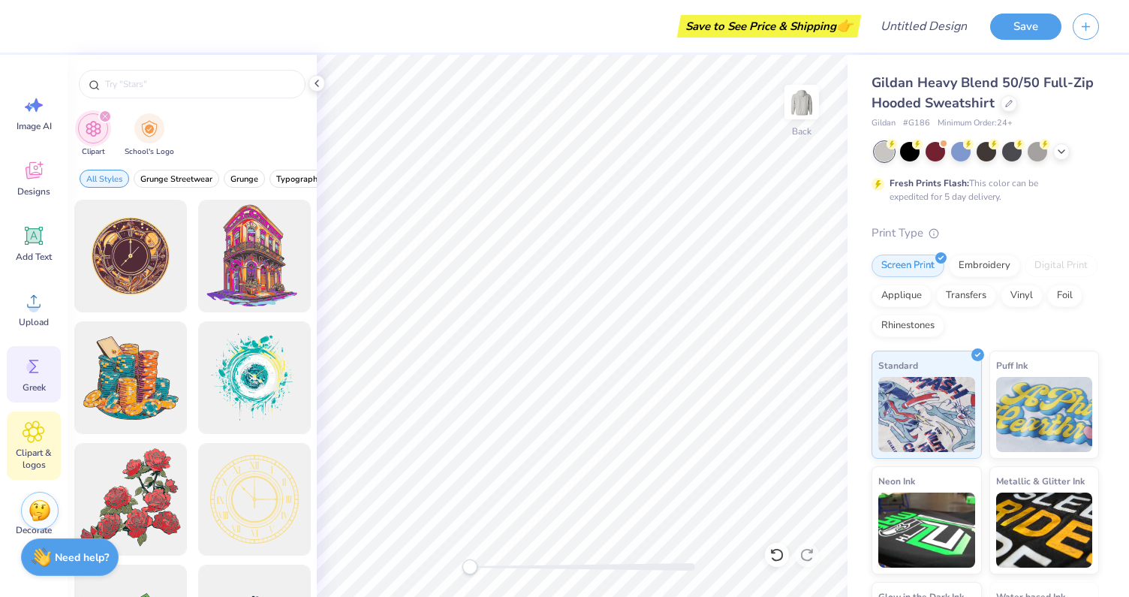
scroll to position [61, 0]
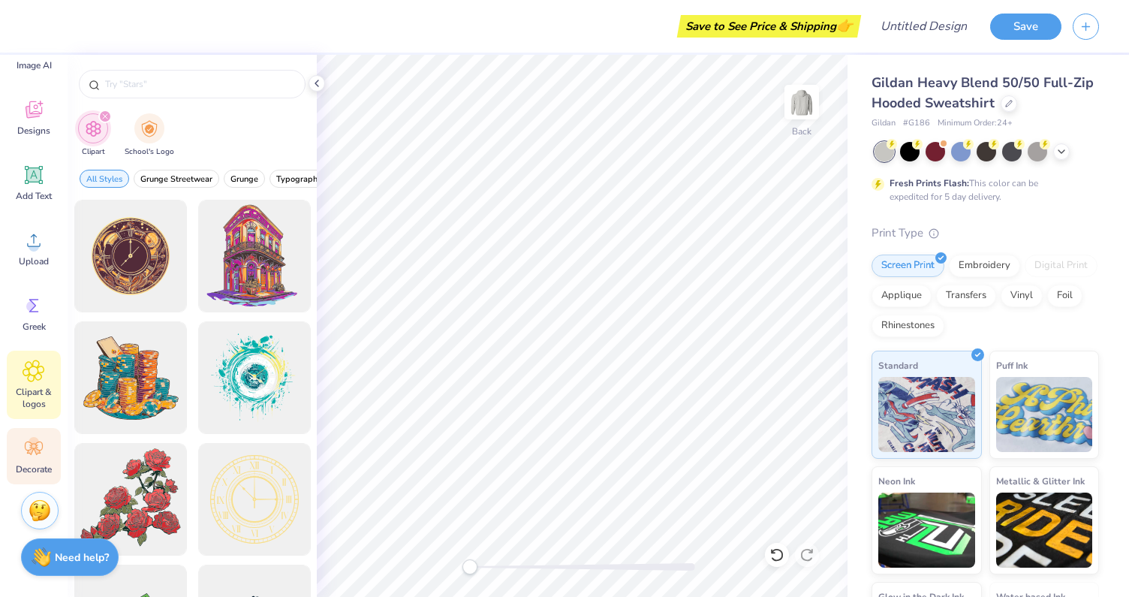
click at [27, 432] on div "Decorate" at bounding box center [34, 456] width 54 height 56
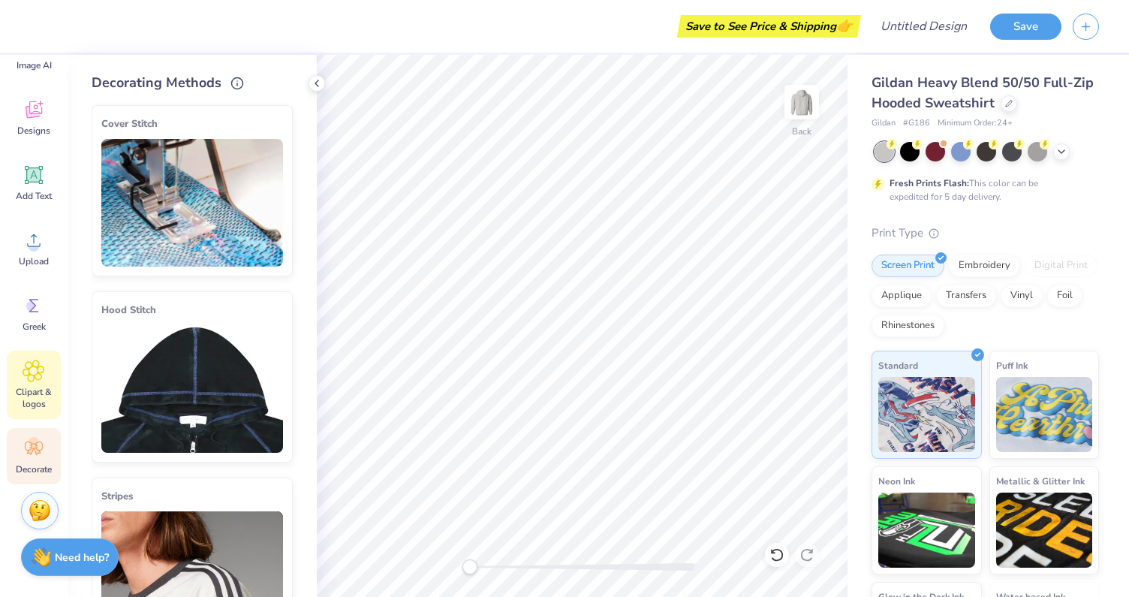
click at [28, 363] on icon at bounding box center [34, 371] width 22 height 23
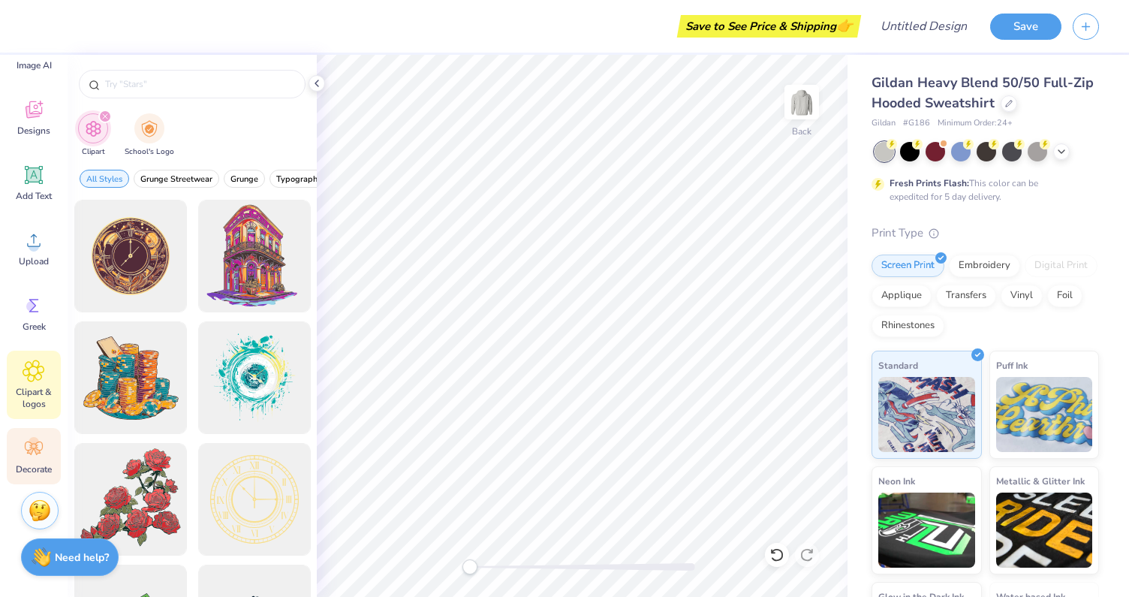
click at [28, 469] on span "Decorate" at bounding box center [34, 469] width 36 height 12
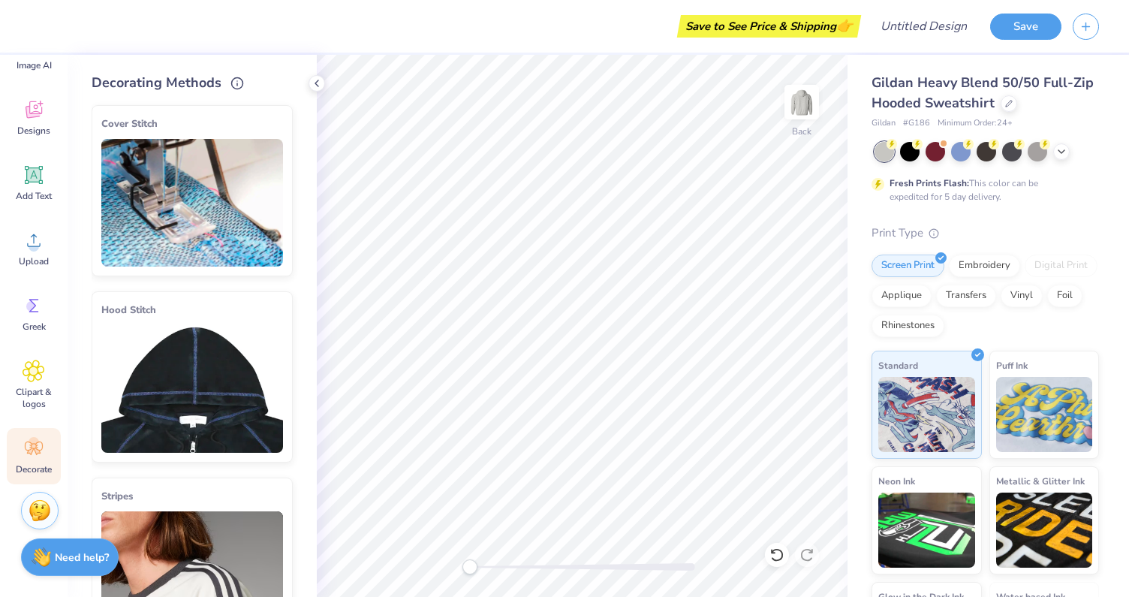
click at [170, 251] on img at bounding box center [192, 203] width 182 height 128
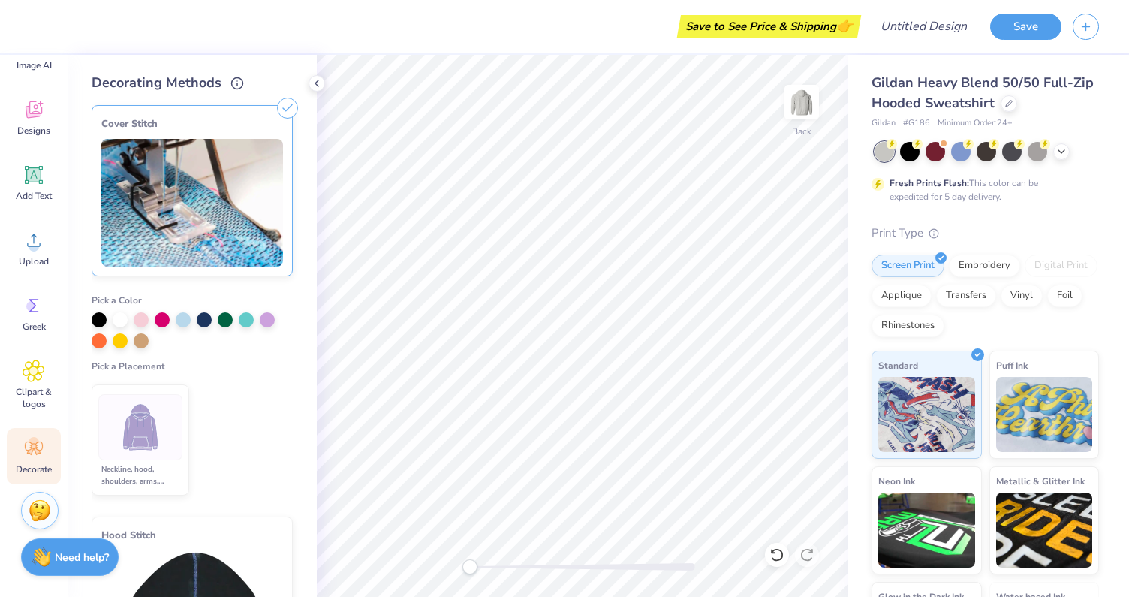
click at [287, 96] on div "Cover Stitch Pick a Color Pick a Placement Neckline, hood, shoulders, arms, bot…" at bounding box center [204, 345] width 225 height 504
click at [285, 103] on icon at bounding box center [287, 108] width 21 height 21
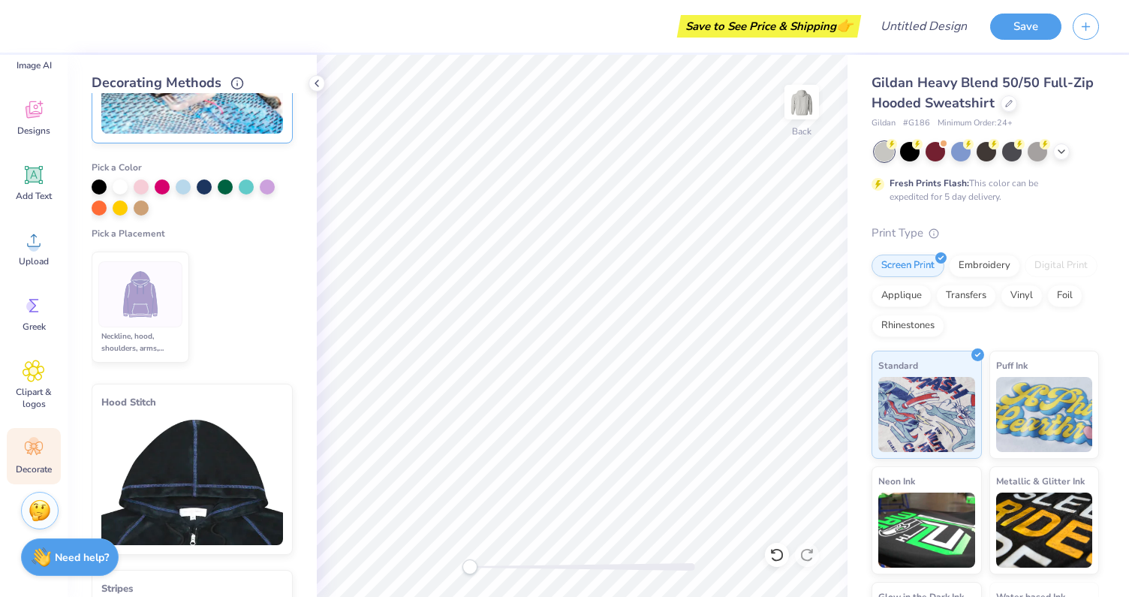
scroll to position [137, 0]
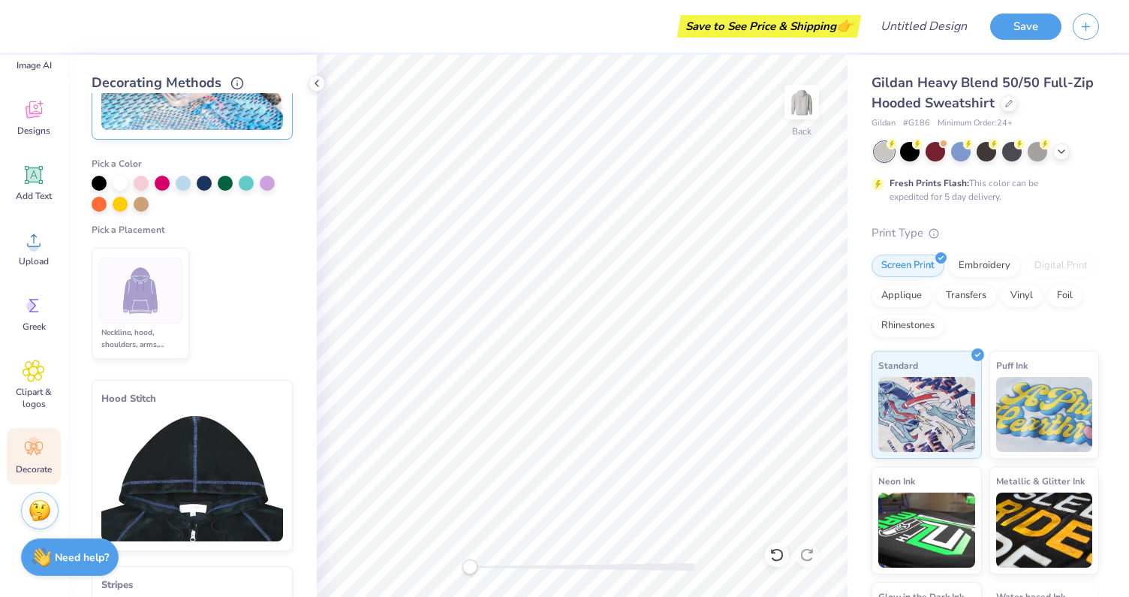
click at [175, 435] on img at bounding box center [192, 478] width 182 height 128
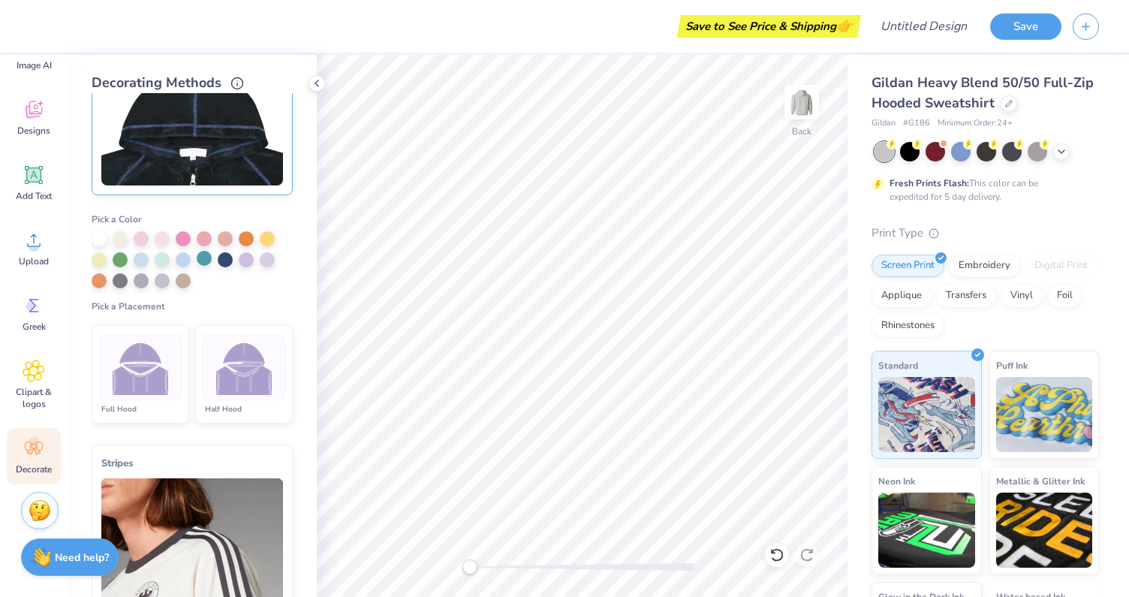
scroll to position [270, 0]
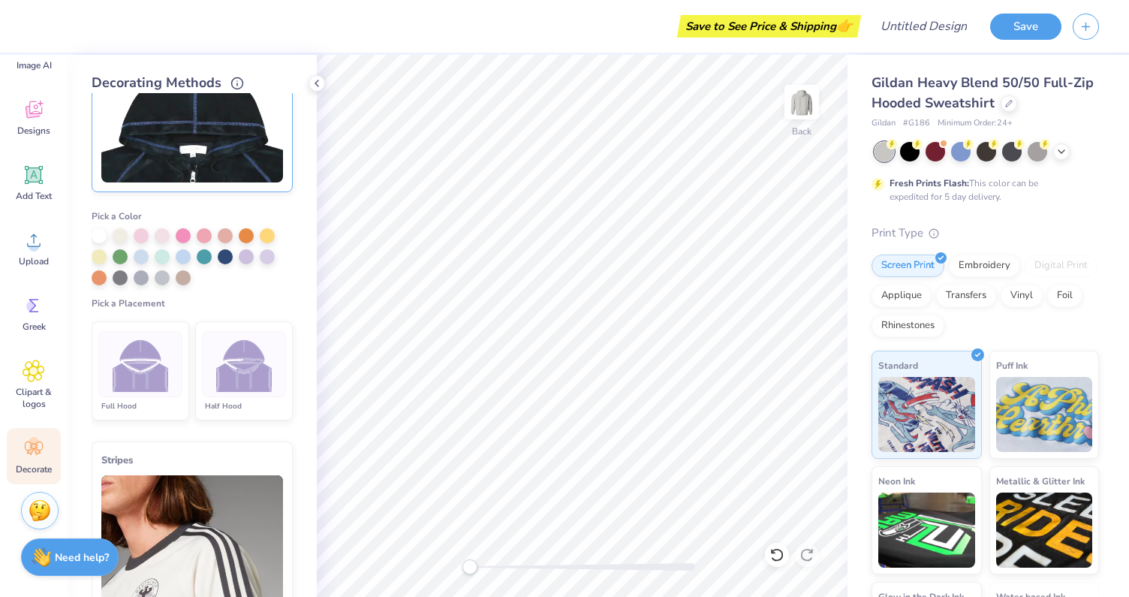
click at [254, 367] on img at bounding box center [244, 364] width 56 height 56
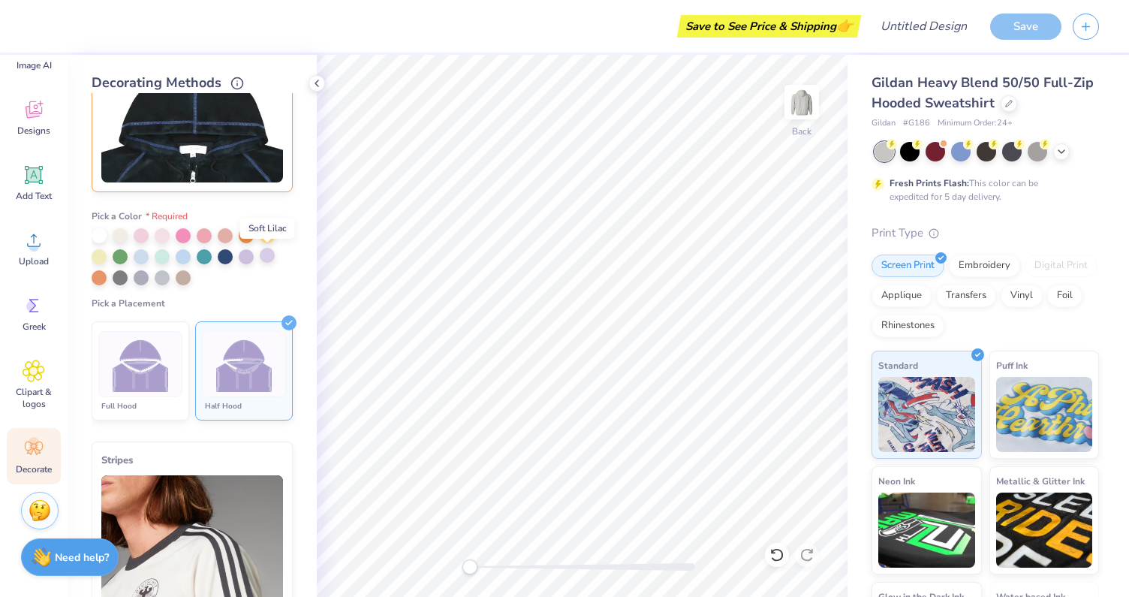
click at [266, 256] on div at bounding box center [267, 255] width 15 height 15
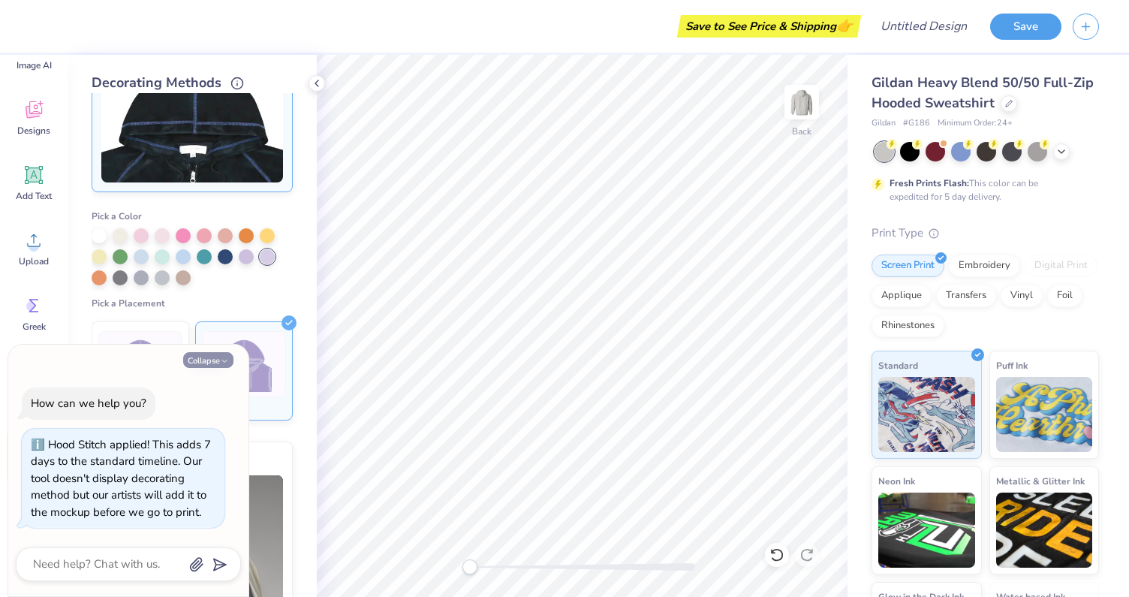
click at [222, 357] on icon "button" at bounding box center [224, 361] width 9 height 9
type textarea "x"
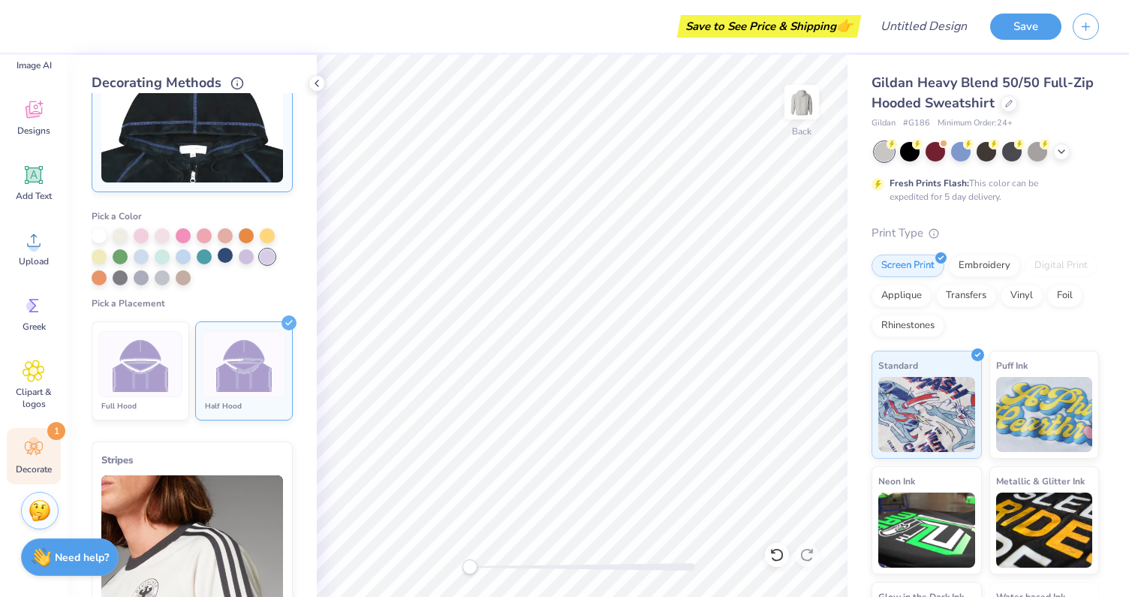
click at [227, 254] on div at bounding box center [225, 255] width 15 height 15
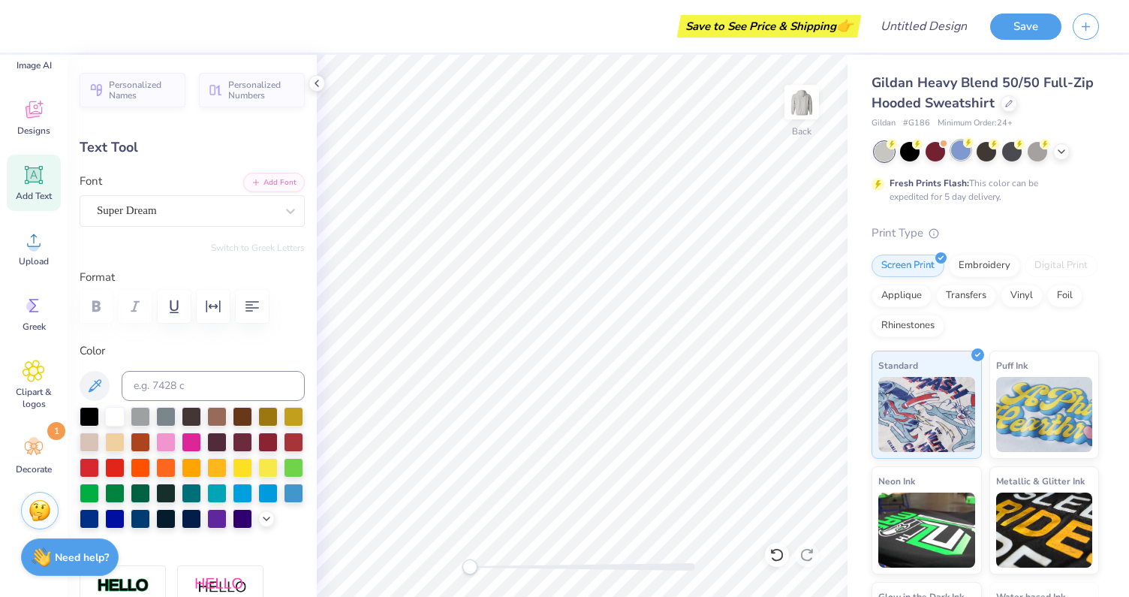
click at [967, 145] on icon at bounding box center [968, 143] width 5 height 8
click at [986, 147] on div at bounding box center [987, 150] width 20 height 20
click at [929, 153] on div at bounding box center [936, 150] width 20 height 20
click at [915, 152] on div at bounding box center [910, 150] width 20 height 20
click at [1043, 149] on div at bounding box center [1038, 150] width 20 height 20
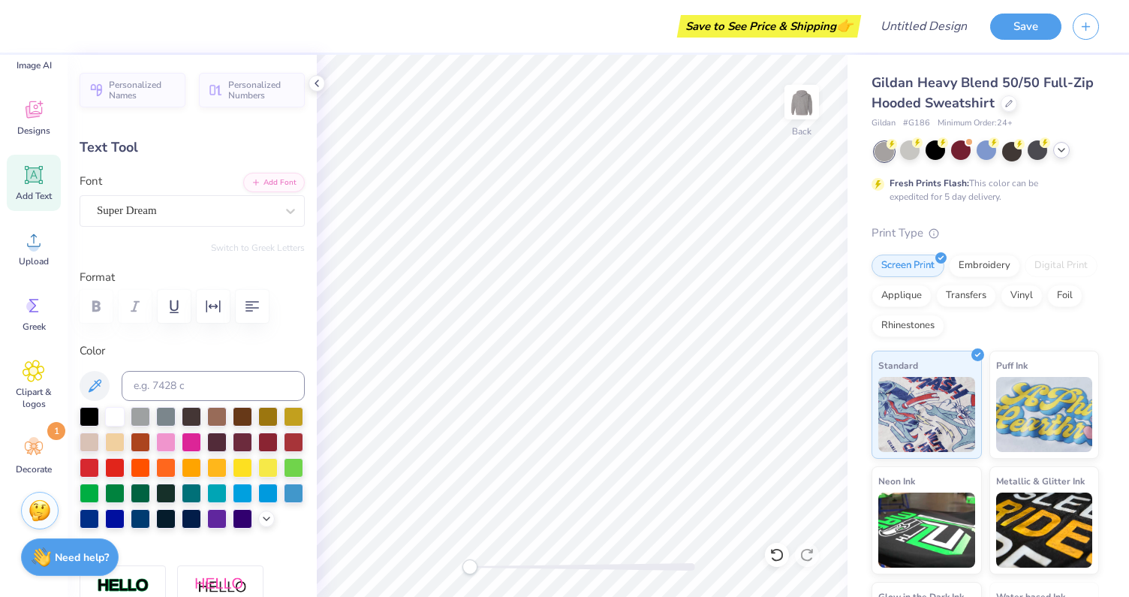
click at [1058, 146] on icon at bounding box center [1061, 150] width 12 height 12
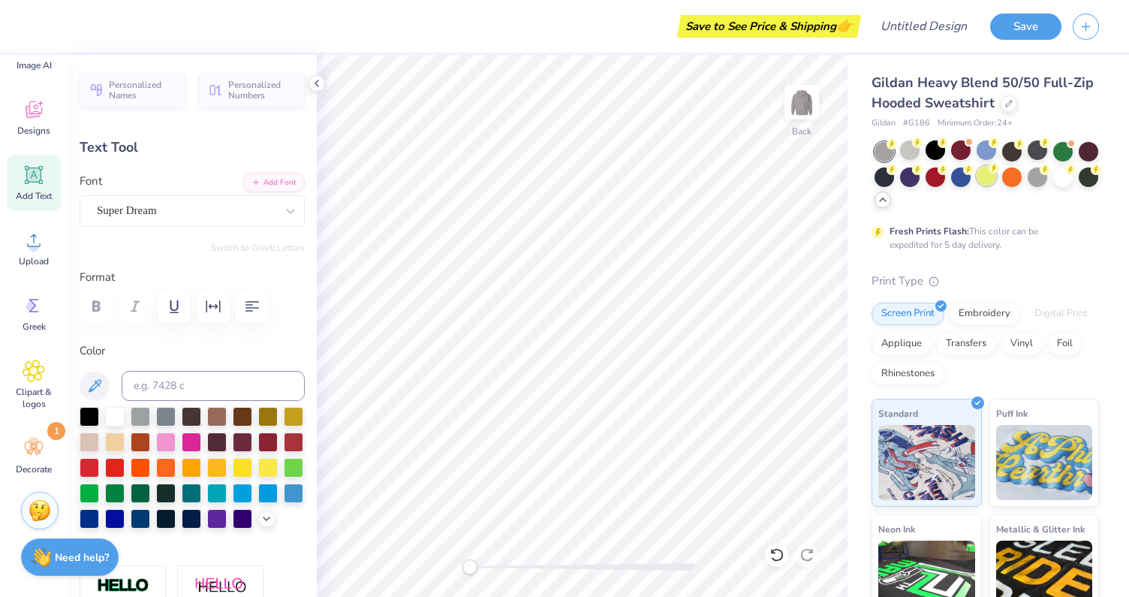
click at [985, 178] on div at bounding box center [987, 176] width 20 height 20
click at [1013, 177] on div at bounding box center [1012, 176] width 20 height 20
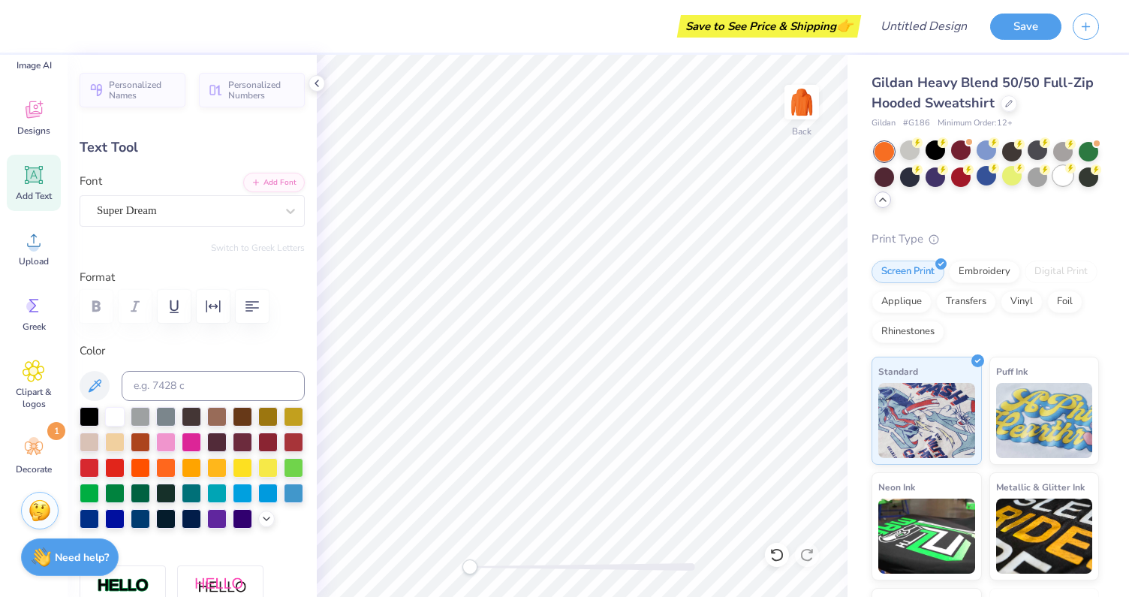
click at [1056, 178] on div at bounding box center [1063, 176] width 20 height 20
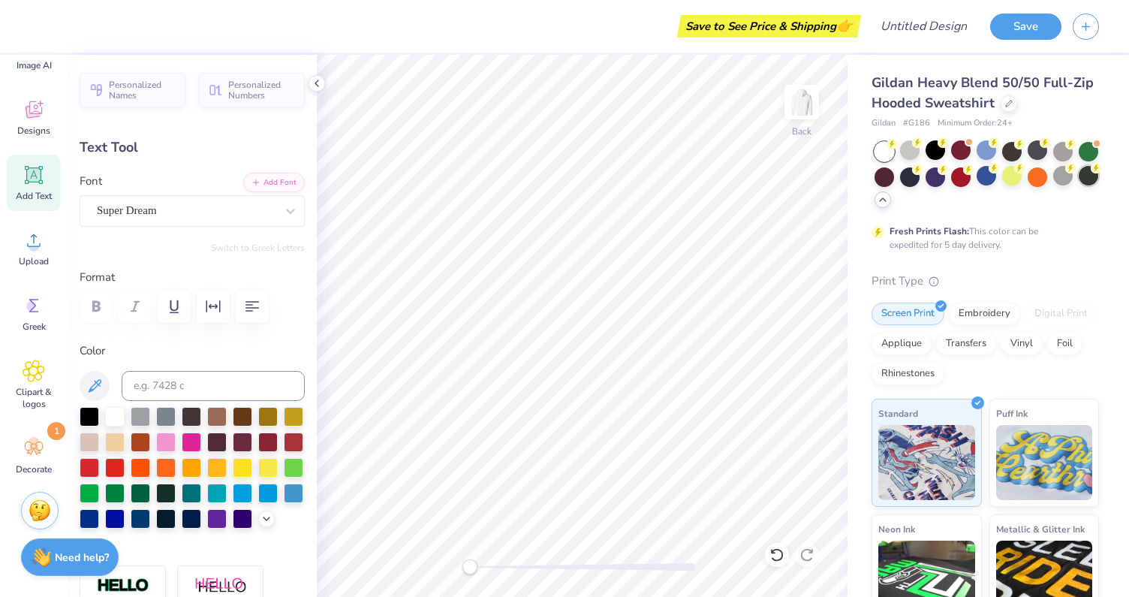
click at [1091, 174] on div at bounding box center [1089, 176] width 20 height 20
click at [914, 177] on div at bounding box center [910, 176] width 20 height 20
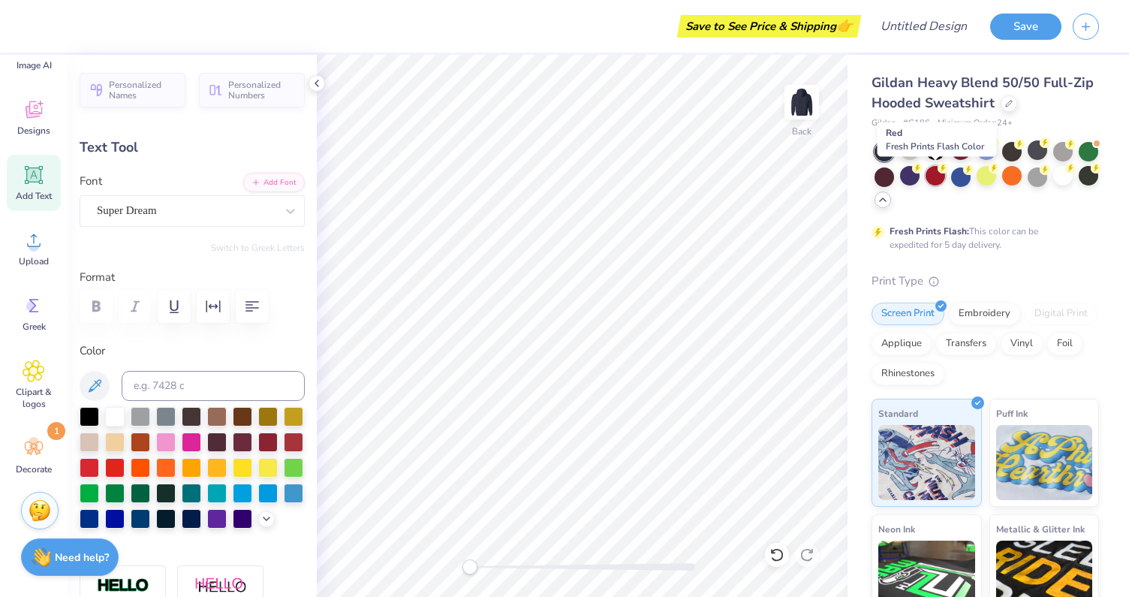
click at [936, 177] on div at bounding box center [936, 176] width 20 height 20
click at [910, 178] on div at bounding box center [910, 176] width 20 height 20
click at [888, 172] on div at bounding box center [884, 176] width 20 height 20
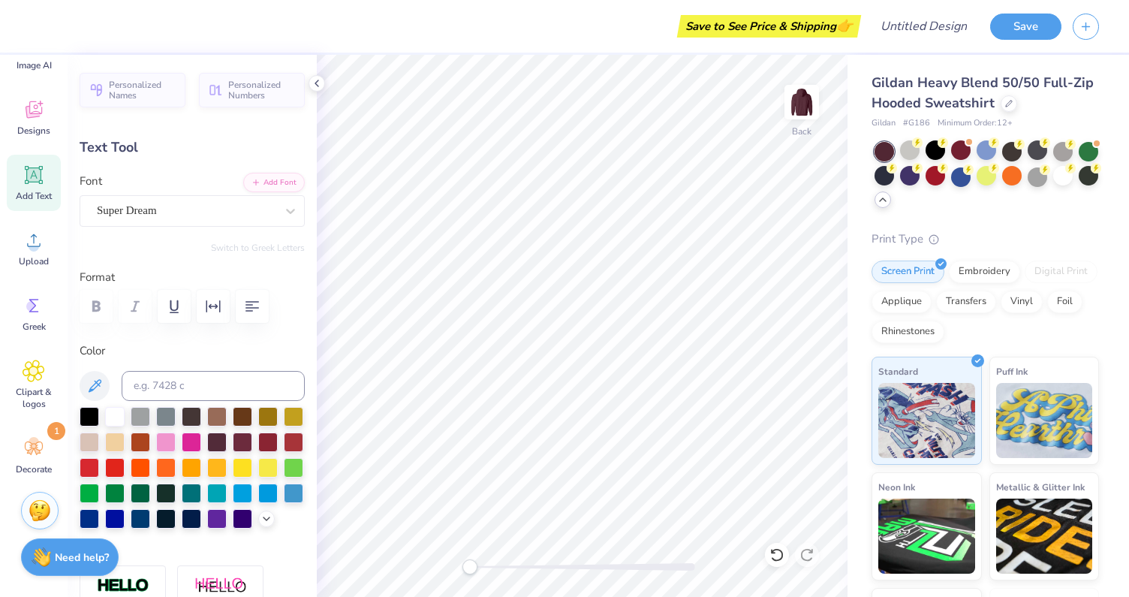
click at [886, 155] on div at bounding box center [884, 152] width 20 height 20
click at [883, 147] on div at bounding box center [884, 152] width 20 height 20
click at [905, 147] on div at bounding box center [910, 150] width 20 height 20
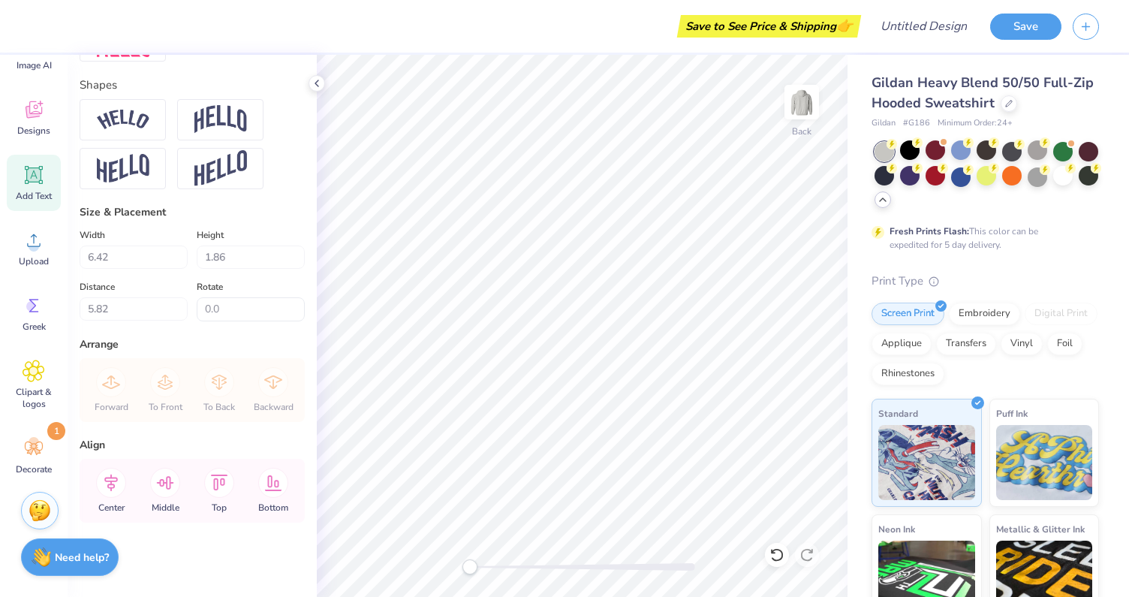
scroll to position [0, 0]
